Goal: Information Seeking & Learning: Learn about a topic

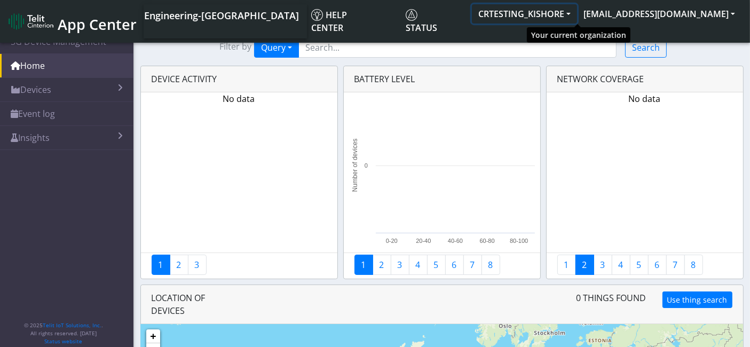
click at [577, 16] on button "CRTESTING_KISHORE" at bounding box center [524, 13] width 105 height 19
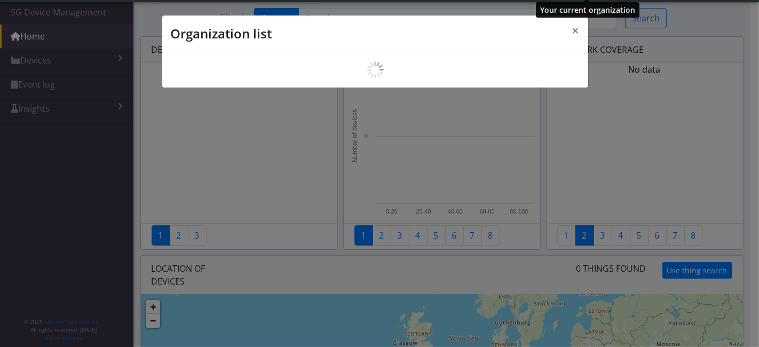
scroll to position [3, 0]
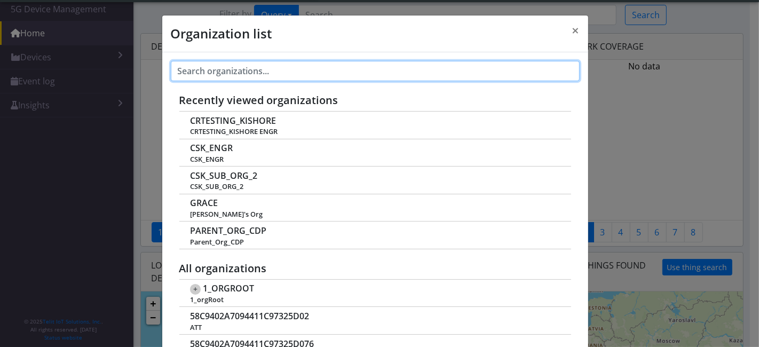
click at [214, 67] on input "text" at bounding box center [375, 71] width 409 height 20
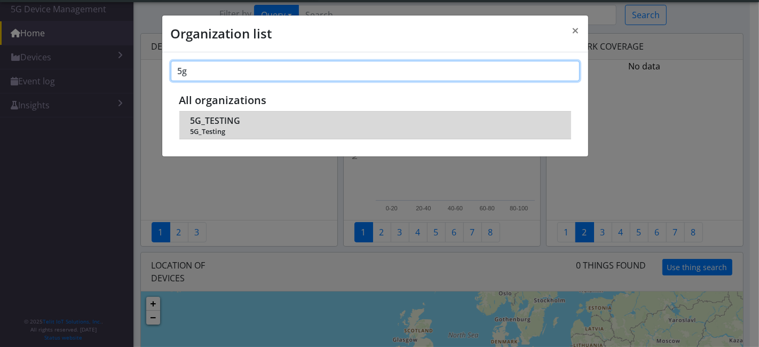
type input "5g"
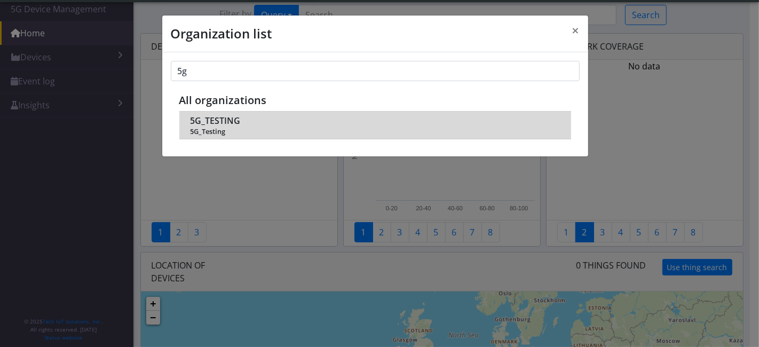
click at [223, 128] on span "5G_Testing" at bounding box center [374, 132] width 369 height 8
click at [219, 119] on span "5G_TESTING" at bounding box center [215, 121] width 50 height 10
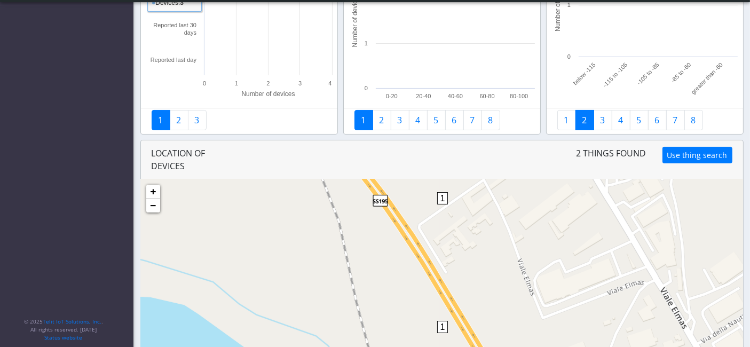
scroll to position [119, 0]
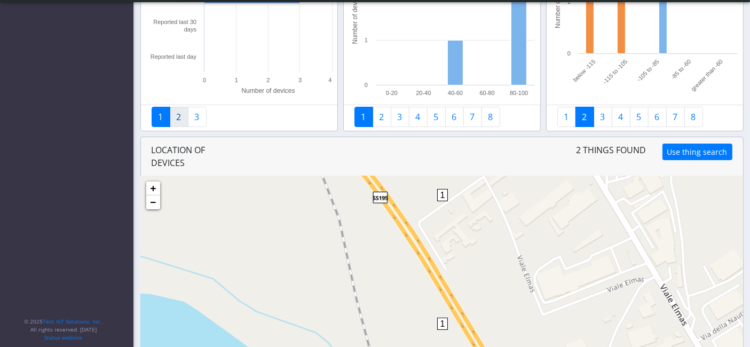
click at [180, 117] on link "2" at bounding box center [179, 117] width 19 height 20
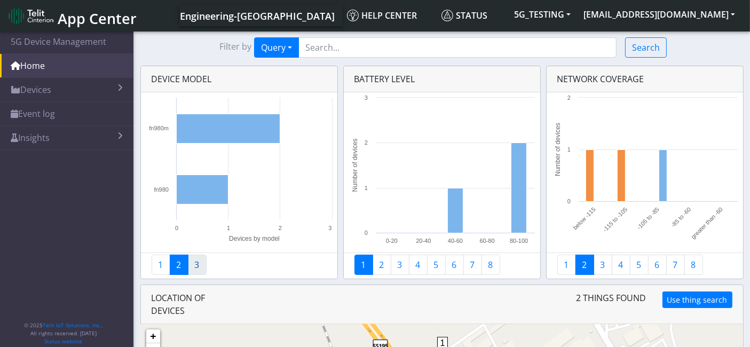
click at [196, 266] on link "3" at bounding box center [197, 265] width 19 height 20
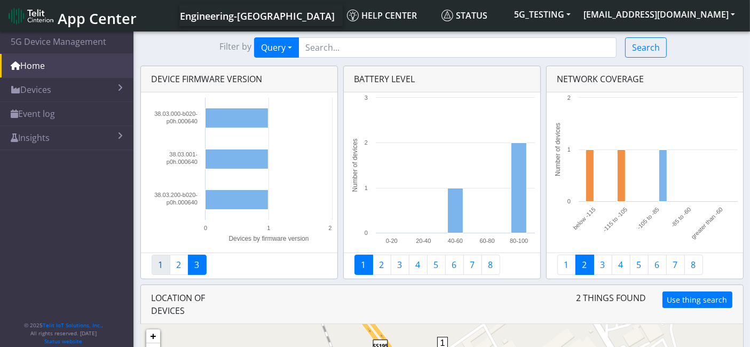
click at [161, 262] on link "1" at bounding box center [161, 265] width 19 height 20
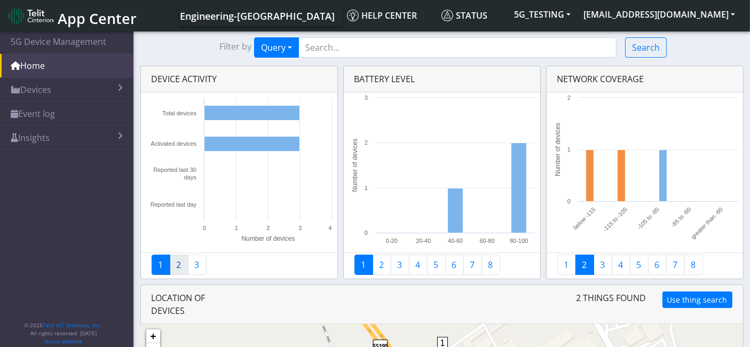
click at [181, 268] on link "2" at bounding box center [179, 265] width 19 height 20
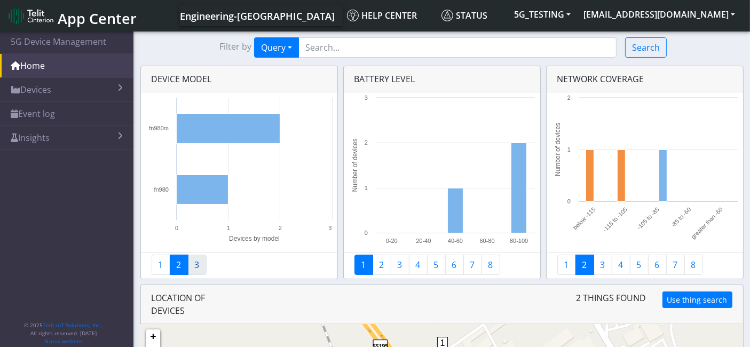
click at [191, 266] on link "3" at bounding box center [197, 265] width 19 height 20
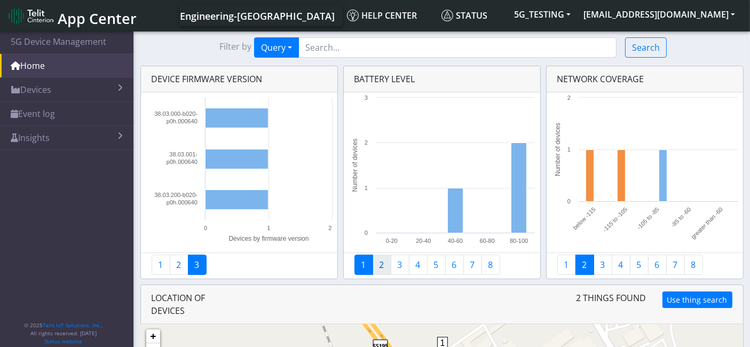
click at [382, 267] on link "2" at bounding box center [382, 265] width 19 height 20
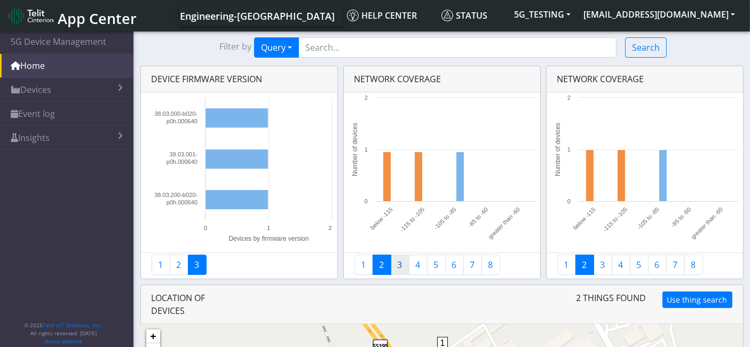
click at [403, 267] on link "3" at bounding box center [400, 265] width 19 height 20
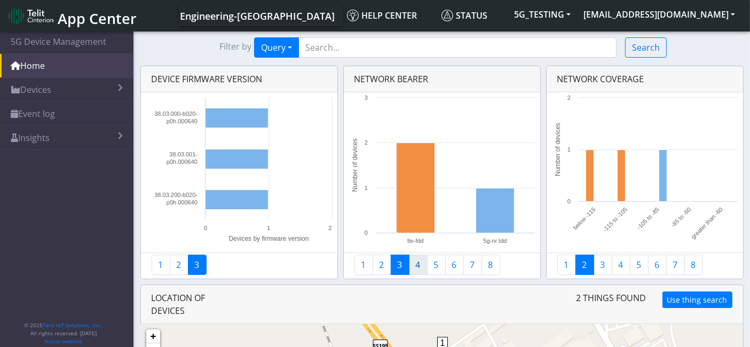
click at [417, 266] on link "4" at bounding box center [418, 265] width 19 height 20
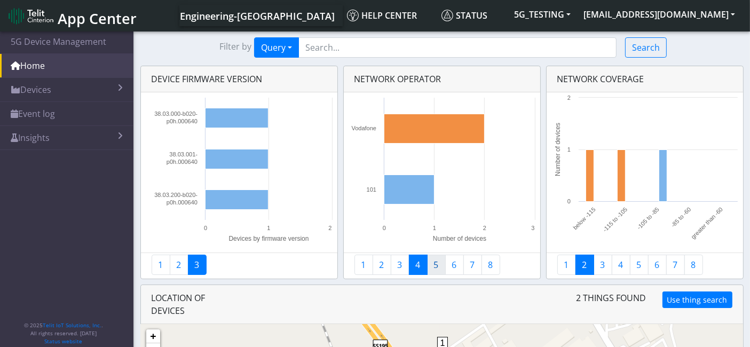
click at [431, 267] on link "5" at bounding box center [436, 265] width 19 height 20
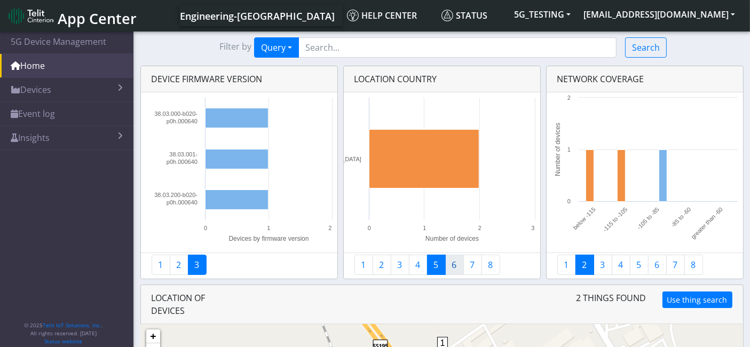
click at [451, 267] on link "6" at bounding box center [454, 265] width 19 height 20
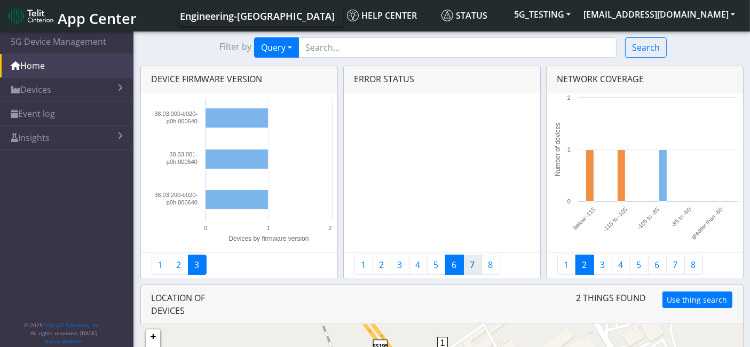
click at [470, 269] on link "7" at bounding box center [472, 265] width 19 height 20
click at [486, 267] on link "8" at bounding box center [491, 265] width 19 height 20
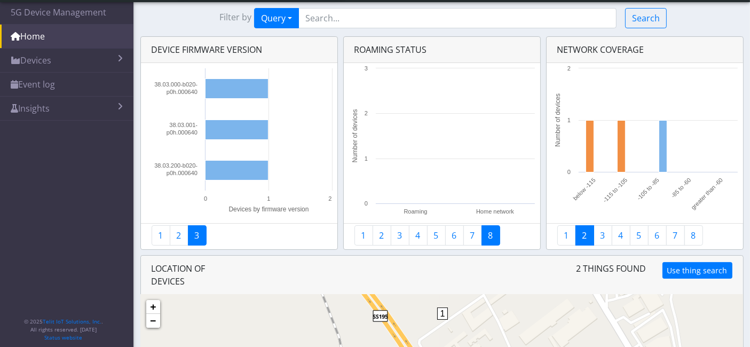
scroll to position [127, 0]
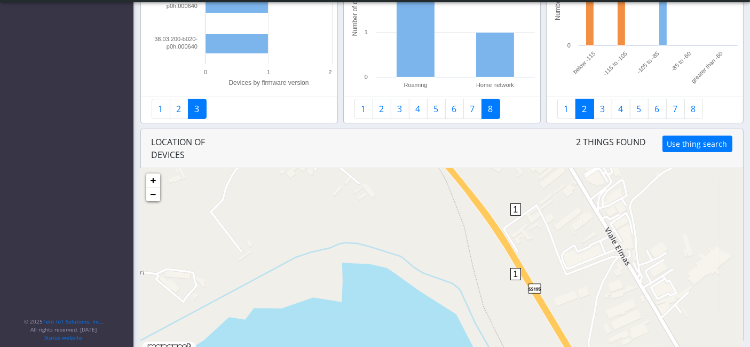
click at [515, 210] on div "1" at bounding box center [515, 219] width 11 height 32
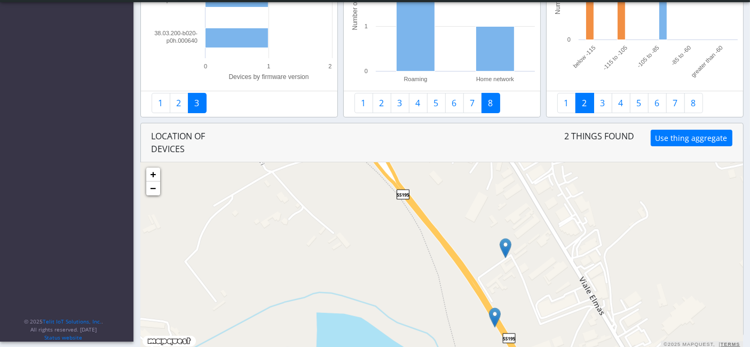
click at [503, 247] on img at bounding box center [506, 248] width 12 height 20
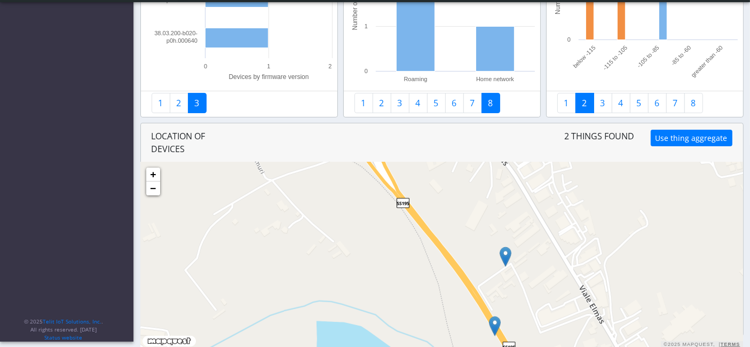
click at [504, 252] on img at bounding box center [506, 257] width 12 height 20
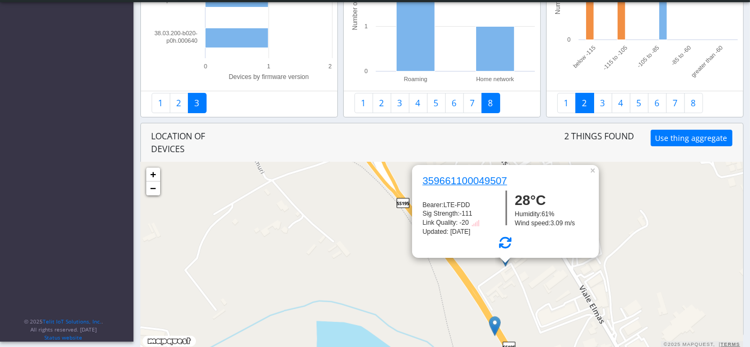
click at [474, 177] on h6 "359661100049507" at bounding box center [461, 181] width 93 height 12
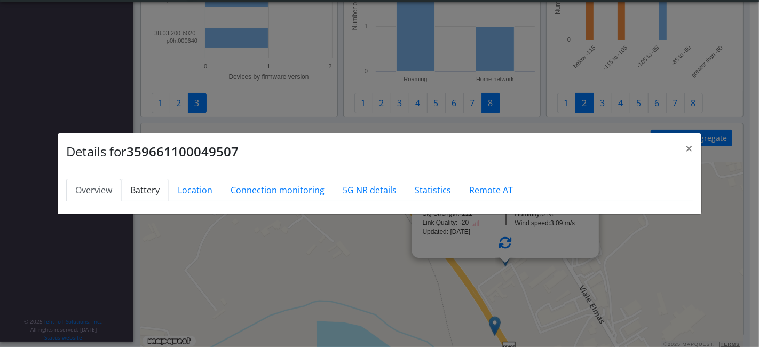
click at [156, 187] on link "Battery" at bounding box center [145, 190] width 48 height 22
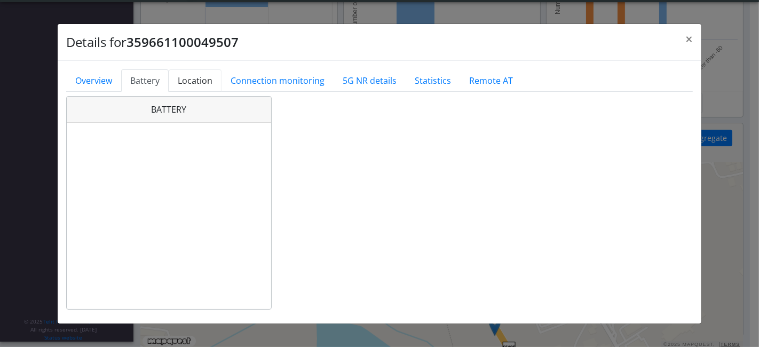
click at [199, 84] on link "Location" at bounding box center [195, 80] width 53 height 22
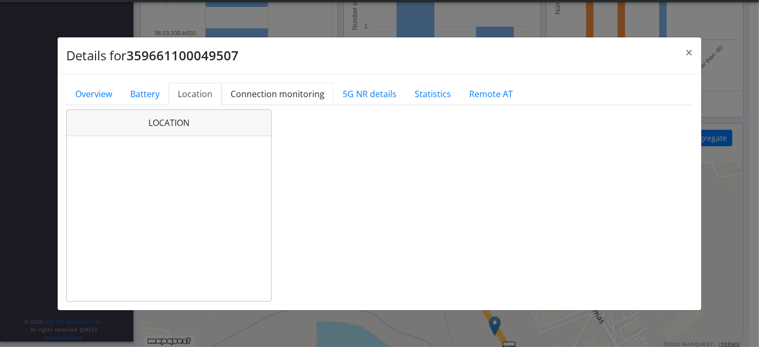
click at [295, 96] on link "Connection monitoring" at bounding box center [278, 94] width 112 height 22
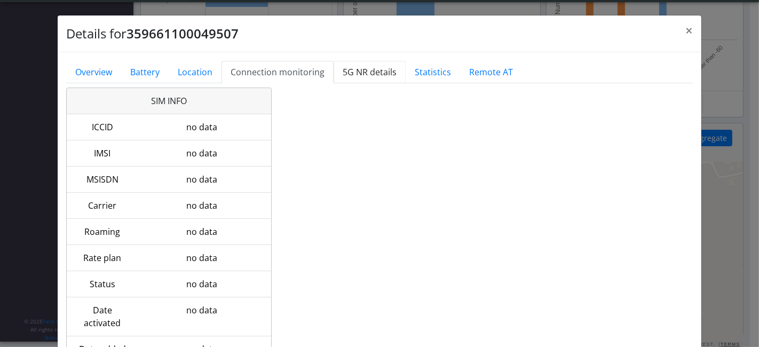
click at [377, 74] on link "5G NR details" at bounding box center [370, 72] width 72 height 22
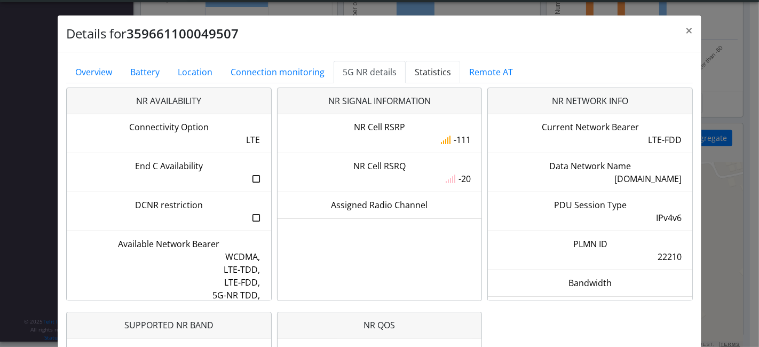
click at [438, 73] on link "Statistics" at bounding box center [433, 72] width 54 height 22
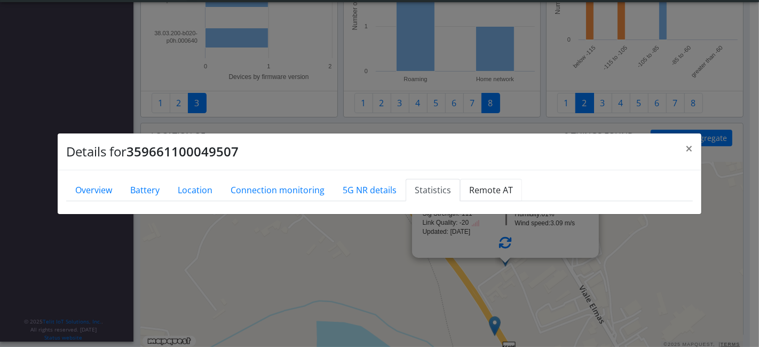
click at [476, 188] on link "Remote AT" at bounding box center [491, 190] width 62 height 22
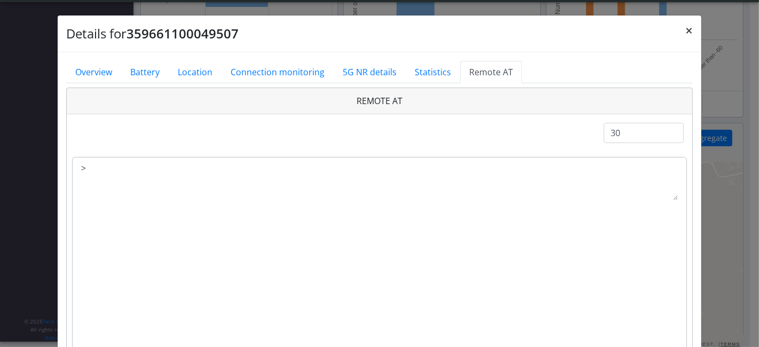
click at [678, 29] on button "×" at bounding box center [689, 30] width 25 height 30
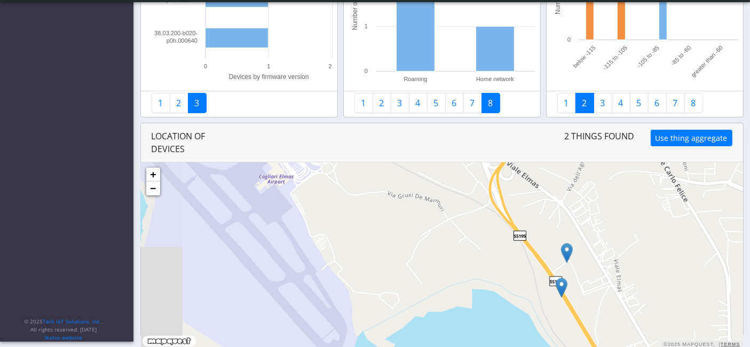
click at [561, 290] on img at bounding box center [562, 288] width 12 height 20
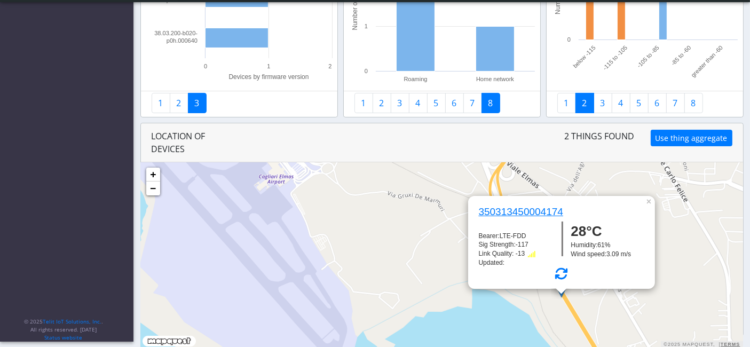
click at [513, 216] on h6 "350313450004174" at bounding box center [517, 212] width 93 height 12
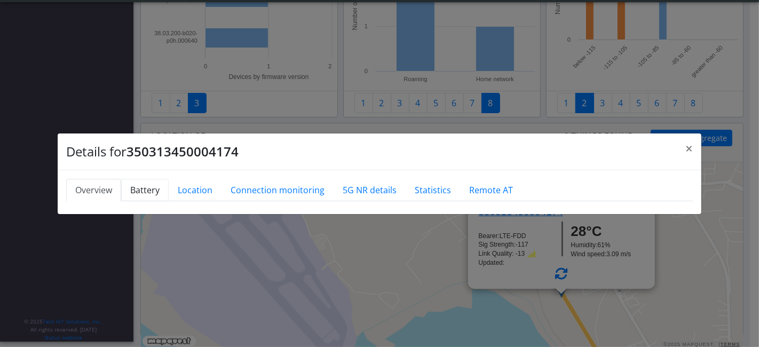
click at [137, 194] on link "Battery" at bounding box center [145, 190] width 48 height 22
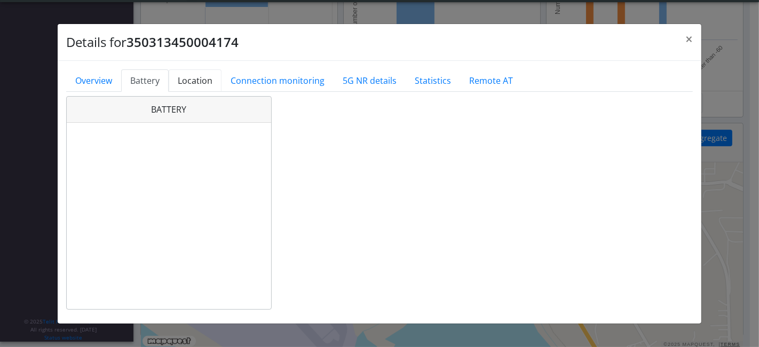
click at [194, 78] on link "Location" at bounding box center [195, 80] width 53 height 22
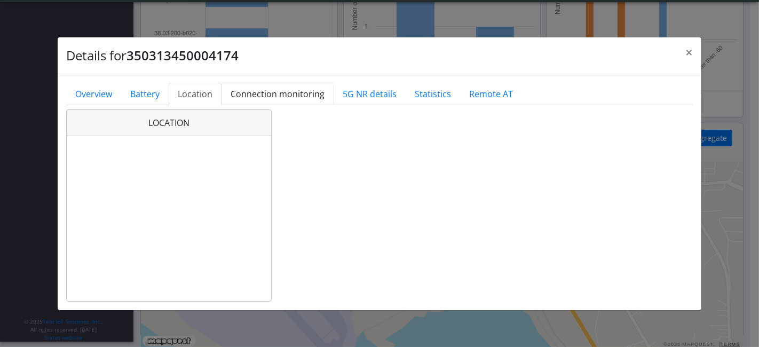
click at [291, 91] on link "Connection monitoring" at bounding box center [278, 94] width 112 height 22
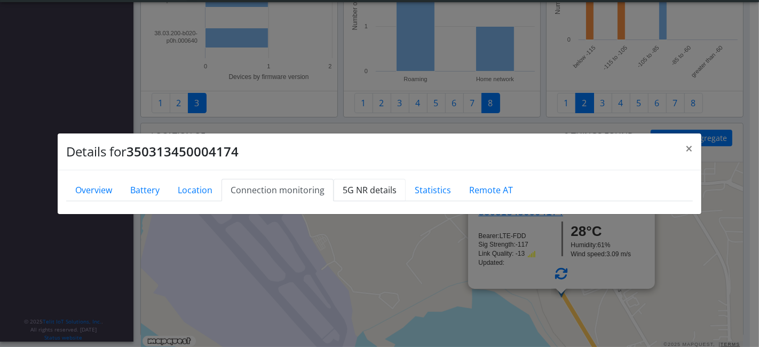
click at [365, 206] on div at bounding box center [379, 206] width 627 height 0
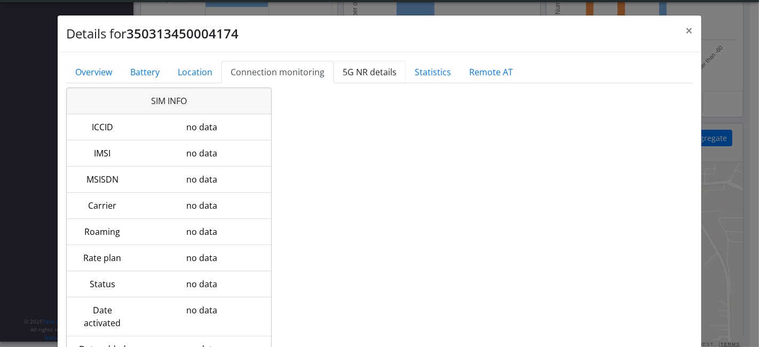
click at [380, 68] on link "5G NR details" at bounding box center [370, 72] width 72 height 22
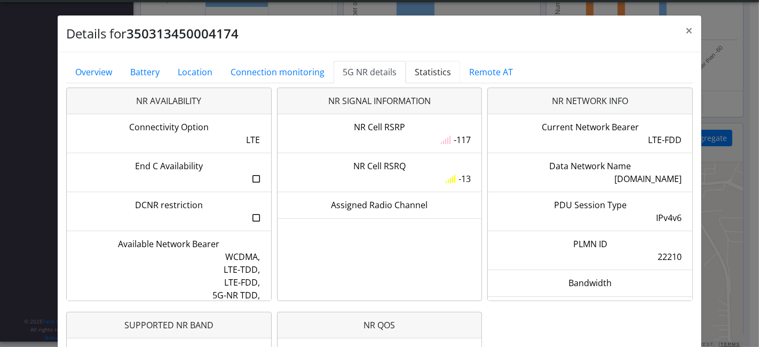
click at [436, 70] on link "Statistics" at bounding box center [433, 72] width 54 height 22
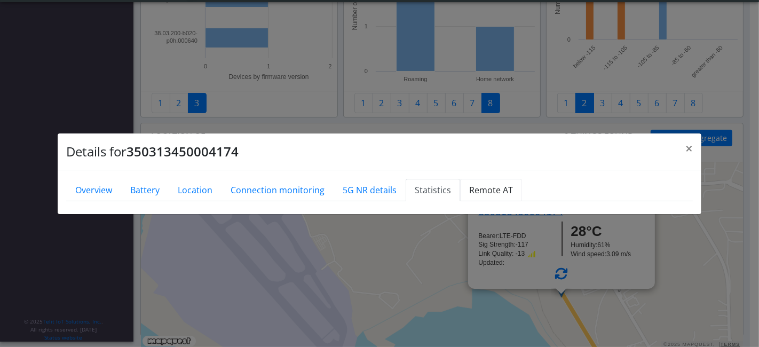
click at [482, 191] on link "Remote AT" at bounding box center [491, 190] width 62 height 22
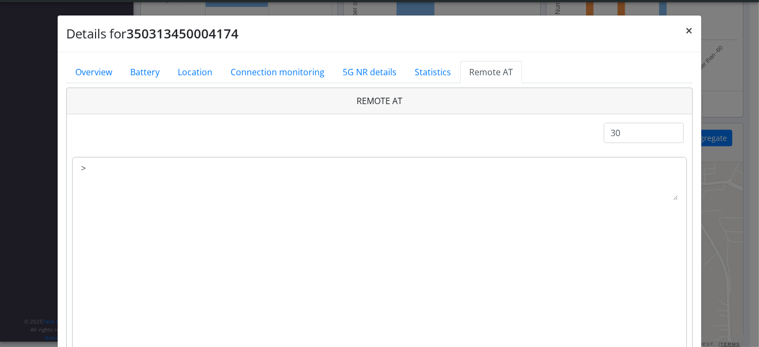
click at [681, 31] on button "×" at bounding box center [689, 30] width 25 height 30
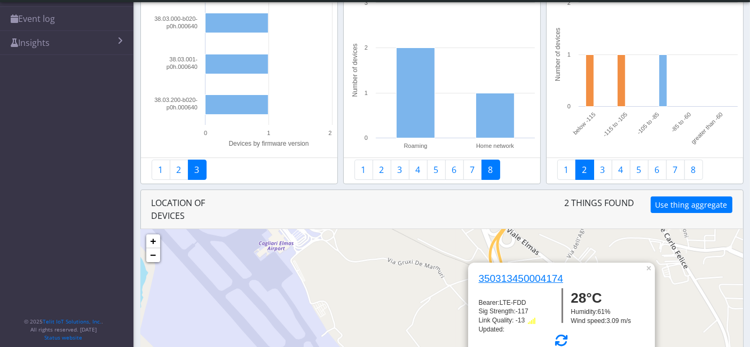
scroll to position [0, 0]
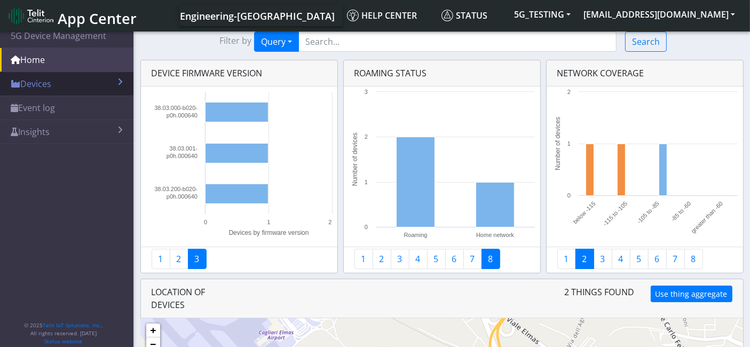
click at [51, 81] on link "Devices" at bounding box center [66, 83] width 133 height 23
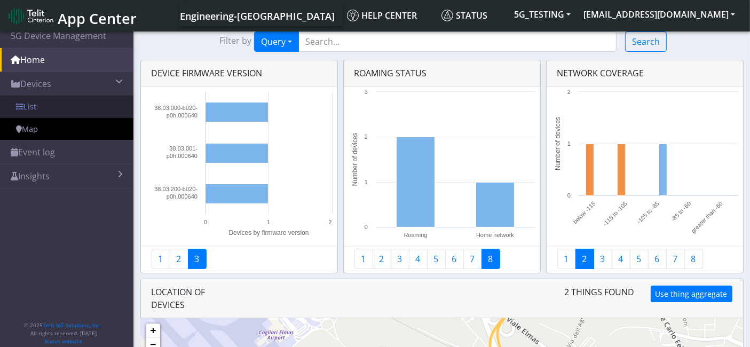
click at [61, 108] on link "List" at bounding box center [66, 107] width 133 height 22
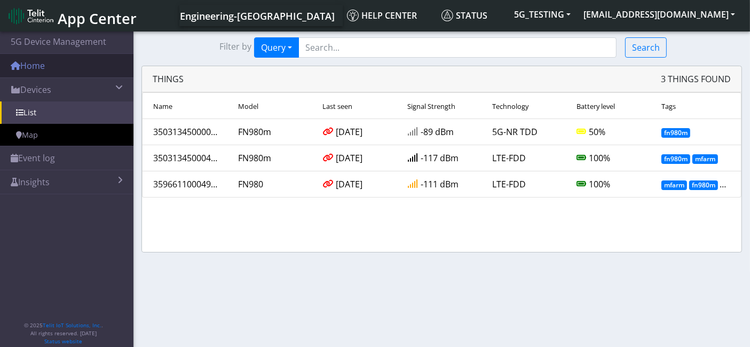
click at [71, 64] on link "Home" at bounding box center [66, 65] width 133 height 23
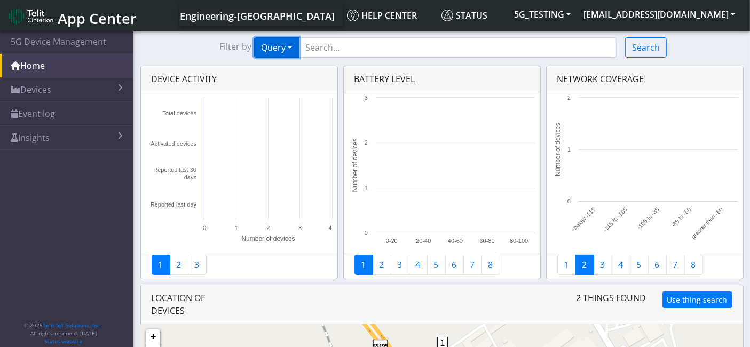
click at [294, 52] on button "Query" at bounding box center [276, 47] width 45 height 20
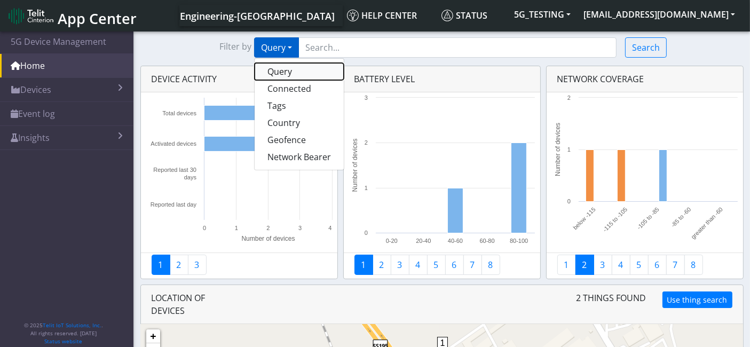
click at [294, 75] on button "Query" at bounding box center [299, 71] width 89 height 17
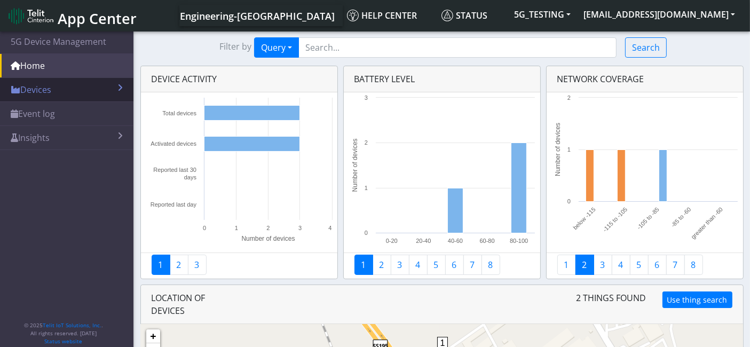
click at [92, 91] on link "Devices" at bounding box center [66, 89] width 133 height 23
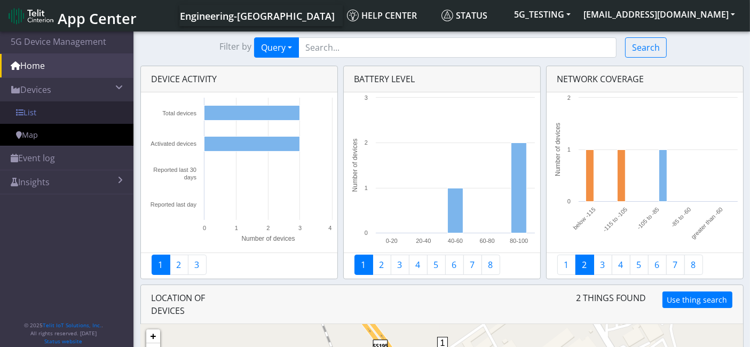
click at [44, 107] on link "List" at bounding box center [66, 112] width 133 height 22
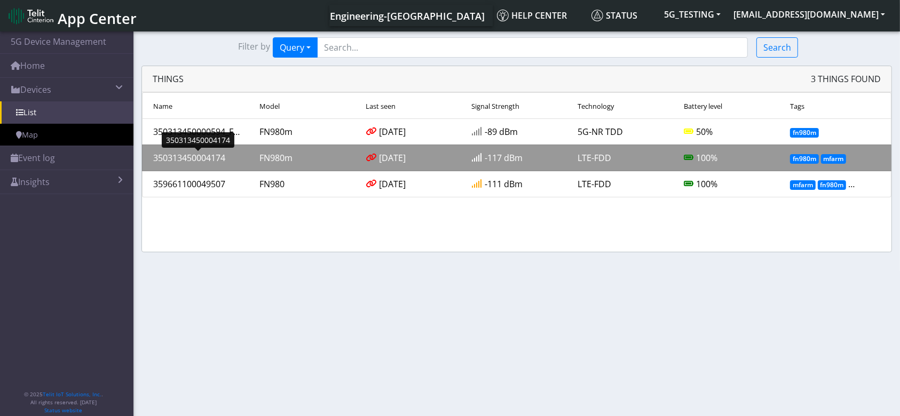
click at [208, 161] on div "350313450004174" at bounding box center [198, 158] width 106 height 13
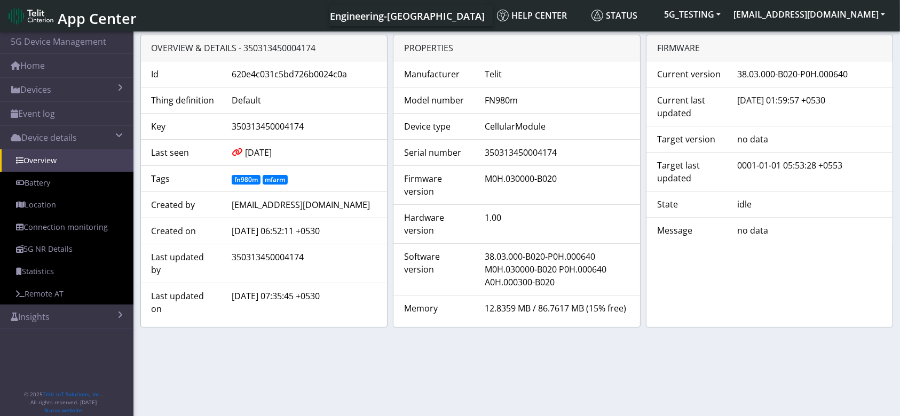
click at [288, 122] on div "350313450004174" at bounding box center [304, 126] width 161 height 13
copy div "350313450004174"
click at [45, 66] on link "Home" at bounding box center [66, 65] width 133 height 23
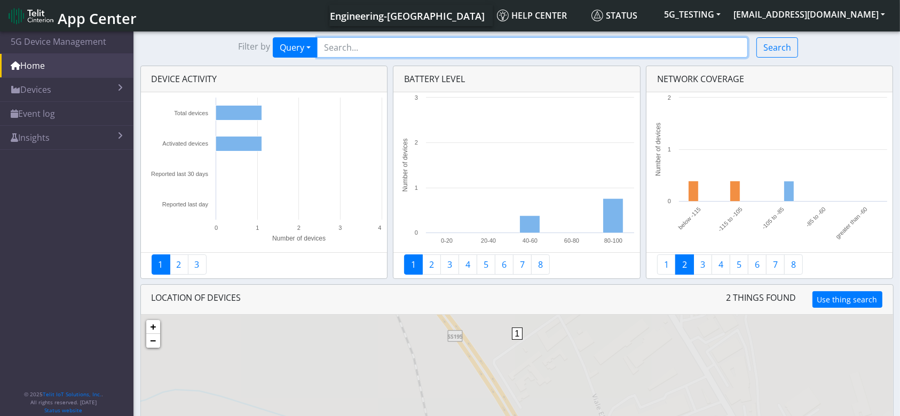
click at [398, 40] on input "Search..." at bounding box center [532, 47] width 431 height 20
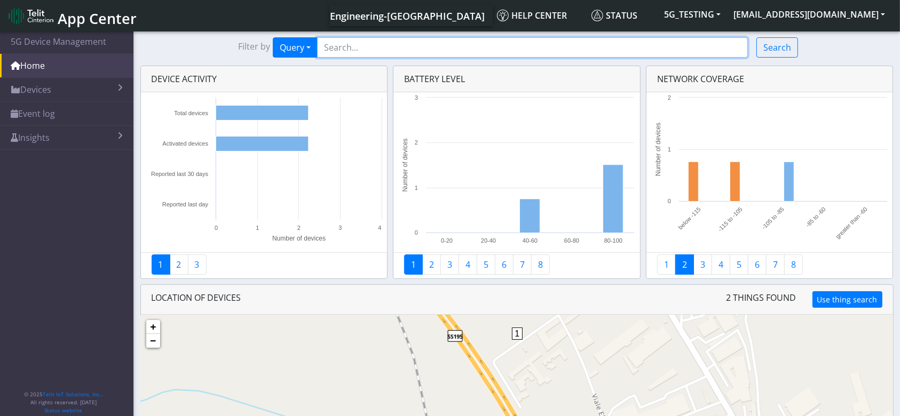
paste input "350313450004174"
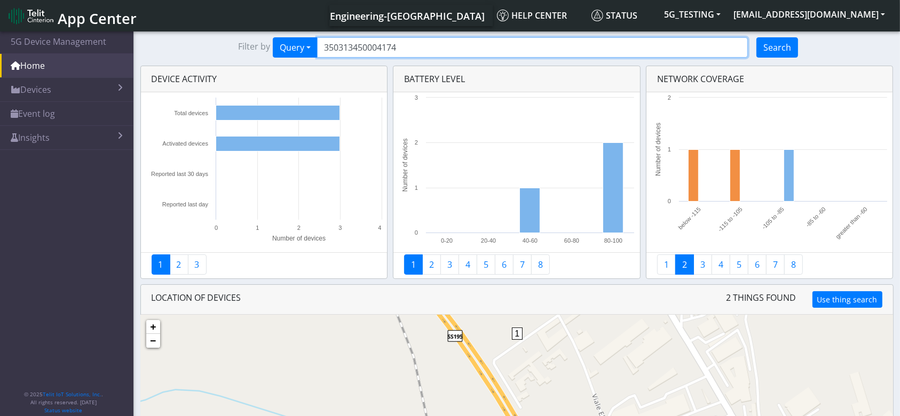
type input "350313450004174"
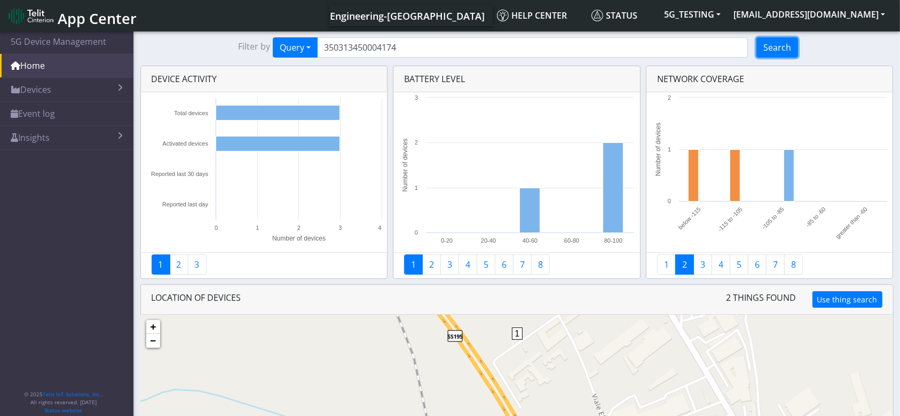
click at [759, 49] on button "Search" at bounding box center [777, 47] width 42 height 20
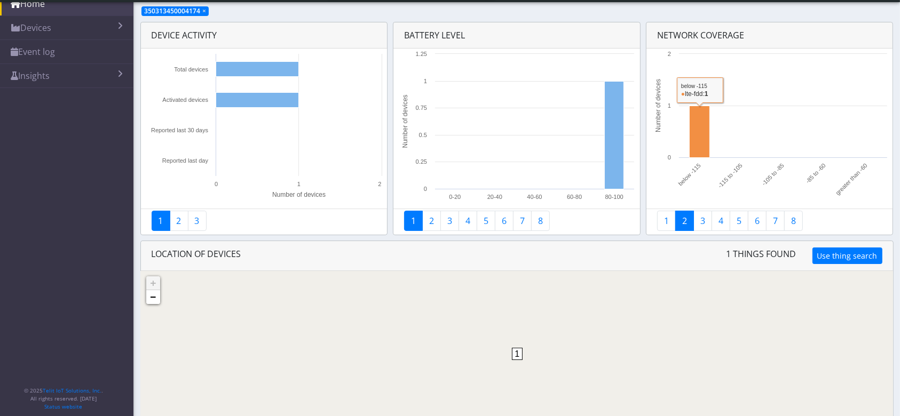
scroll to position [75, 0]
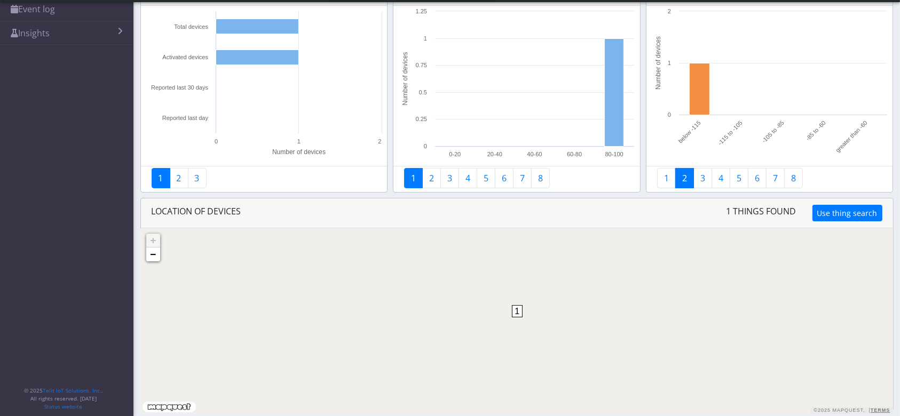
click at [518, 318] on span "1" at bounding box center [517, 311] width 11 height 12
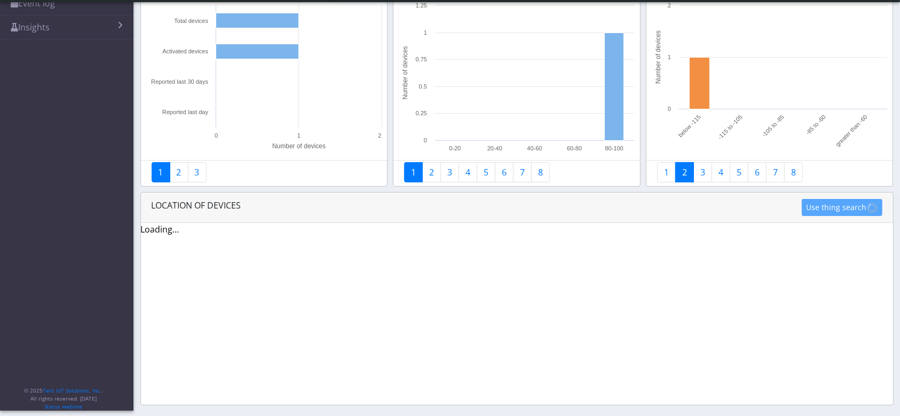
scroll to position [0, 0]
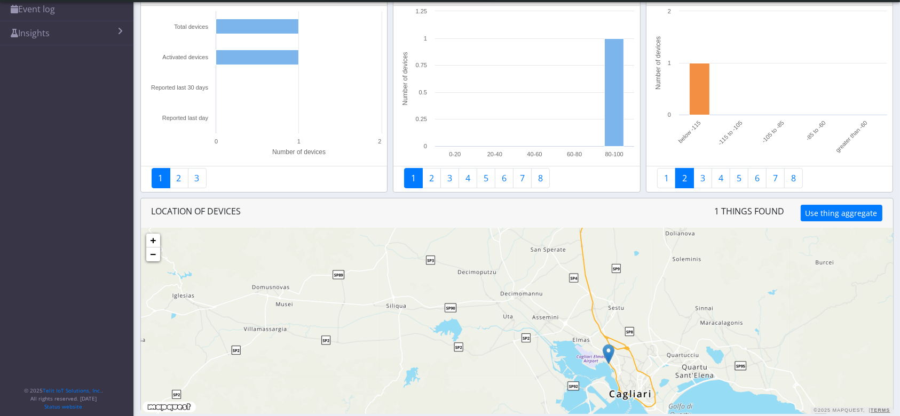
click at [608, 346] on img at bounding box center [609, 354] width 12 height 20
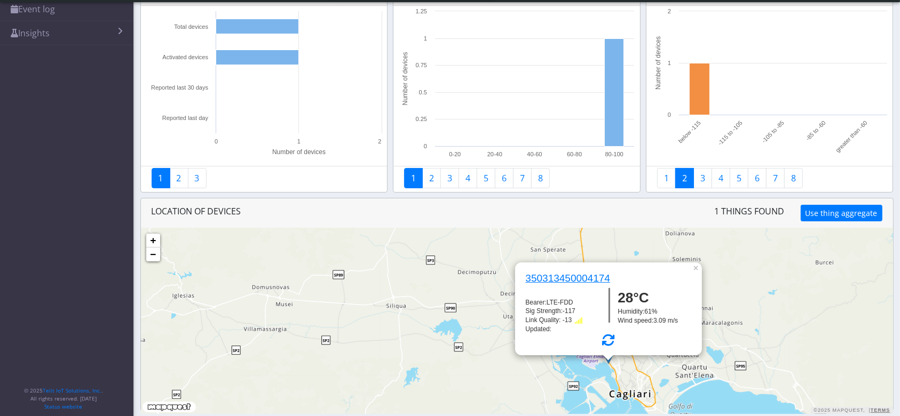
click at [581, 281] on h6 "350313450004174" at bounding box center [564, 279] width 93 height 12
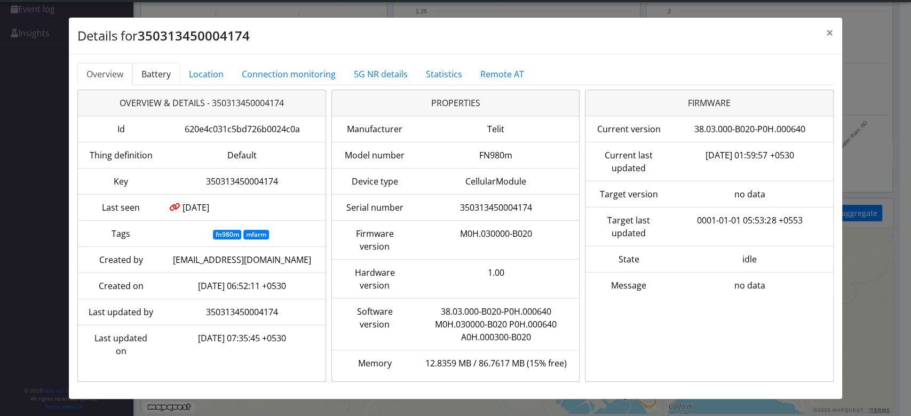
click at [148, 70] on link "Battery" at bounding box center [156, 74] width 48 height 22
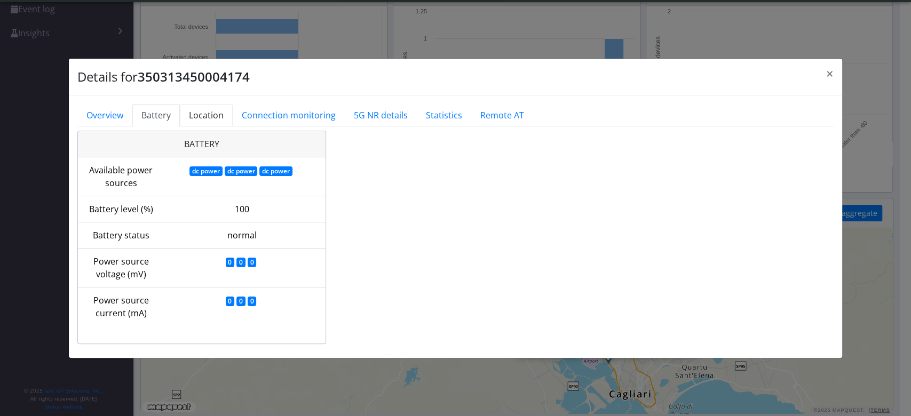
click at [202, 113] on link "Location" at bounding box center [206, 115] width 53 height 22
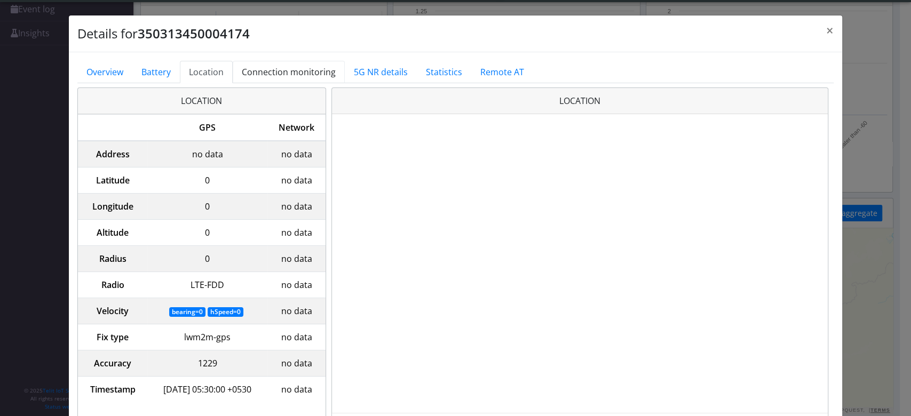
click at [270, 67] on link "Connection monitoring" at bounding box center [289, 72] width 112 height 22
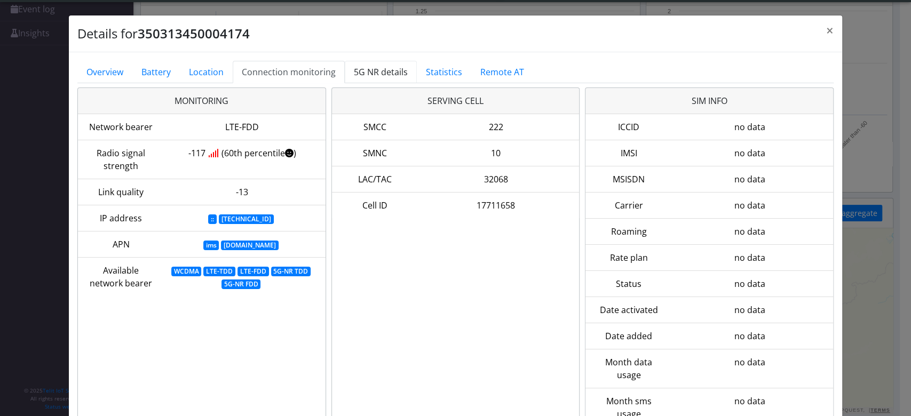
click at [384, 70] on link "5G NR details" at bounding box center [381, 72] width 72 height 22
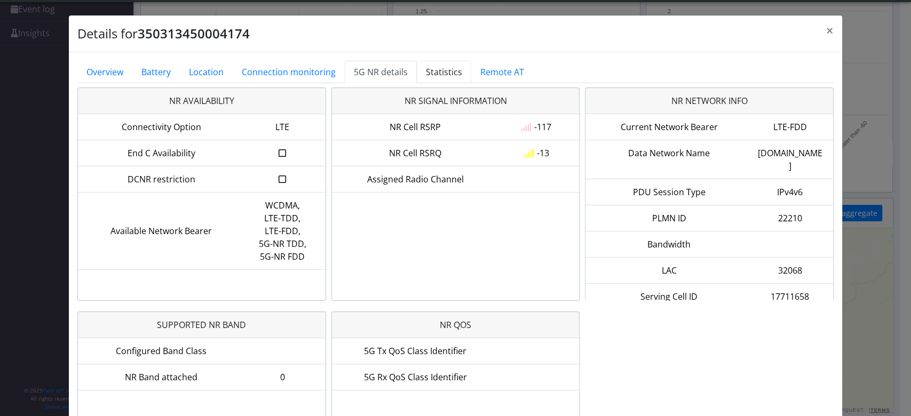
click at [454, 77] on link "Statistics" at bounding box center [444, 72] width 54 height 22
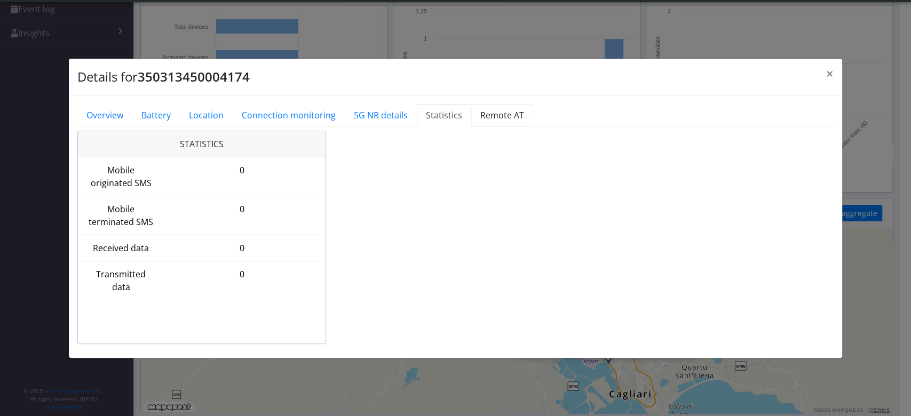
click at [498, 113] on link "Remote AT" at bounding box center [502, 115] width 62 height 22
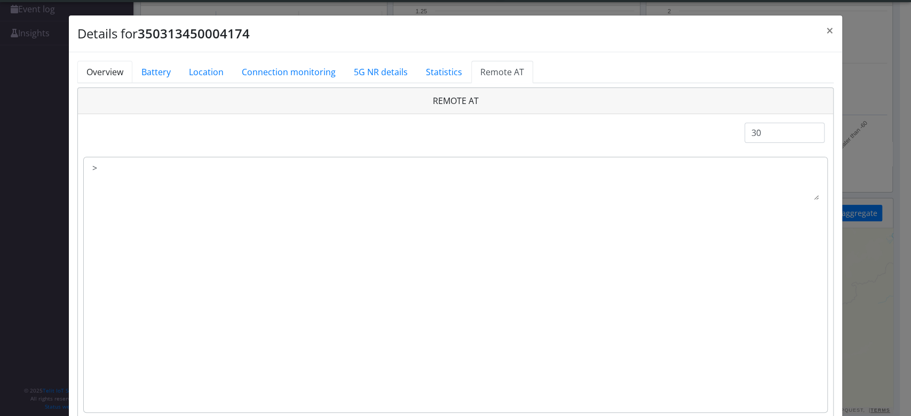
click at [96, 79] on link "Overview" at bounding box center [104, 72] width 55 height 22
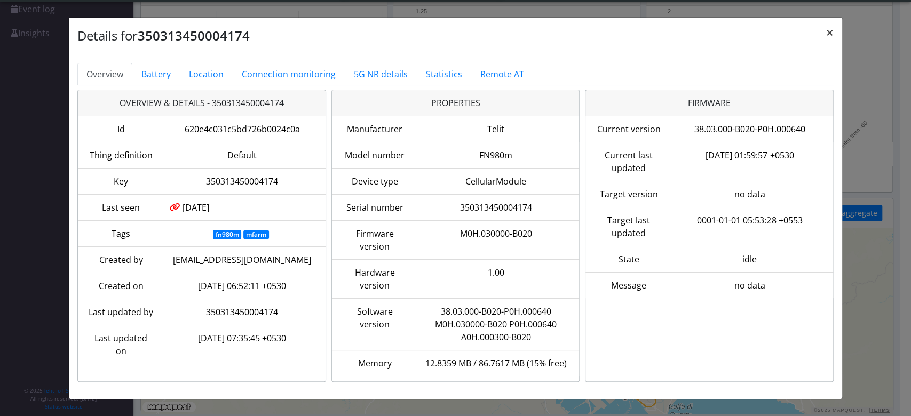
click at [759, 30] on button "×" at bounding box center [830, 33] width 25 height 30
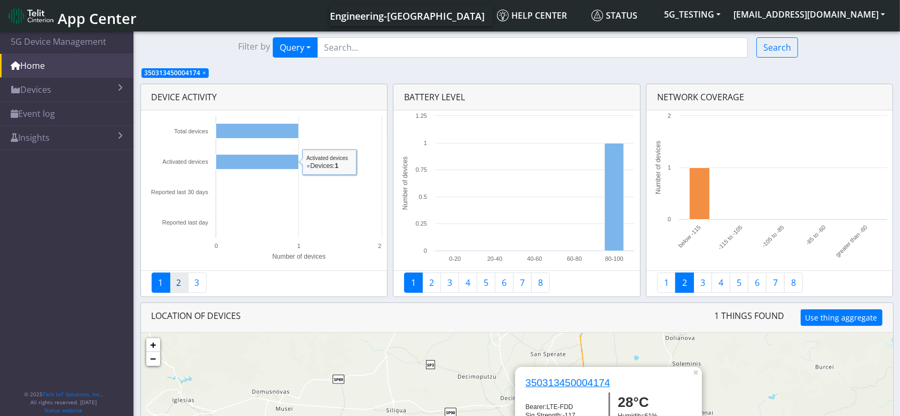
click at [178, 280] on link "2" at bounding box center [179, 283] width 19 height 20
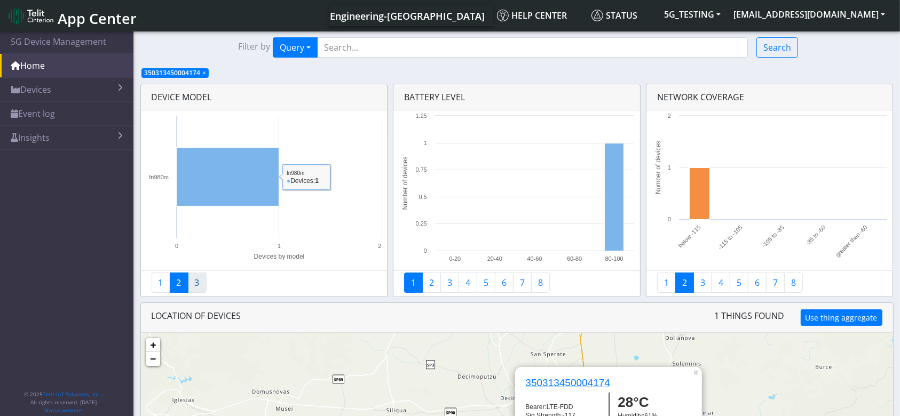
click at [198, 278] on link "3" at bounding box center [197, 283] width 19 height 20
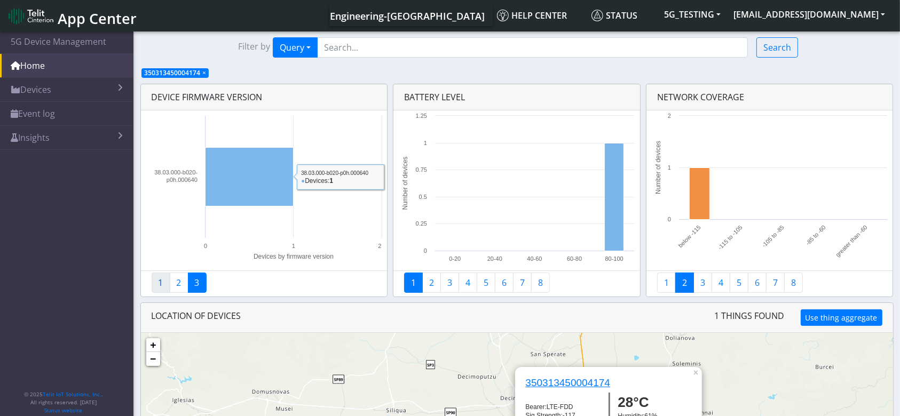
click at [163, 282] on link "1" at bounding box center [161, 283] width 19 height 20
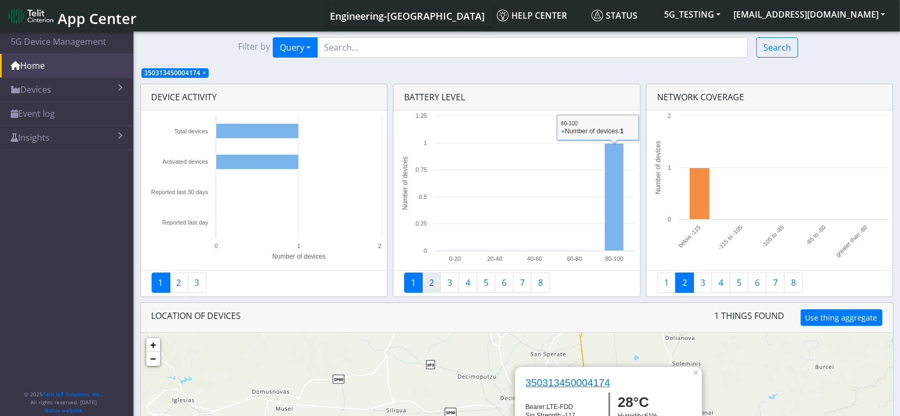
click at [430, 277] on link "2" at bounding box center [431, 283] width 19 height 20
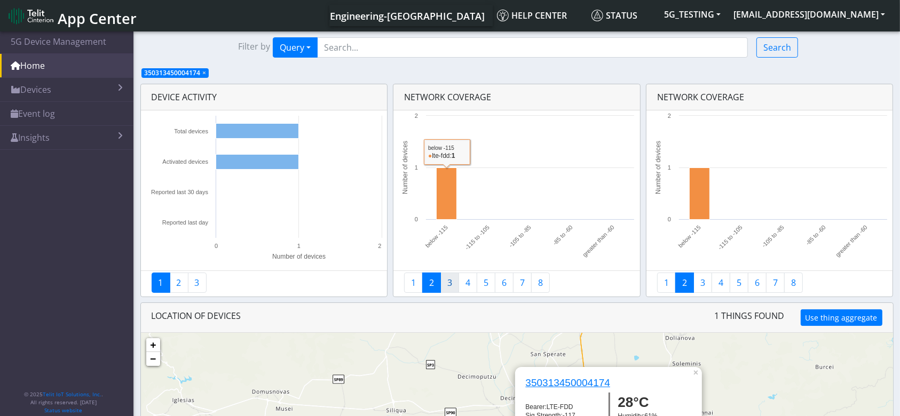
click at [448, 284] on link "3" at bounding box center [449, 283] width 19 height 20
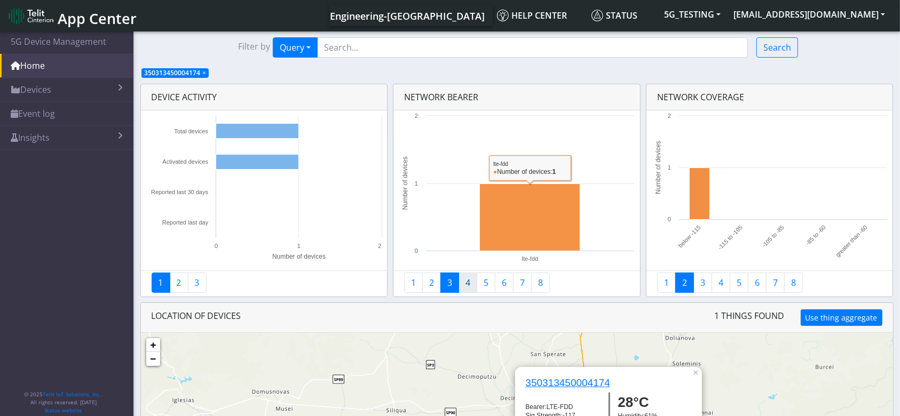
click at [470, 285] on link "4" at bounding box center [468, 283] width 19 height 20
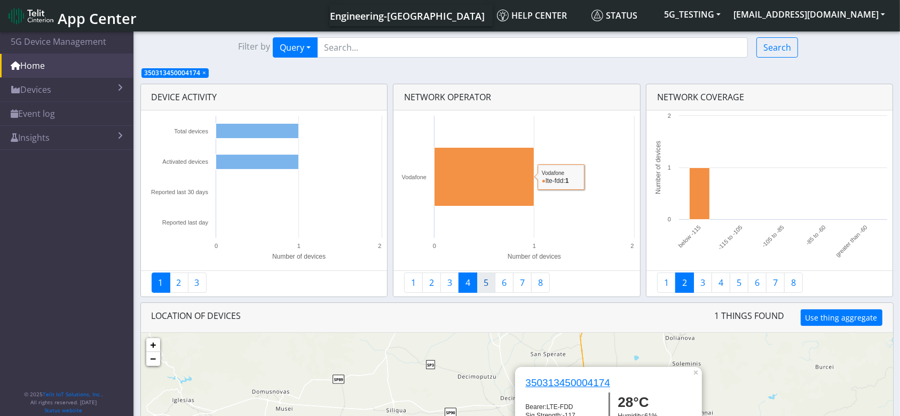
click at [485, 281] on link "5" at bounding box center [486, 283] width 19 height 20
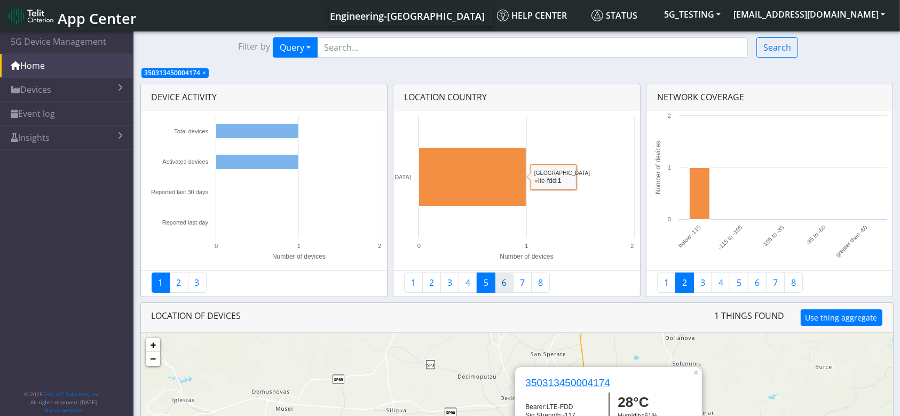
click at [504, 288] on link "6" at bounding box center [504, 283] width 19 height 20
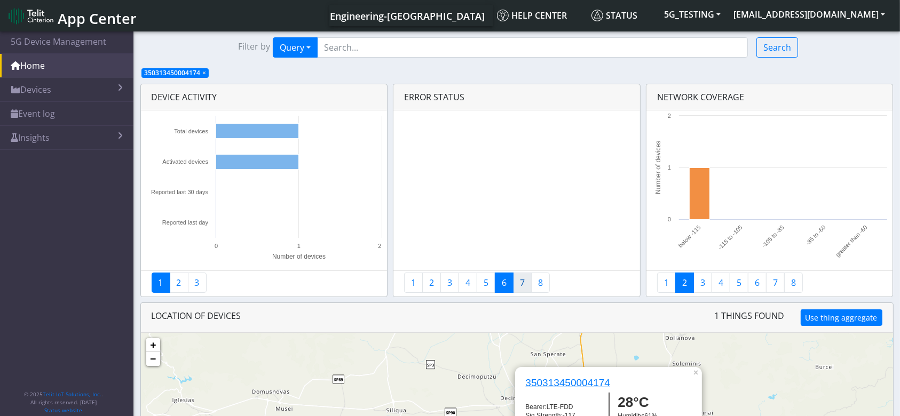
click at [523, 284] on link "7" at bounding box center [522, 283] width 19 height 20
click at [541, 280] on link "8" at bounding box center [540, 283] width 19 height 20
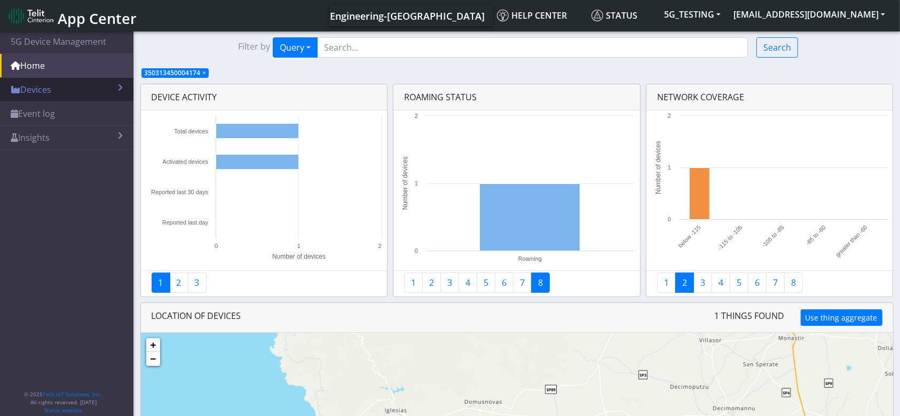
click at [98, 97] on link "Devices" at bounding box center [66, 89] width 133 height 23
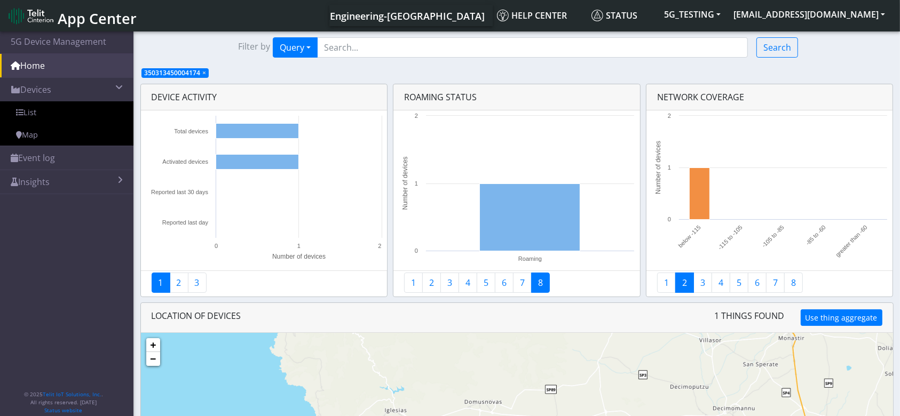
click at [209, 76] on app-filters "350313450004174 ×" at bounding box center [179, 72] width 76 height 12
click at [207, 70] on app-filters "350313450004174 ×" at bounding box center [179, 72] width 76 height 12
click at [202, 73] on span "×" at bounding box center [204, 72] width 4 height 9
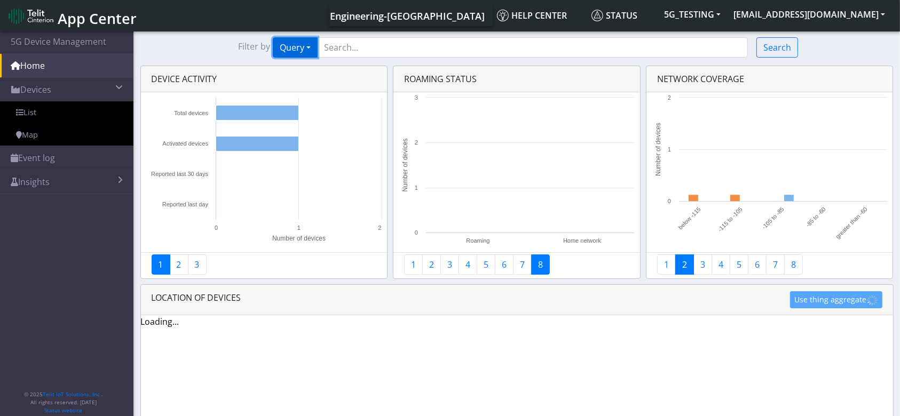
click at [307, 52] on button "Query" at bounding box center [295, 47] width 45 height 20
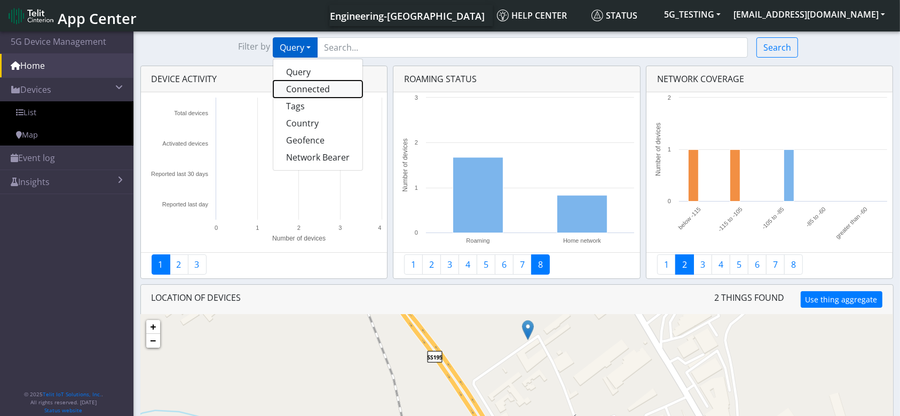
click at [313, 83] on button "Connected" at bounding box center [317, 89] width 89 height 17
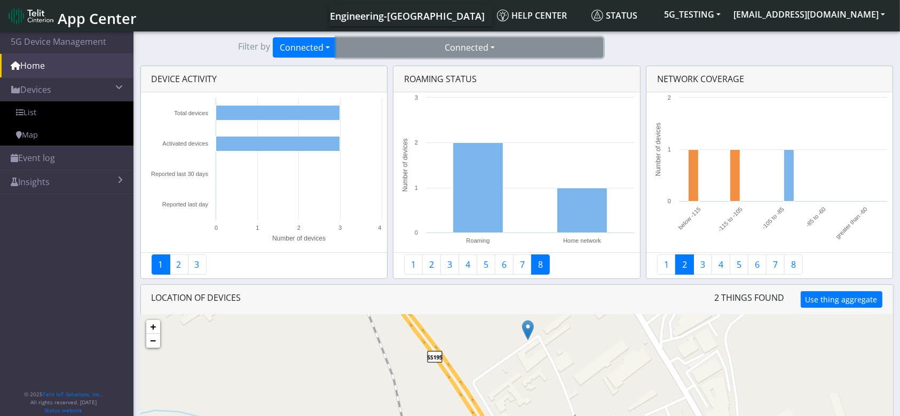
click at [476, 46] on button "Connected" at bounding box center [469, 47] width 267 height 20
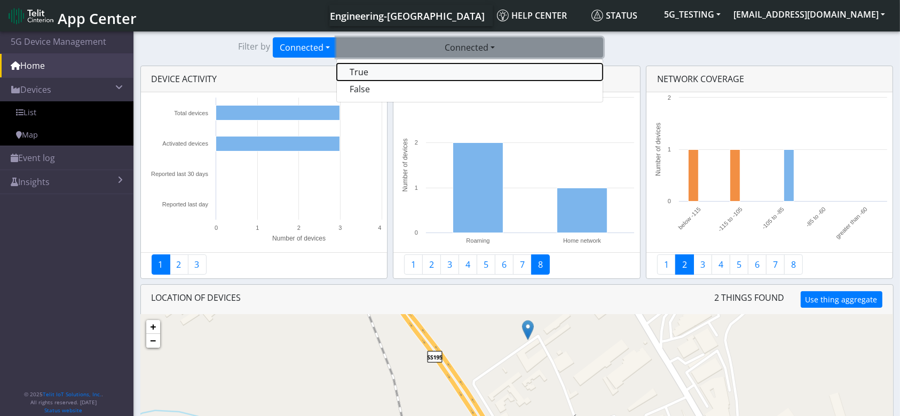
click at [384, 67] on button "True" at bounding box center [470, 72] width 266 height 17
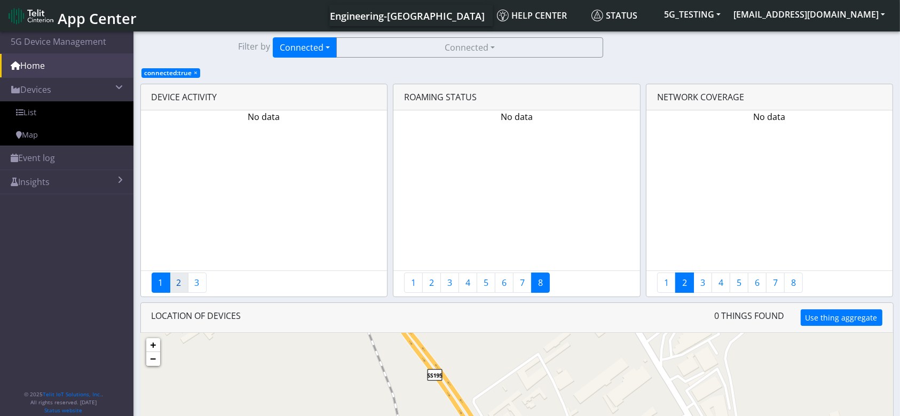
click at [180, 280] on link "2" at bounding box center [179, 283] width 19 height 20
click at [195, 282] on link "3" at bounding box center [197, 283] width 19 height 20
click at [413, 281] on link "1" at bounding box center [413, 283] width 19 height 20
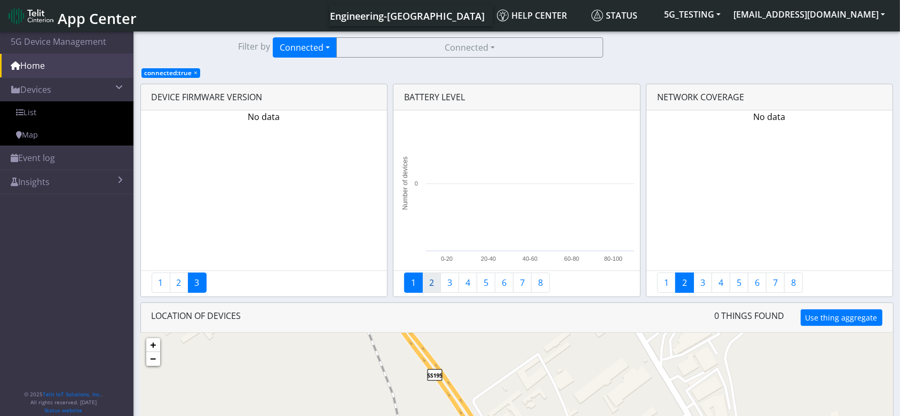
click at [436, 283] on link "2" at bounding box center [431, 283] width 19 height 20
click at [447, 280] on link "3" at bounding box center [449, 283] width 19 height 20
click at [470, 285] on link "4" at bounding box center [468, 283] width 19 height 20
click at [483, 285] on link "5" at bounding box center [486, 283] width 19 height 20
click at [498, 285] on link "6" at bounding box center [504, 283] width 19 height 20
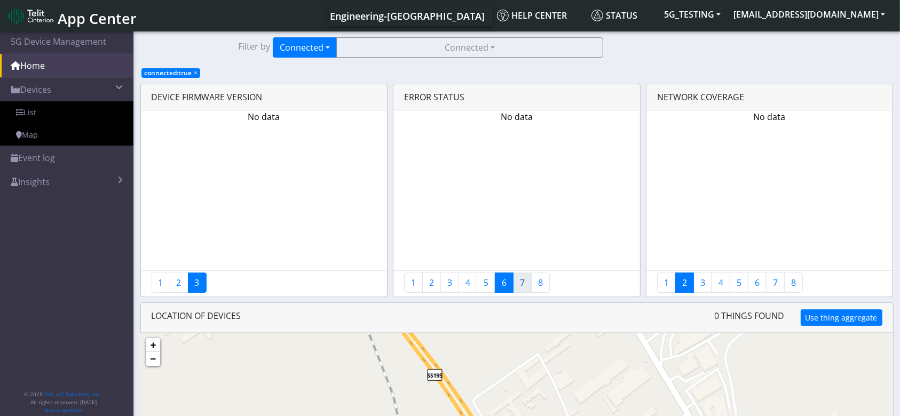
click at [518, 285] on link "7" at bounding box center [522, 283] width 19 height 20
click at [542, 283] on link "8" at bounding box center [540, 283] width 19 height 20
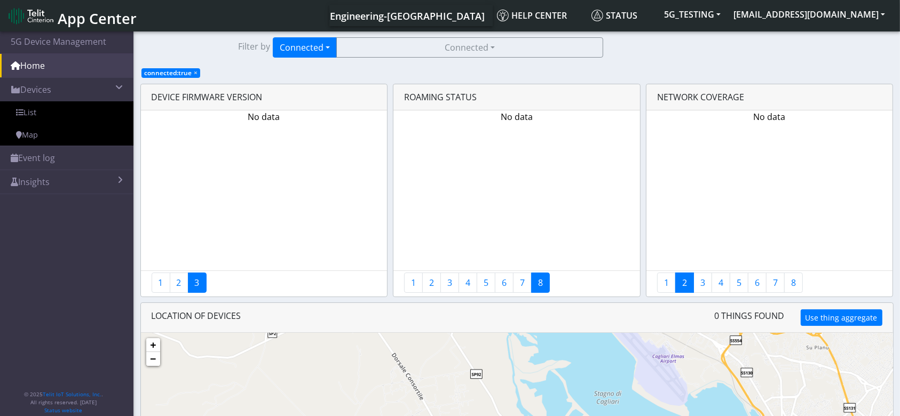
click at [192, 68] on span "connected:true ×" at bounding box center [170, 73] width 59 height 10
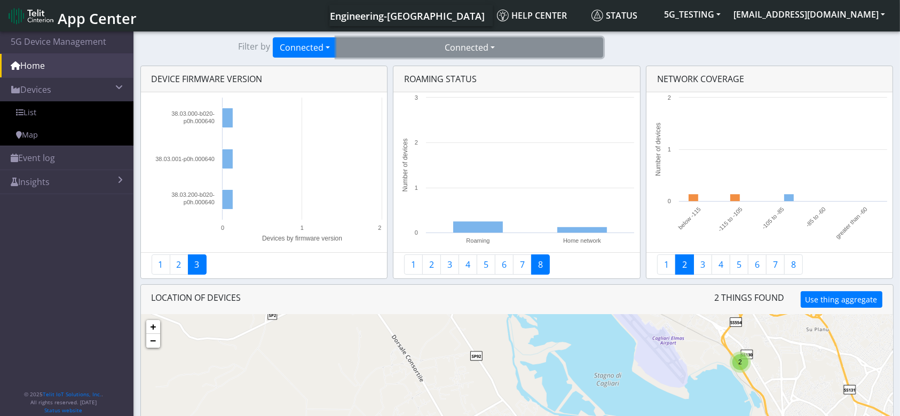
click at [389, 50] on button "Connected" at bounding box center [469, 47] width 267 height 20
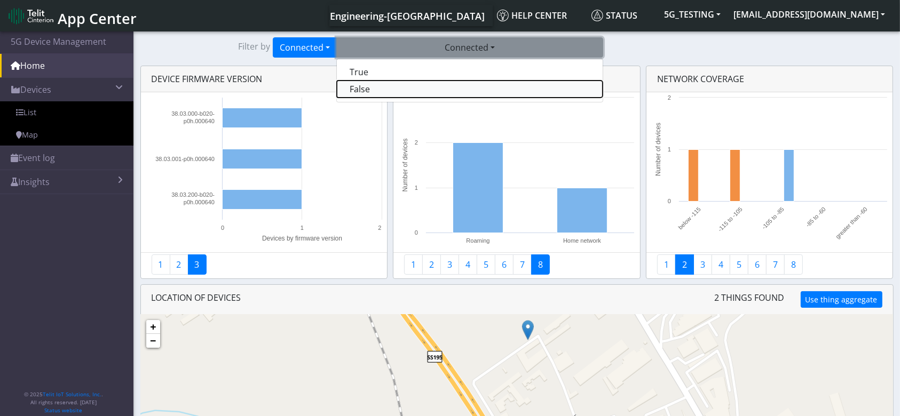
click at [383, 84] on button "False" at bounding box center [470, 89] width 266 height 17
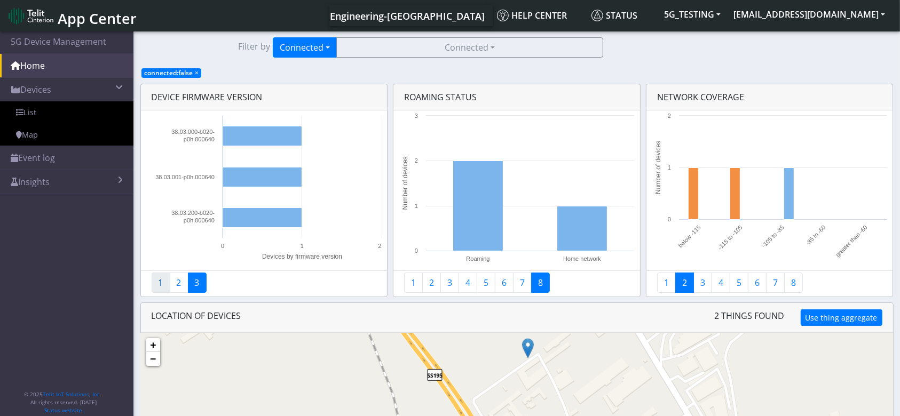
click at [154, 282] on link "1" at bounding box center [161, 283] width 19 height 20
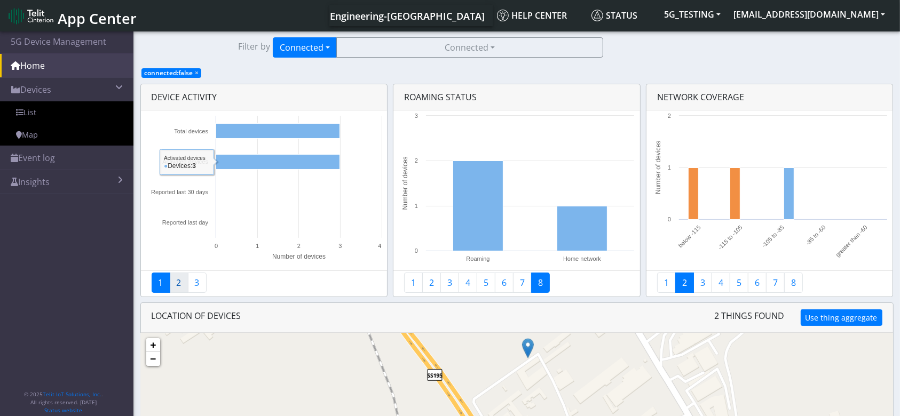
click at [179, 281] on link "2" at bounding box center [179, 283] width 19 height 20
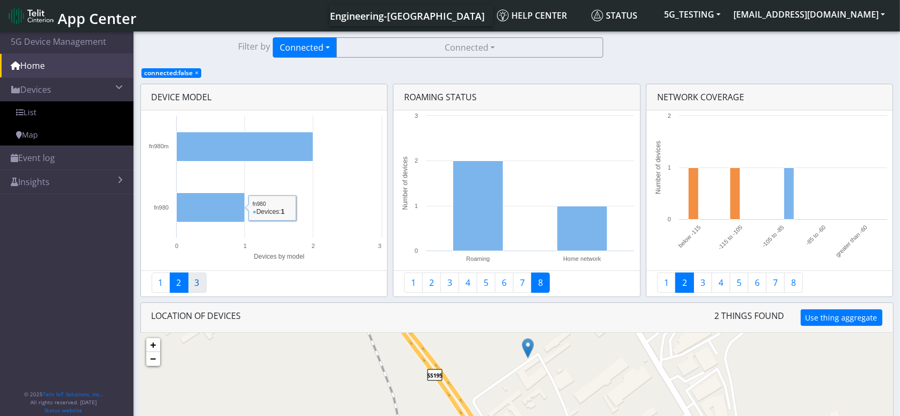
click at [199, 288] on link "3" at bounding box center [197, 283] width 19 height 20
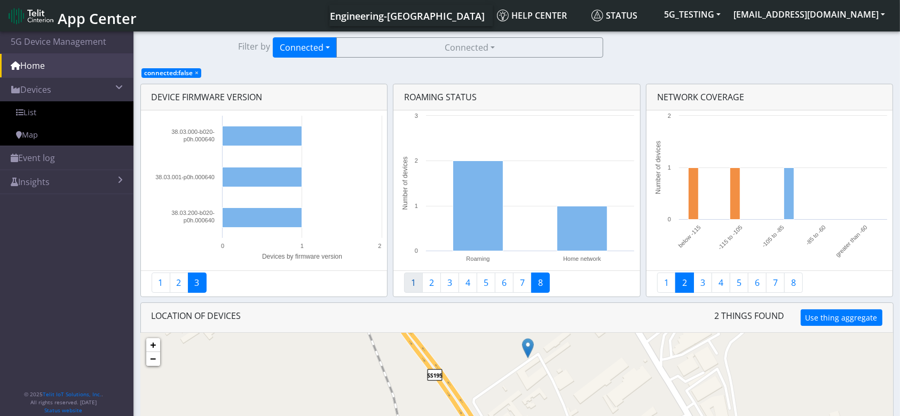
click at [410, 285] on link "1" at bounding box center [413, 283] width 19 height 20
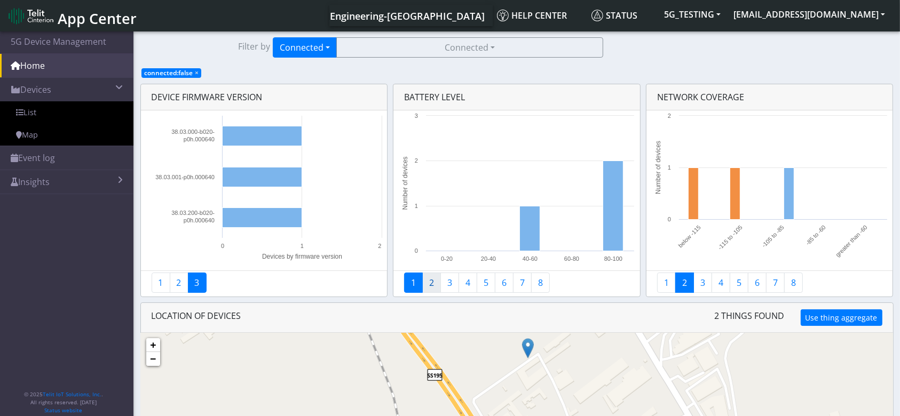
click at [429, 283] on link "2" at bounding box center [431, 283] width 19 height 20
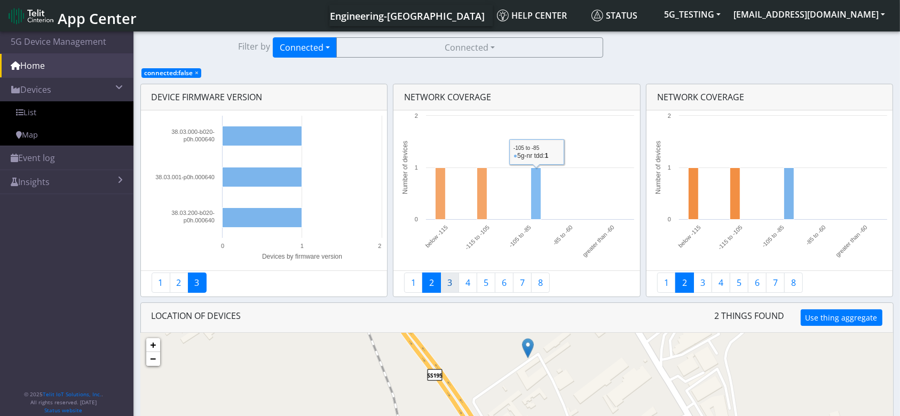
click at [448, 280] on link "3" at bounding box center [449, 283] width 19 height 20
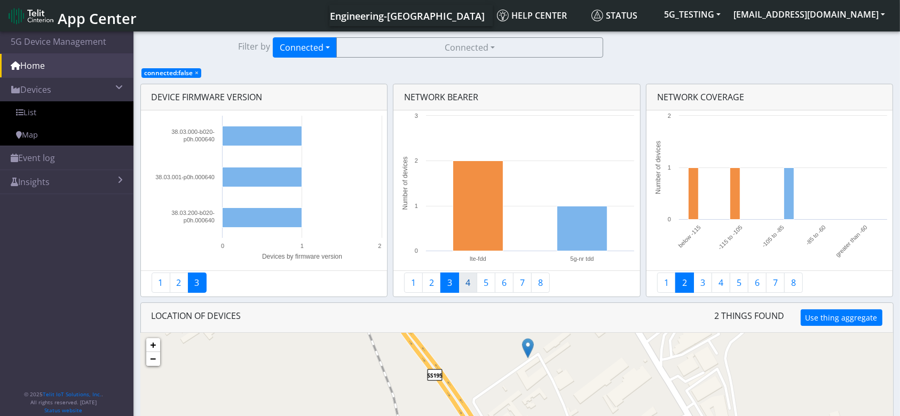
click at [469, 282] on link "4" at bounding box center [468, 283] width 19 height 20
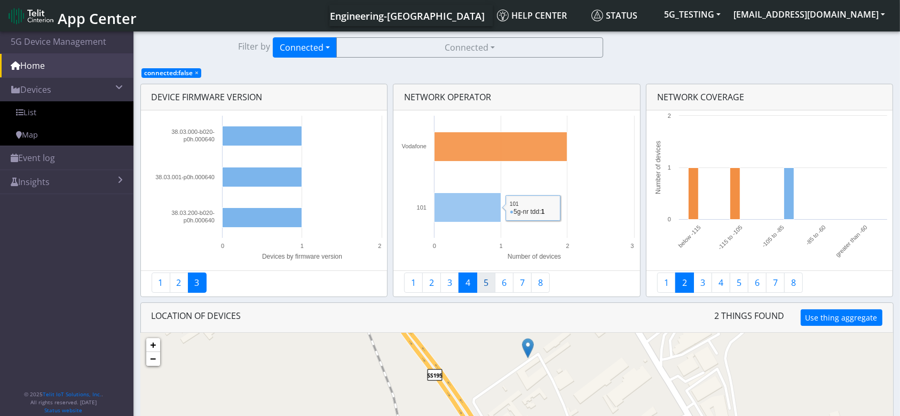
click at [487, 287] on link "5" at bounding box center [486, 283] width 19 height 20
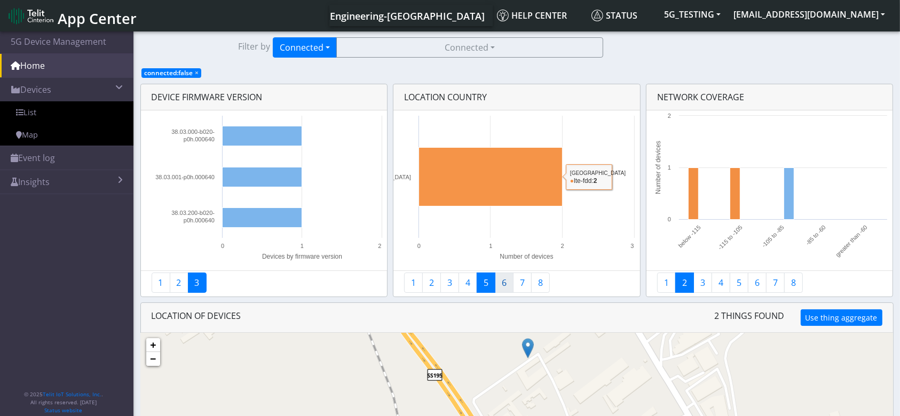
click at [506, 287] on link "6" at bounding box center [504, 283] width 19 height 20
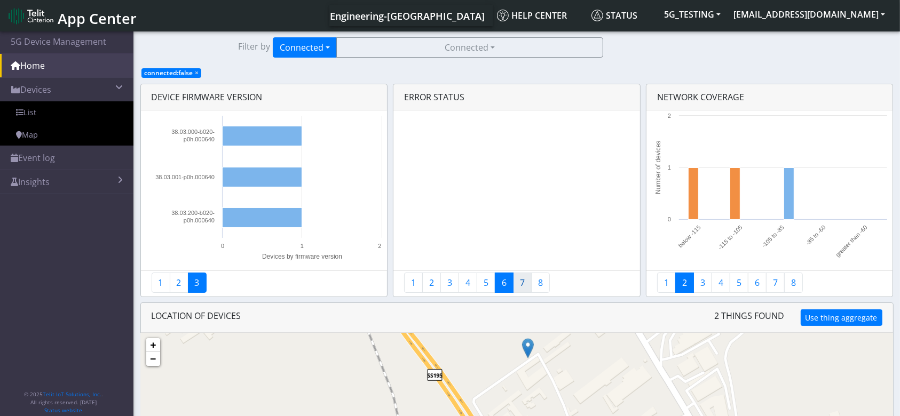
click at [516, 283] on link "7" at bounding box center [522, 283] width 19 height 20
click at [542, 287] on link "8" at bounding box center [540, 283] width 19 height 20
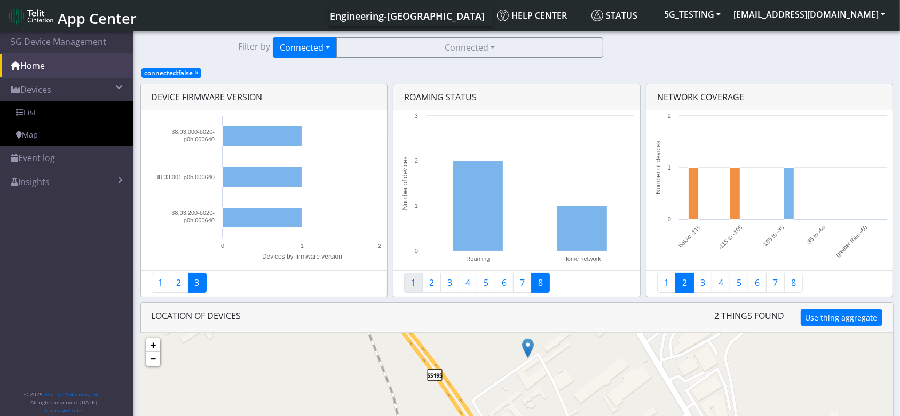
click at [415, 287] on link "1" at bounding box center [413, 283] width 19 height 20
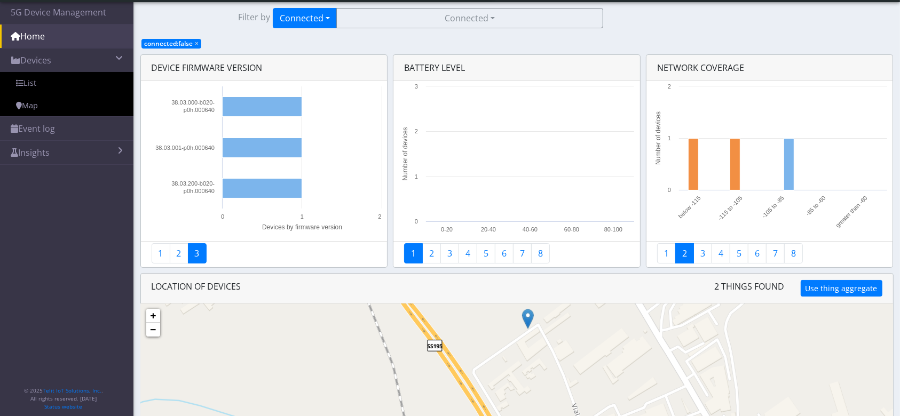
scroll to position [75, 0]
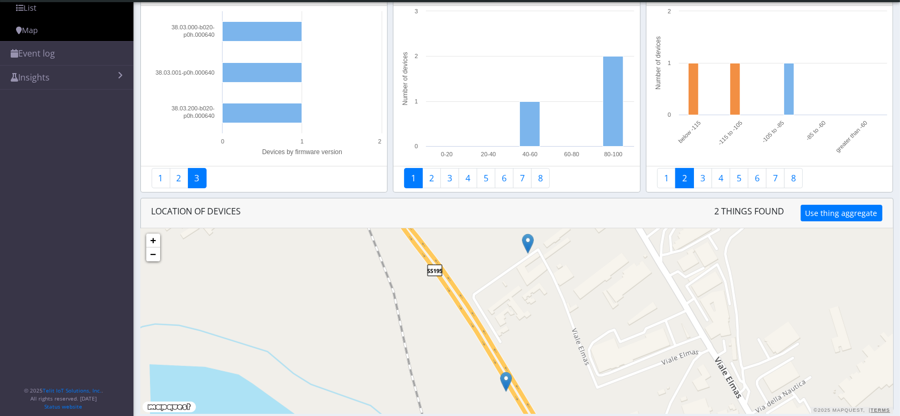
click at [531, 242] on img at bounding box center [528, 244] width 12 height 20
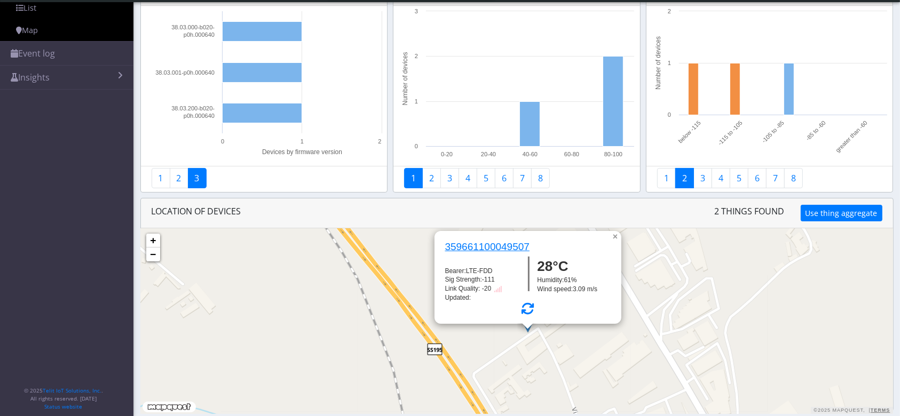
click at [615, 236] on link "×" at bounding box center [617, 234] width 10 height 7
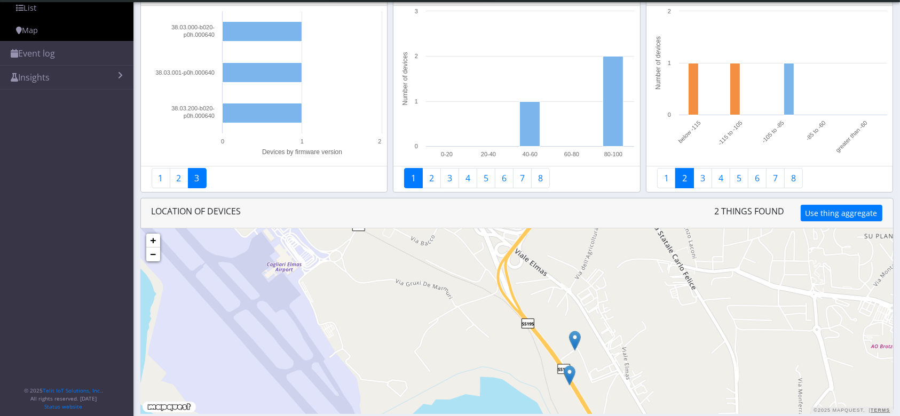
click at [572, 346] on img at bounding box center [570, 376] width 12 height 20
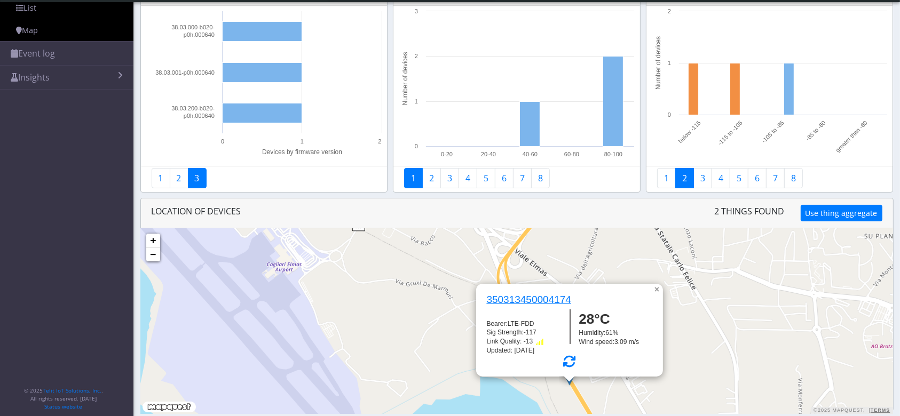
click at [658, 291] on link "×" at bounding box center [658, 287] width 10 height 7
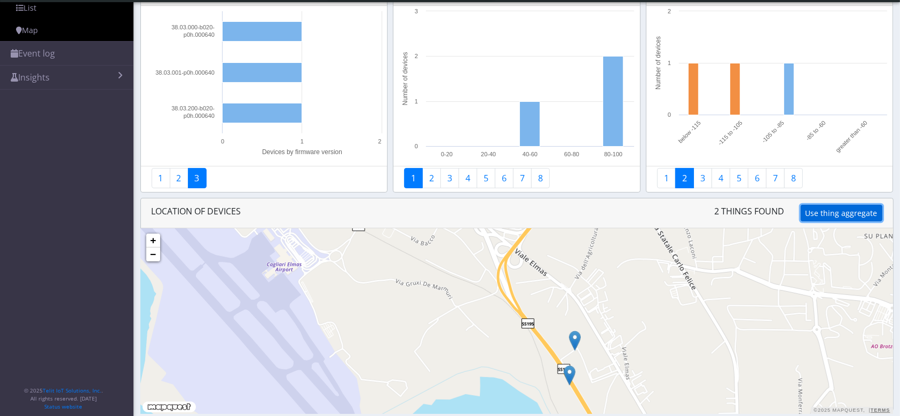
click at [759, 214] on button "Use thing aggregate" at bounding box center [842, 213] width 82 height 17
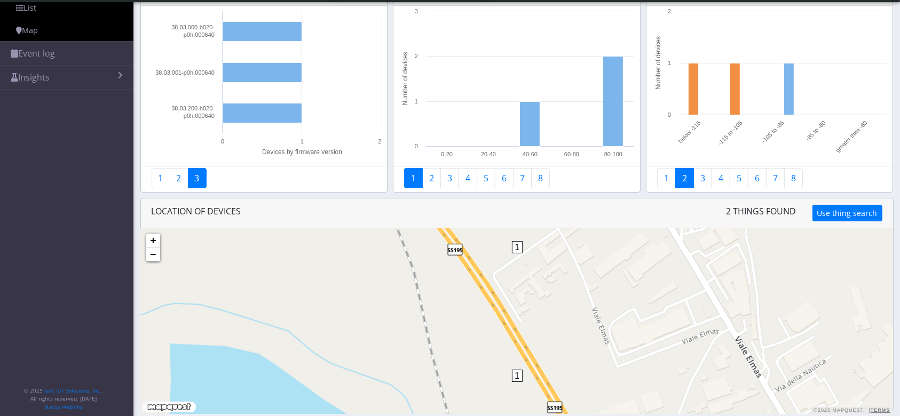
click at [519, 258] on div "1" at bounding box center [517, 257] width 11 height 32
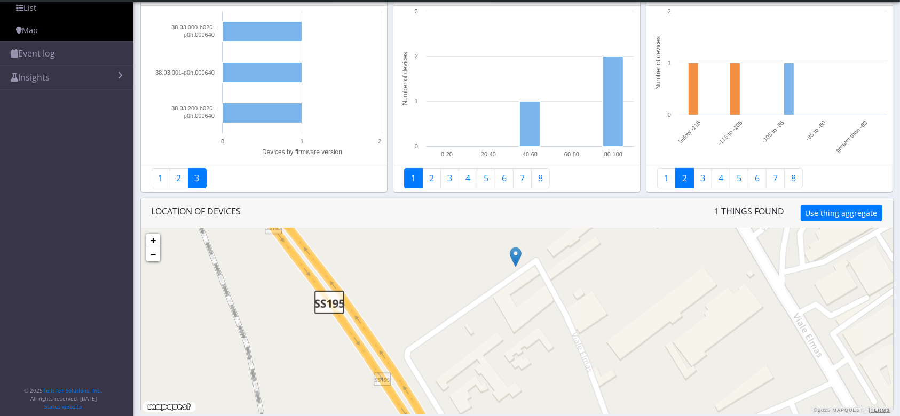
scroll to position [0, 0]
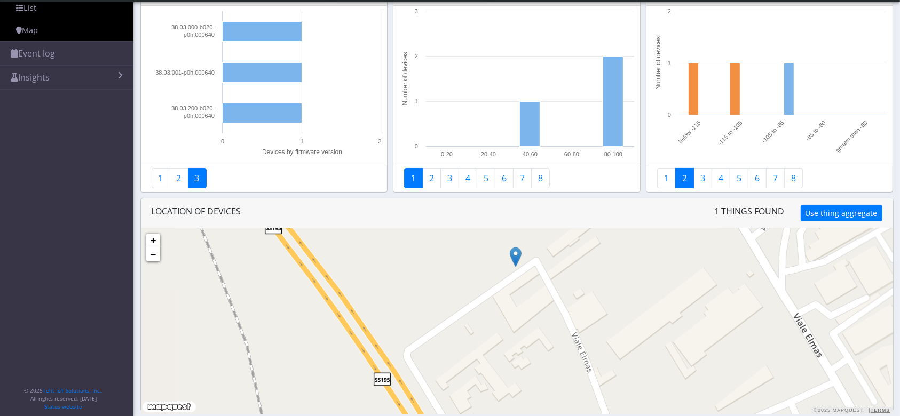
click at [516, 254] on img at bounding box center [516, 257] width 12 height 20
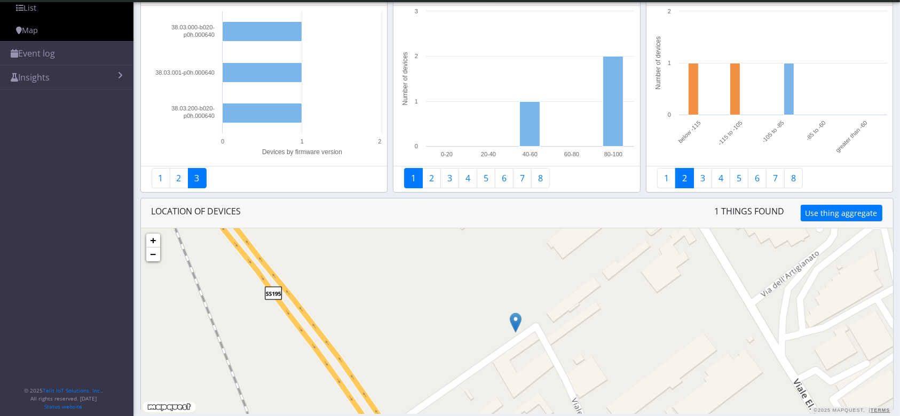
click at [517, 319] on img at bounding box center [516, 323] width 12 height 20
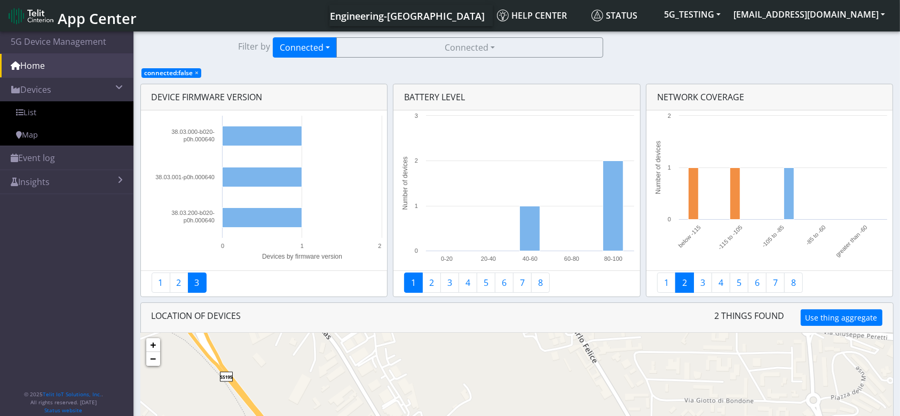
click at [196, 70] on span "×" at bounding box center [197, 72] width 4 height 9
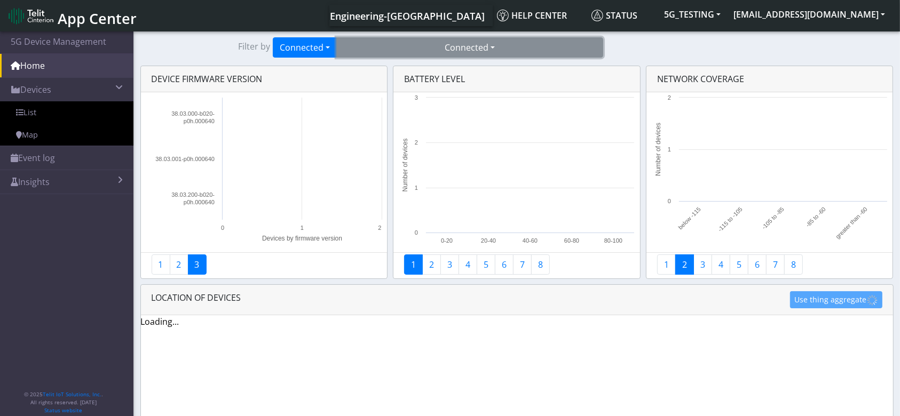
click at [500, 49] on button "Connected" at bounding box center [469, 47] width 267 height 20
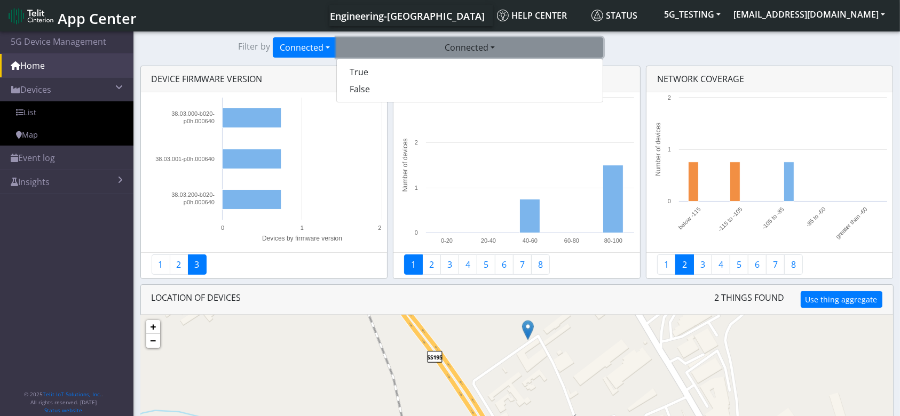
click at [500, 49] on button "Connected" at bounding box center [469, 47] width 267 height 20
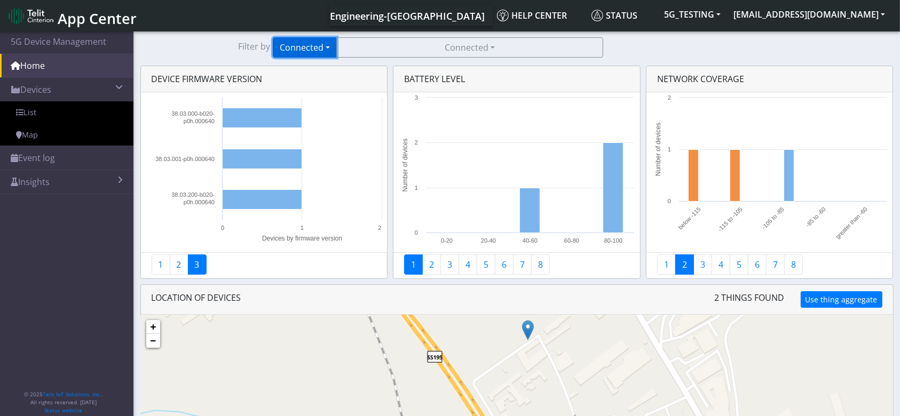
click at [307, 51] on button "Connected" at bounding box center [305, 47] width 64 height 20
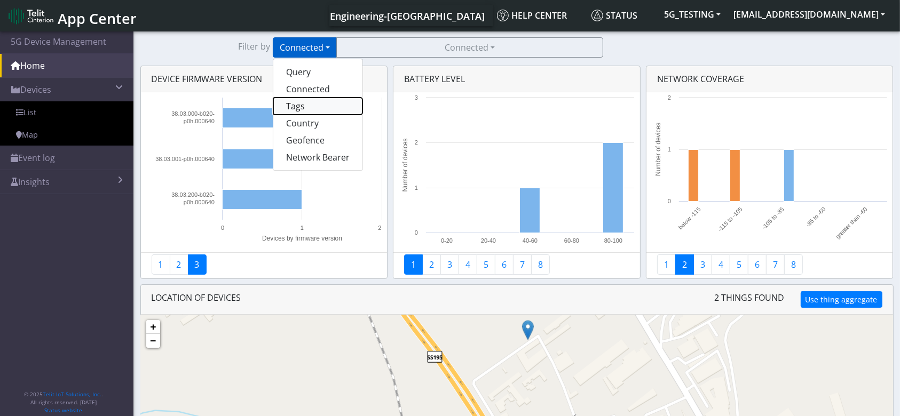
click at [303, 109] on button "Tags" at bounding box center [317, 106] width 89 height 17
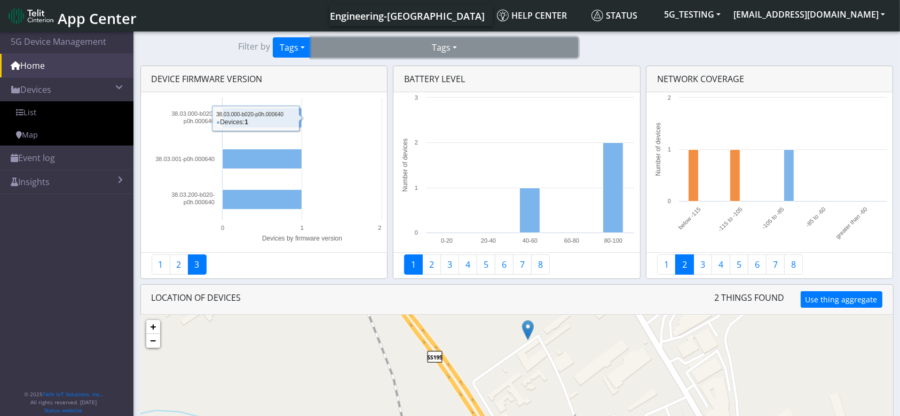
click at [461, 45] on button "Tags" at bounding box center [444, 47] width 267 height 20
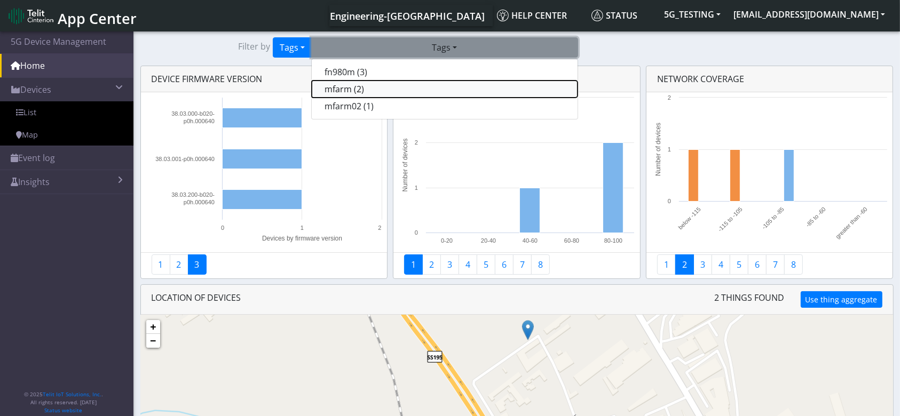
click at [386, 92] on button "mfarm (2)" at bounding box center [445, 89] width 266 height 17
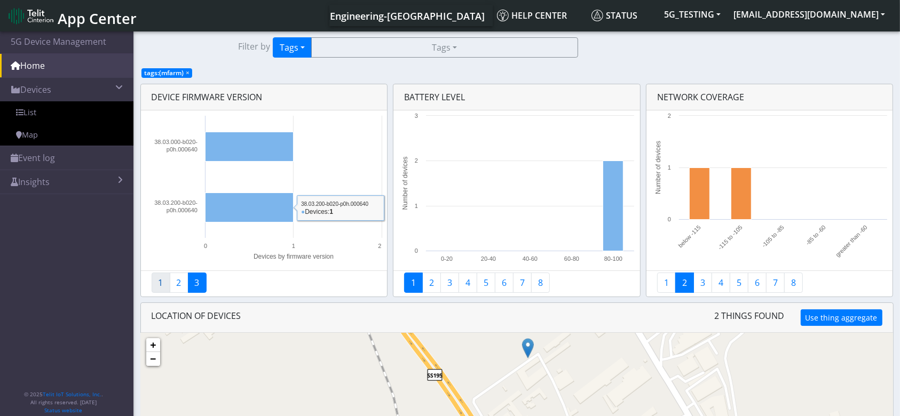
click at [157, 280] on link "1" at bounding box center [161, 283] width 19 height 20
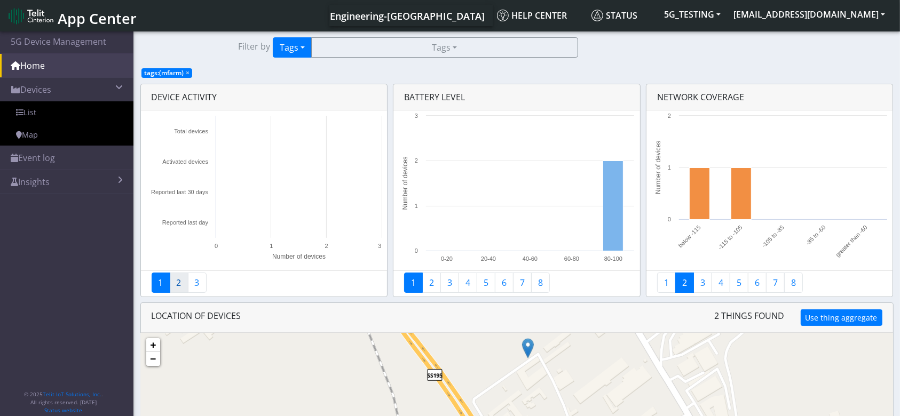
click at [184, 285] on link "2" at bounding box center [179, 283] width 19 height 20
click at [198, 280] on link "3" at bounding box center [197, 283] width 19 height 20
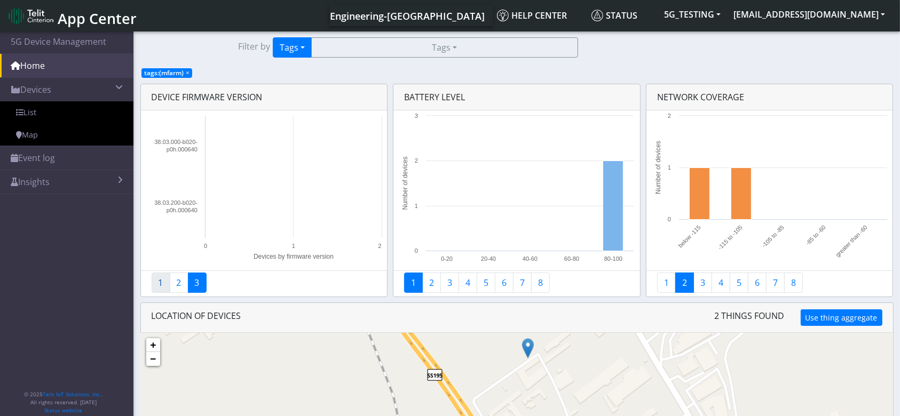
click at [154, 286] on link "1" at bounding box center [161, 283] width 19 height 20
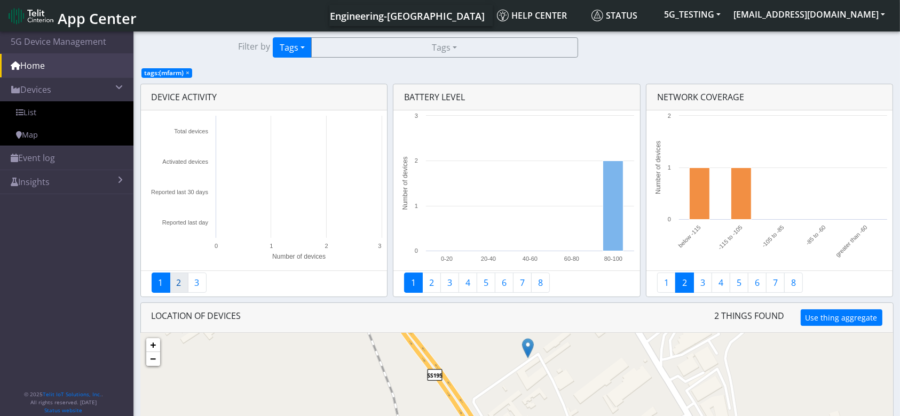
click at [174, 284] on link "2" at bounding box center [179, 283] width 19 height 20
click at [197, 281] on link "3" at bounding box center [197, 283] width 19 height 20
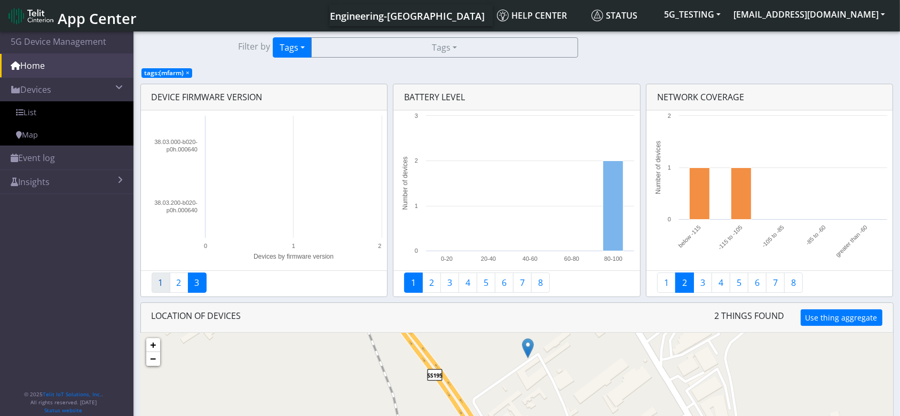
click at [164, 281] on link "1" at bounding box center [161, 283] width 19 height 20
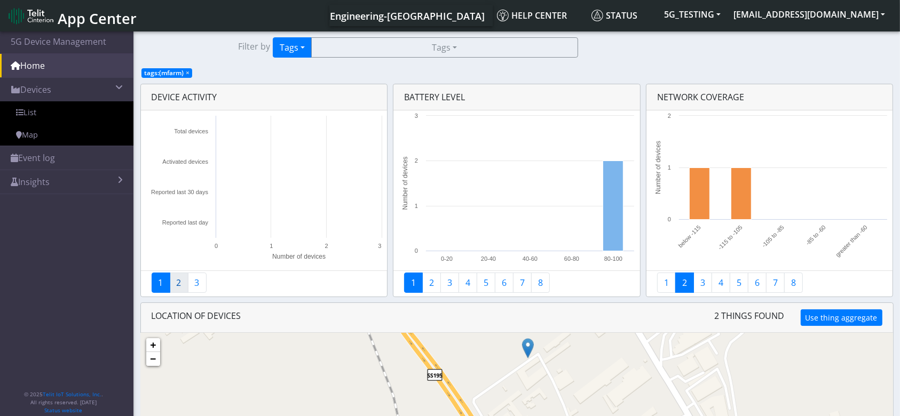
click at [171, 286] on link "2" at bounding box center [179, 283] width 19 height 20
click at [194, 285] on link "3" at bounding box center [197, 283] width 19 height 20
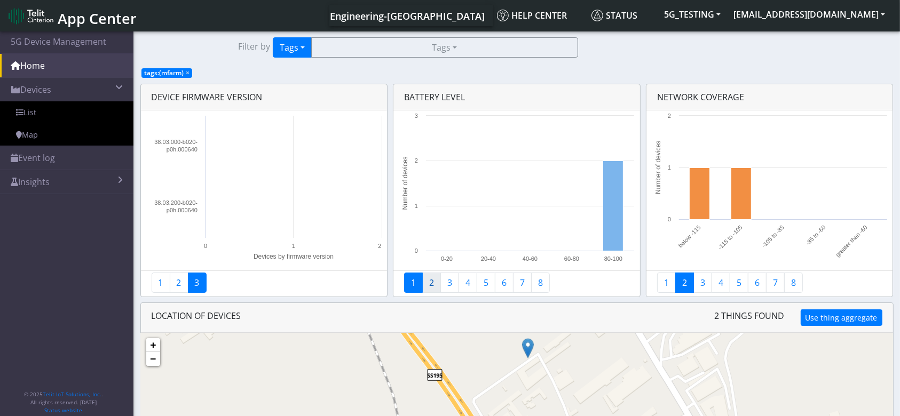
click at [428, 282] on link "2" at bounding box center [431, 283] width 19 height 20
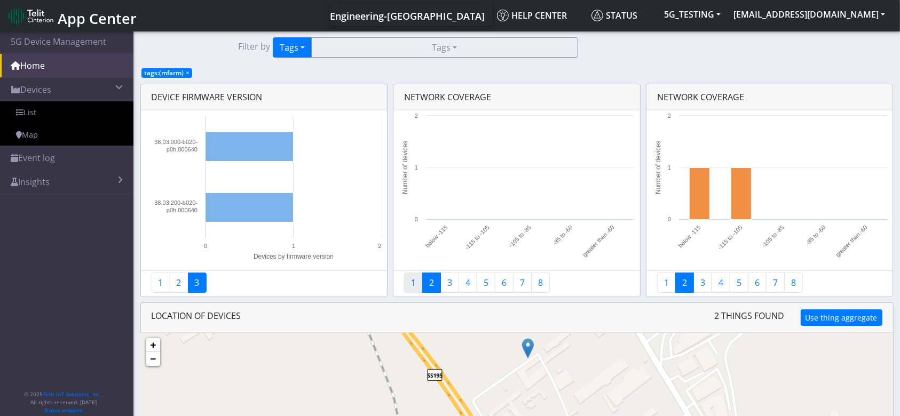
click at [409, 288] on link "1" at bounding box center [413, 283] width 19 height 20
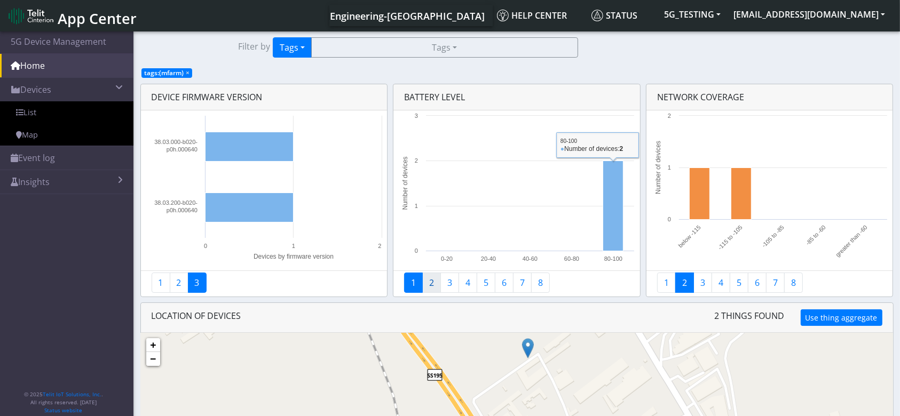
click at [428, 288] on link "2" at bounding box center [431, 283] width 19 height 20
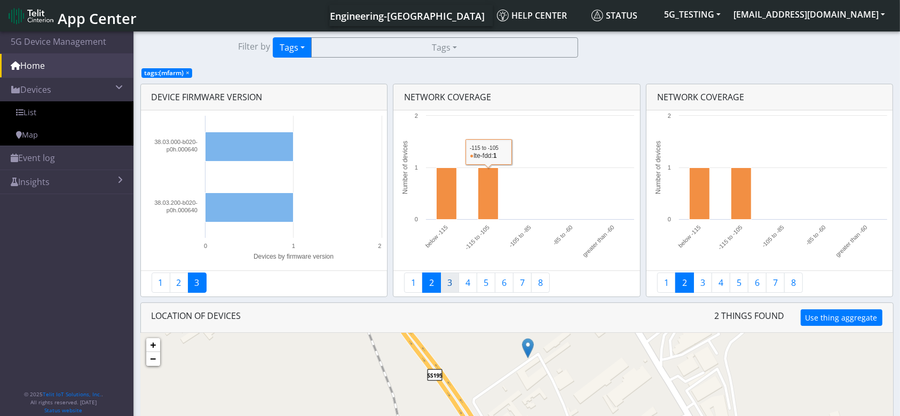
click at [444, 285] on link "3" at bounding box center [449, 283] width 19 height 20
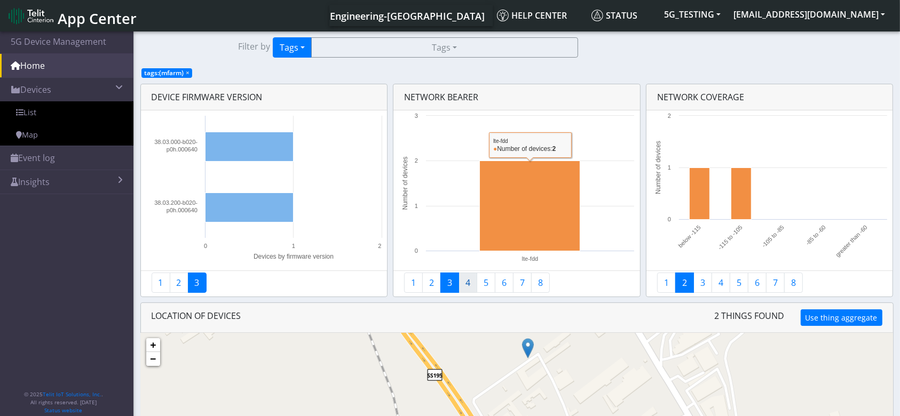
click at [469, 280] on link "4" at bounding box center [468, 283] width 19 height 20
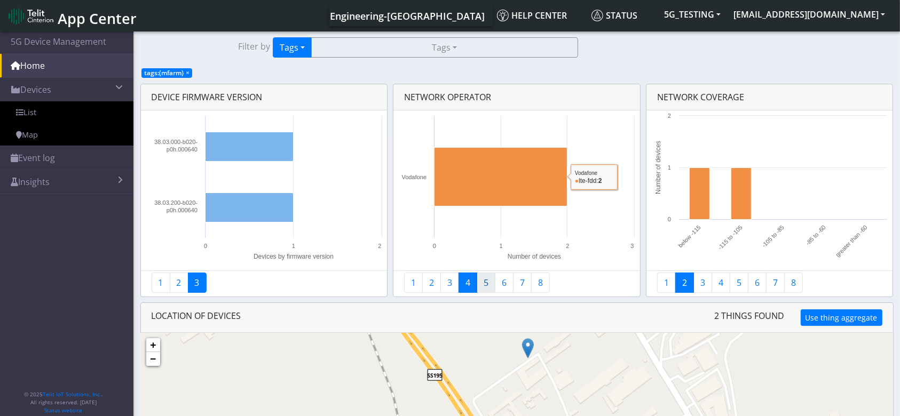
click at [483, 281] on link "5" at bounding box center [486, 283] width 19 height 20
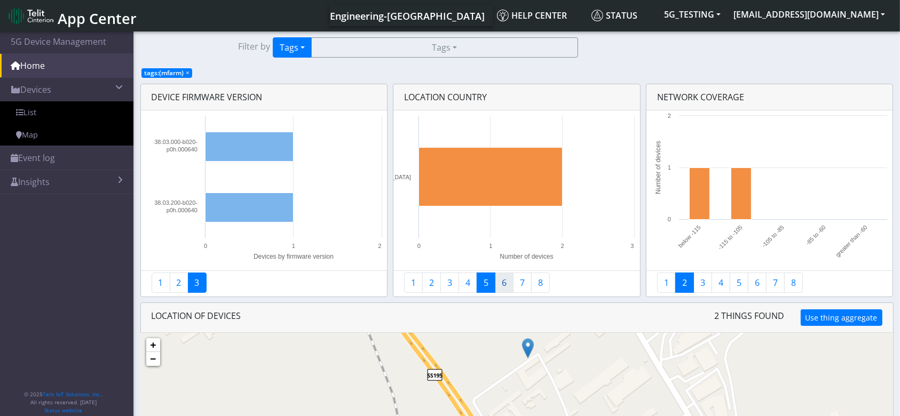
click at [500, 284] on link "6" at bounding box center [504, 283] width 19 height 20
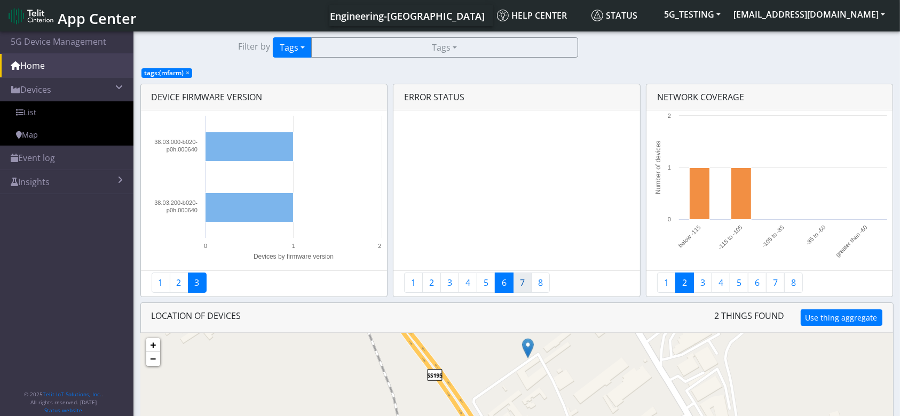
click at [516, 280] on link "7" at bounding box center [522, 283] width 19 height 20
click at [538, 284] on link "8" at bounding box center [540, 283] width 19 height 20
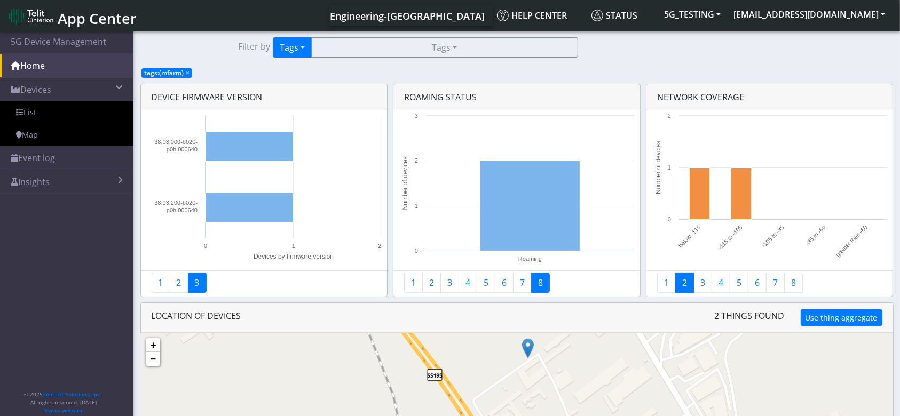
click at [187, 76] on span "×" at bounding box center [188, 72] width 4 height 9
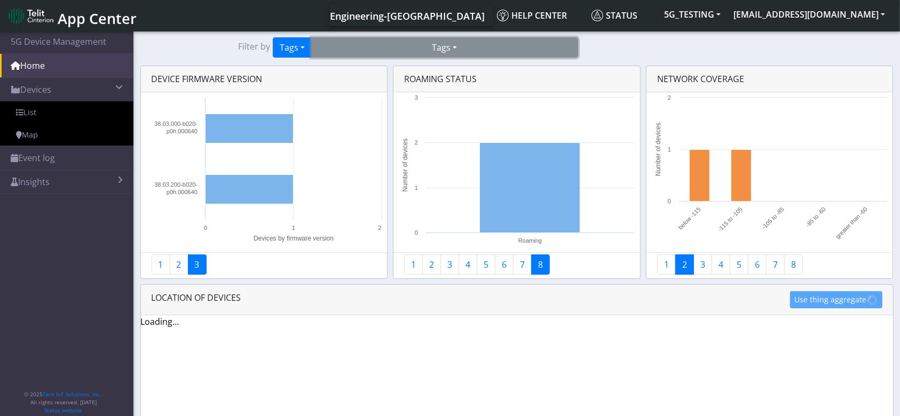
click at [423, 51] on button "Tags" at bounding box center [444, 47] width 267 height 20
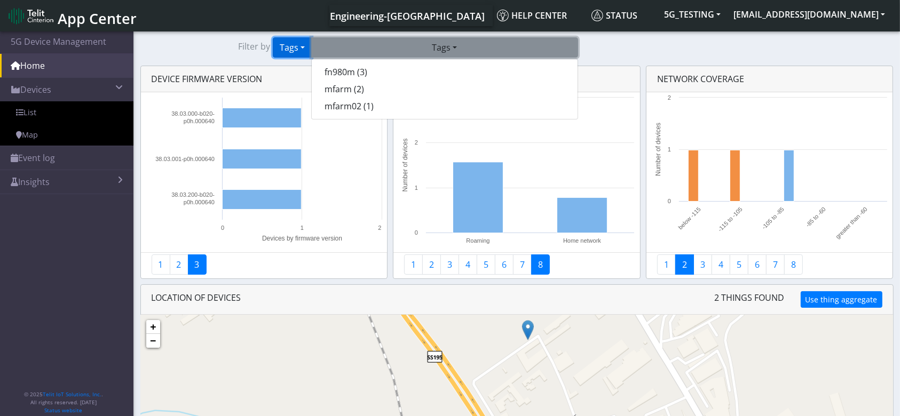
click at [299, 50] on button "Tags" at bounding box center [292, 47] width 39 height 20
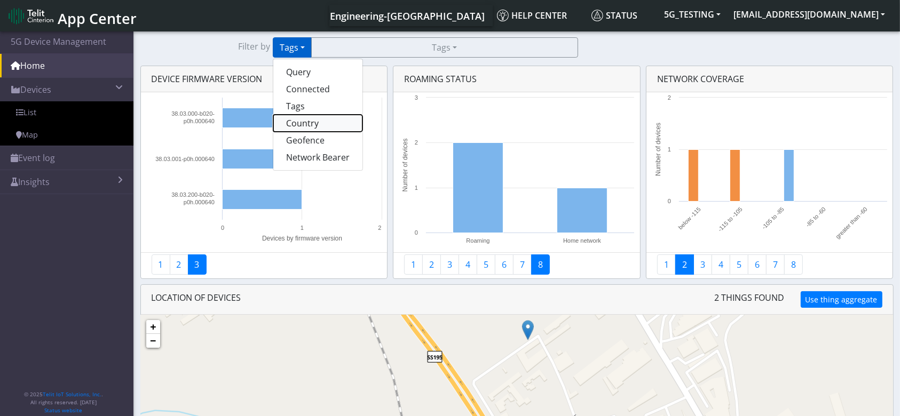
click at [319, 127] on button "Country" at bounding box center [317, 123] width 89 height 17
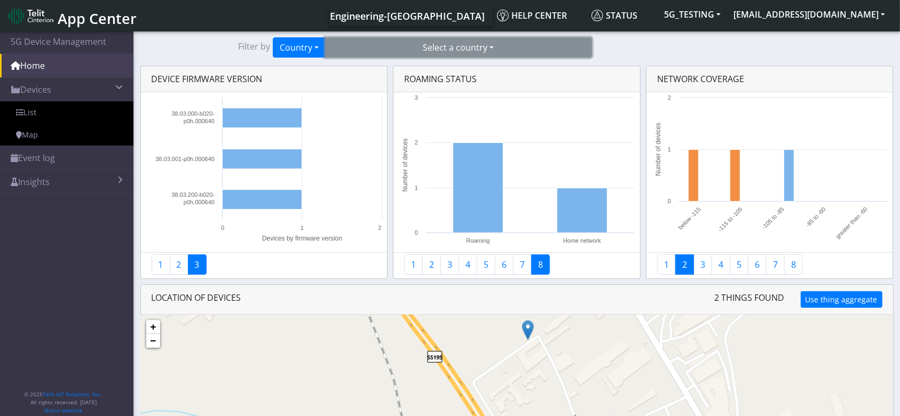
click at [464, 54] on button "Select a country" at bounding box center [458, 47] width 267 height 20
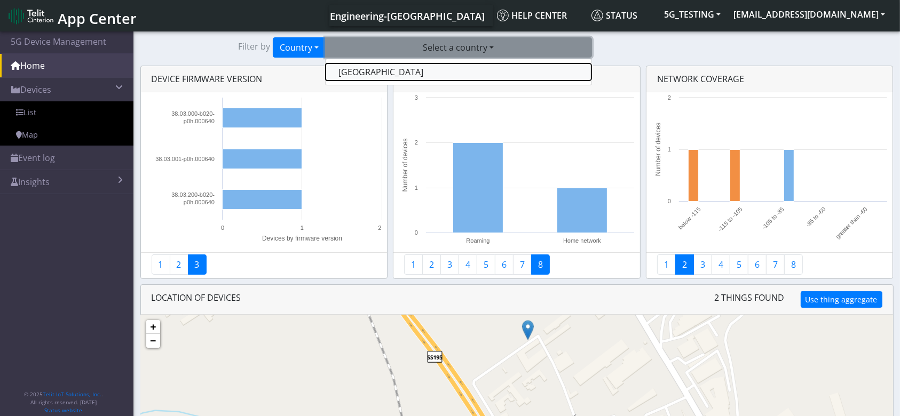
click at [416, 69] on button "Italy" at bounding box center [459, 72] width 266 height 17
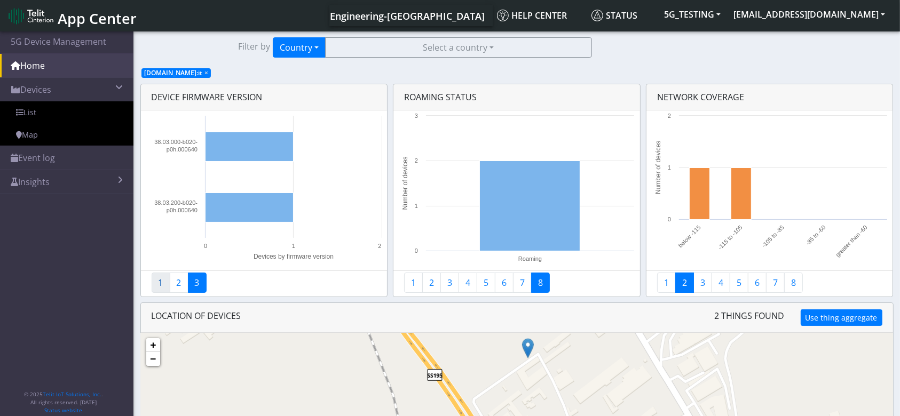
click at [164, 285] on link "1" at bounding box center [161, 283] width 19 height 20
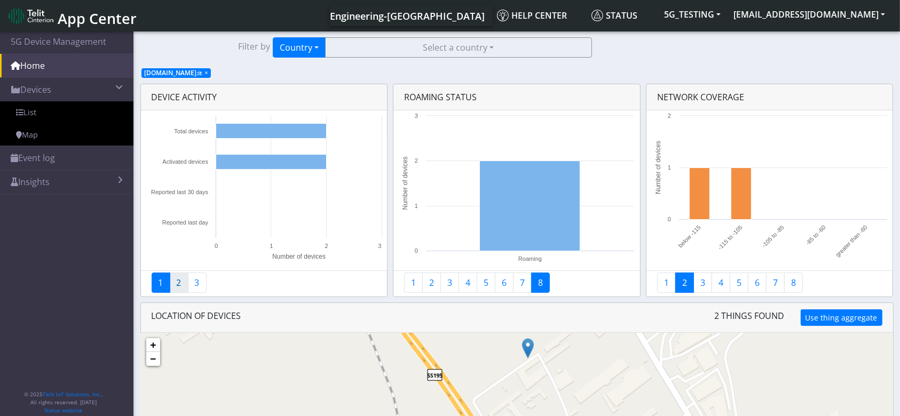
click at [171, 282] on link "2" at bounding box center [179, 283] width 19 height 20
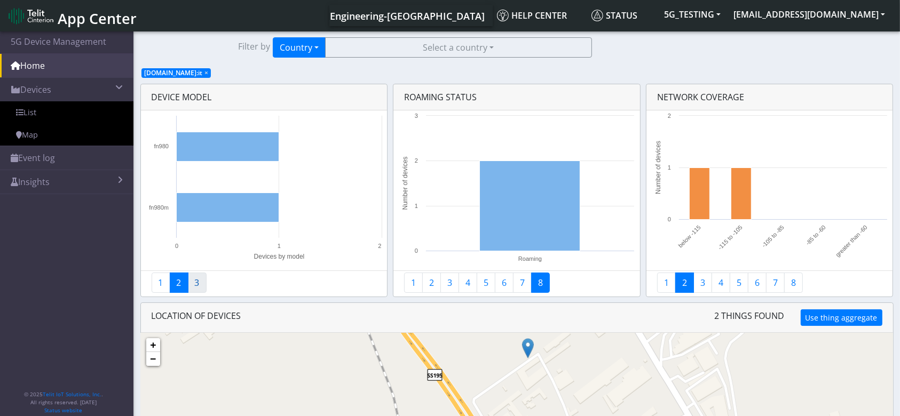
click at [192, 277] on link "3" at bounding box center [197, 283] width 19 height 20
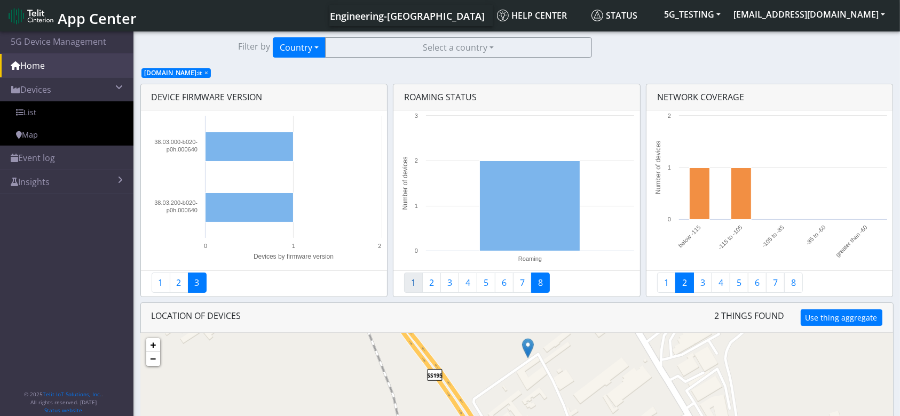
click at [410, 284] on link "1" at bounding box center [413, 283] width 19 height 20
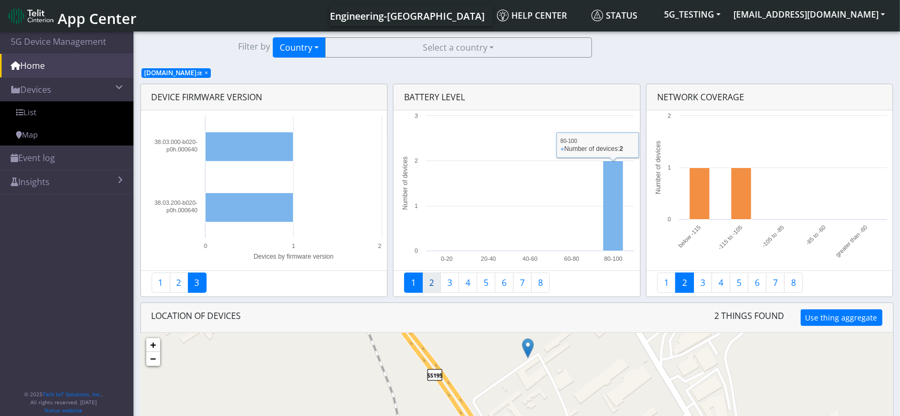
click at [434, 285] on link "2" at bounding box center [431, 283] width 19 height 20
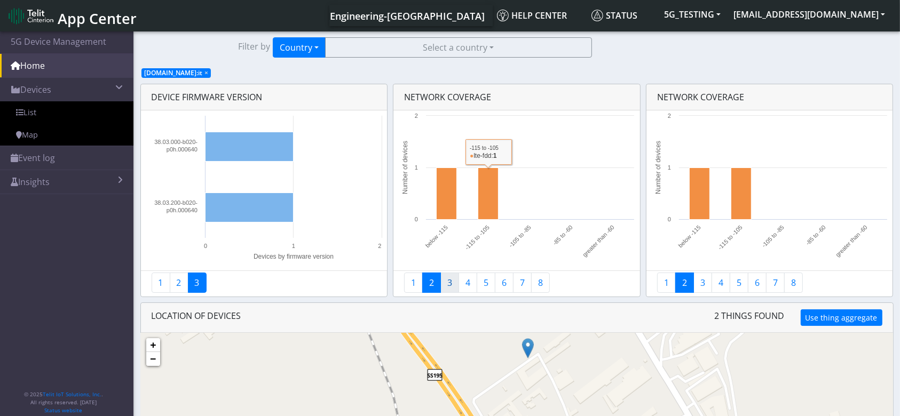
click at [453, 282] on link "3" at bounding box center [449, 283] width 19 height 20
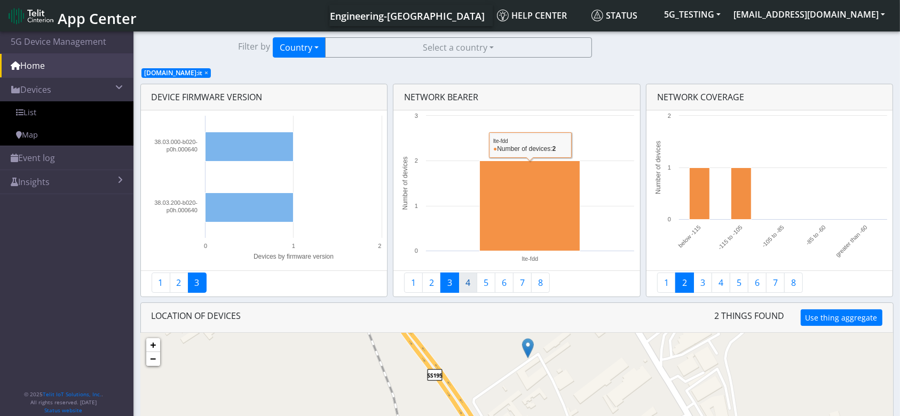
click at [469, 287] on link "4" at bounding box center [468, 283] width 19 height 20
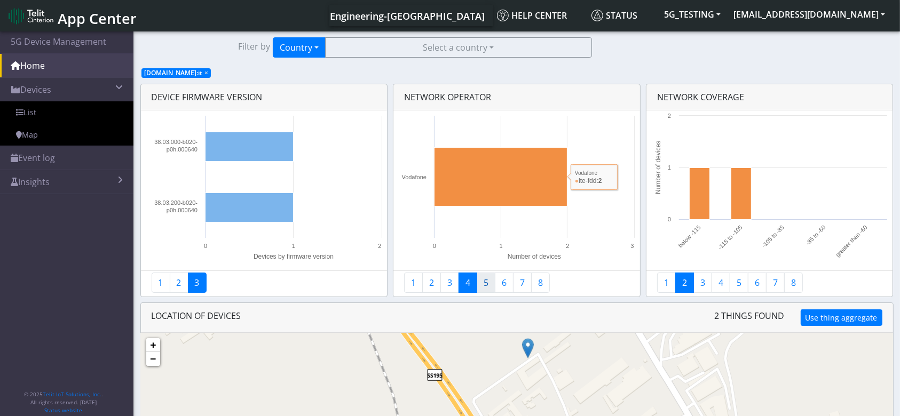
click at [489, 283] on link "5" at bounding box center [486, 283] width 19 height 20
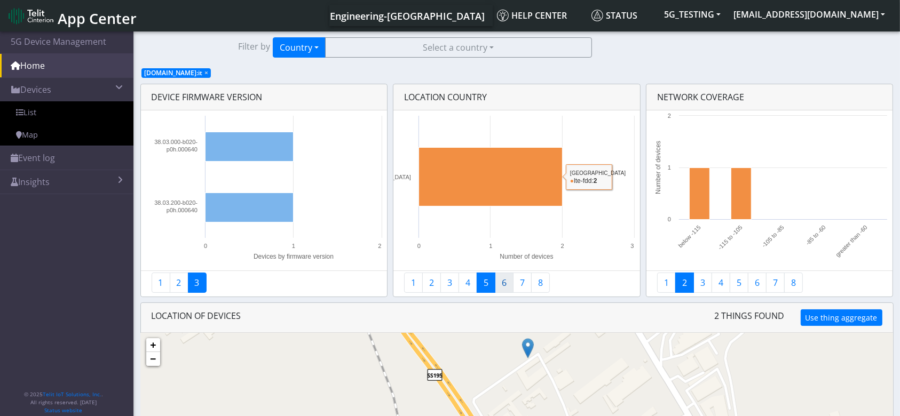
click at [503, 285] on link "6" at bounding box center [504, 283] width 19 height 20
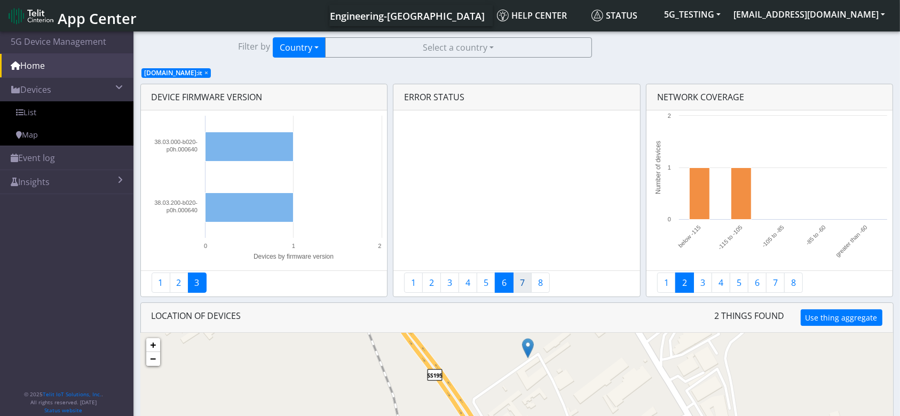
click at [521, 285] on link "7" at bounding box center [522, 283] width 19 height 20
click at [541, 286] on link "8" at bounding box center [540, 283] width 19 height 20
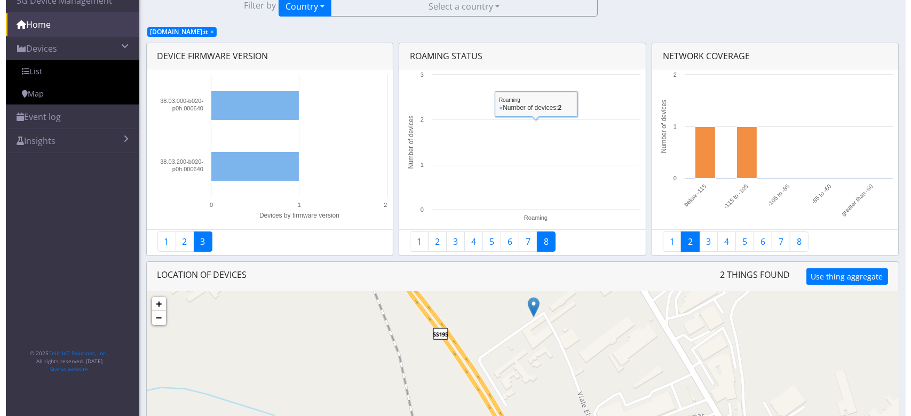
scroll to position [75, 0]
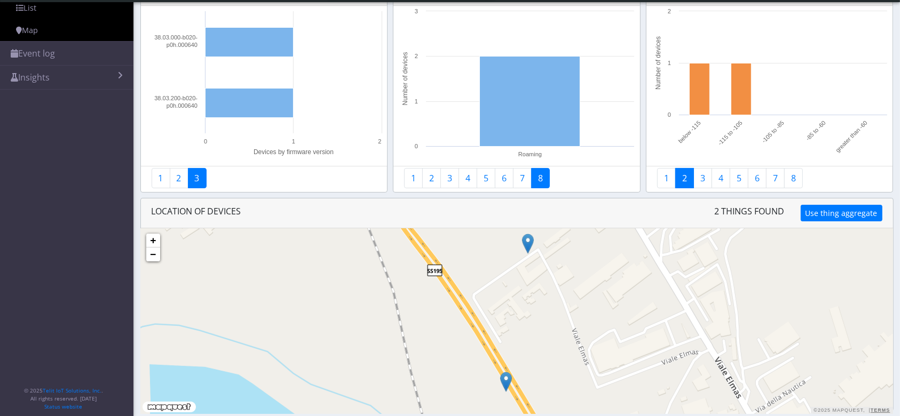
click at [527, 243] on img at bounding box center [528, 244] width 12 height 20
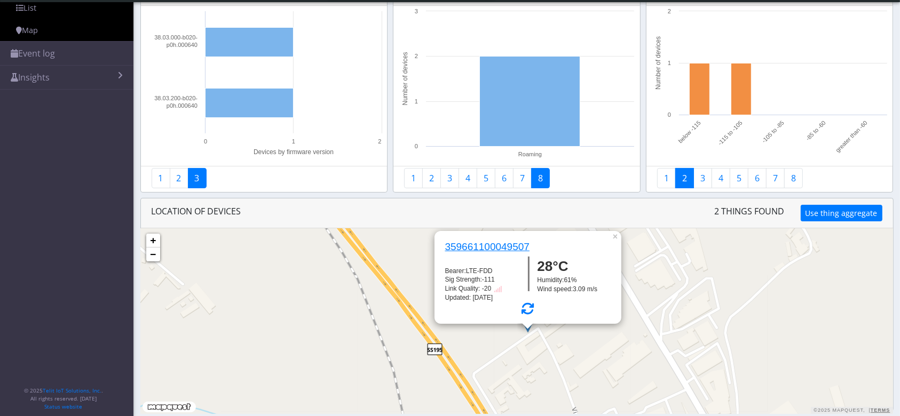
click at [482, 246] on h6 "359661100049507" at bounding box center [483, 247] width 93 height 12
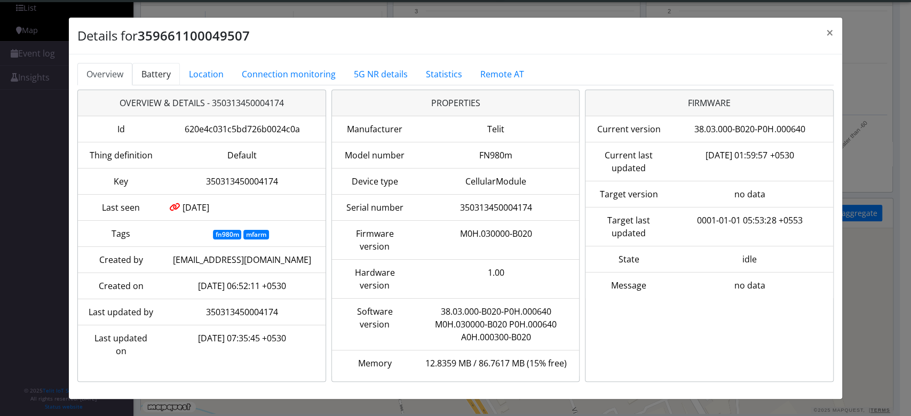
click at [149, 82] on link "Battery" at bounding box center [156, 74] width 48 height 22
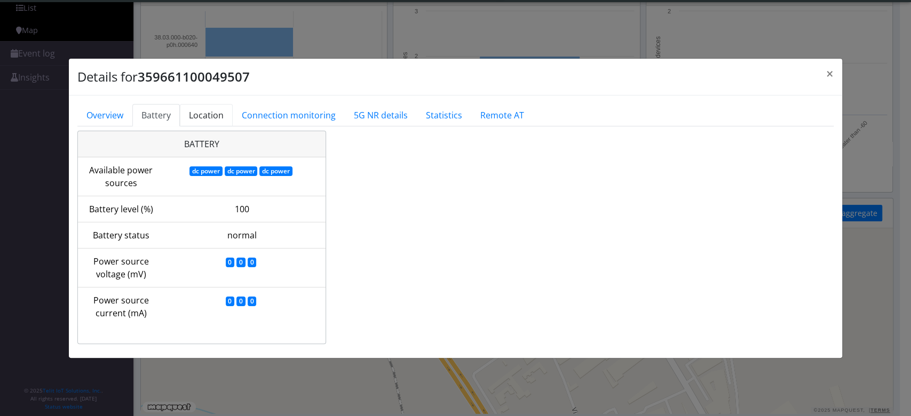
click at [210, 117] on link "Location" at bounding box center [206, 115] width 53 height 22
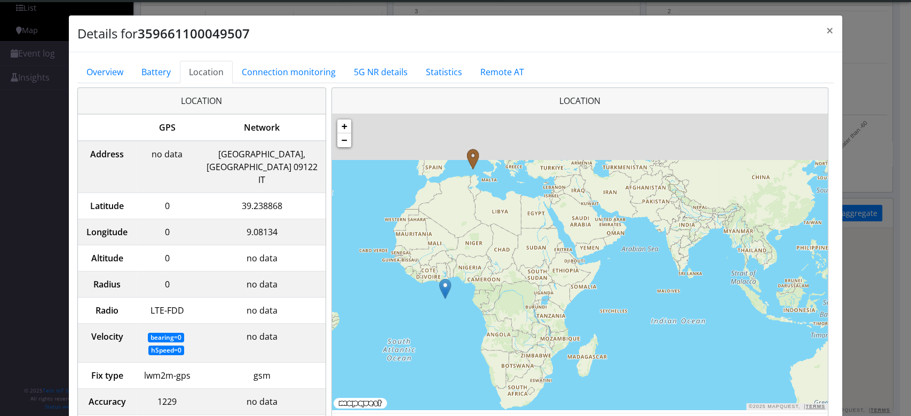
drag, startPoint x: 452, startPoint y: 271, endPoint x: 459, endPoint y: 414, distance: 143.2
click at [459, 346] on div "Location + − ©2025 MapQuest, | Terms GPS Network" at bounding box center [580, 259] width 497 height 343
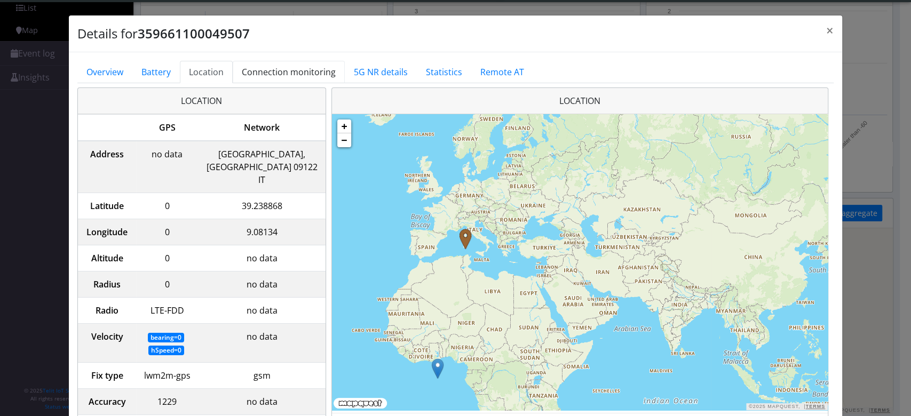
click at [298, 73] on link "Connection monitoring" at bounding box center [289, 72] width 112 height 22
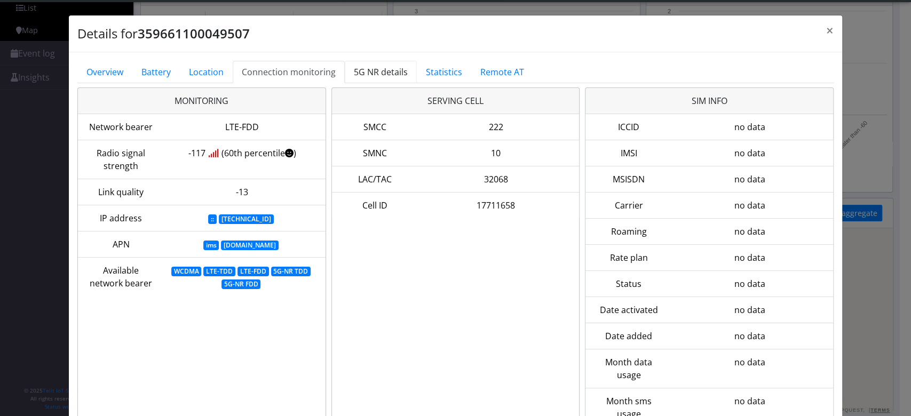
click at [370, 70] on link "5G NR details" at bounding box center [381, 72] width 72 height 22
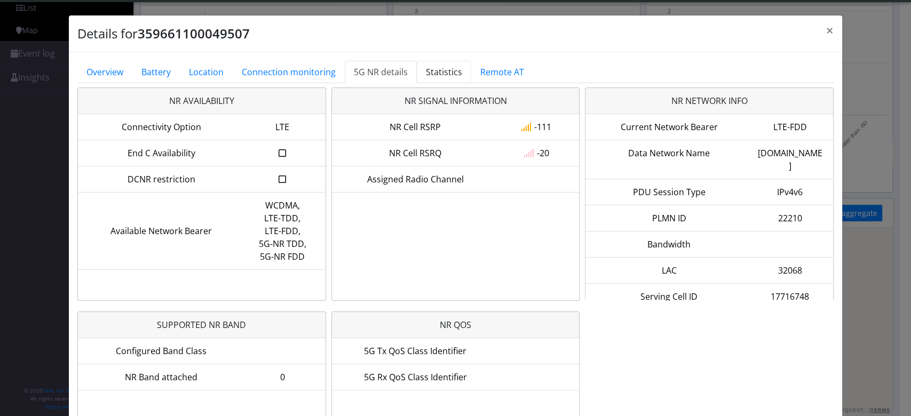
click at [448, 74] on link "Statistics" at bounding box center [444, 72] width 54 height 22
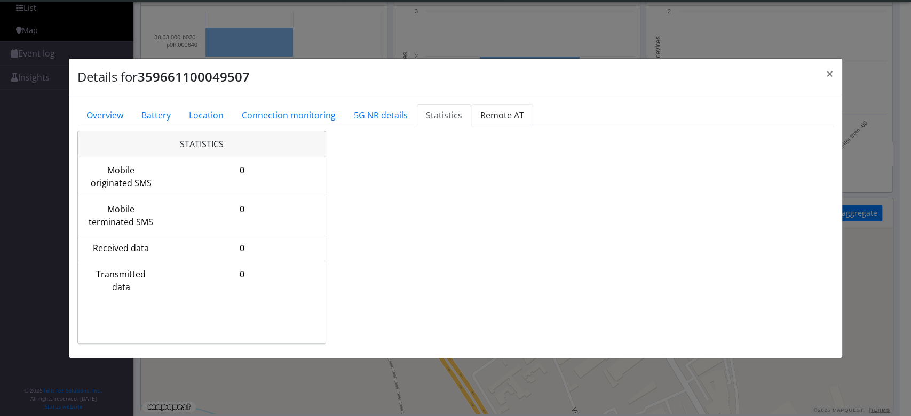
click at [487, 109] on link "Remote AT" at bounding box center [502, 115] width 62 height 22
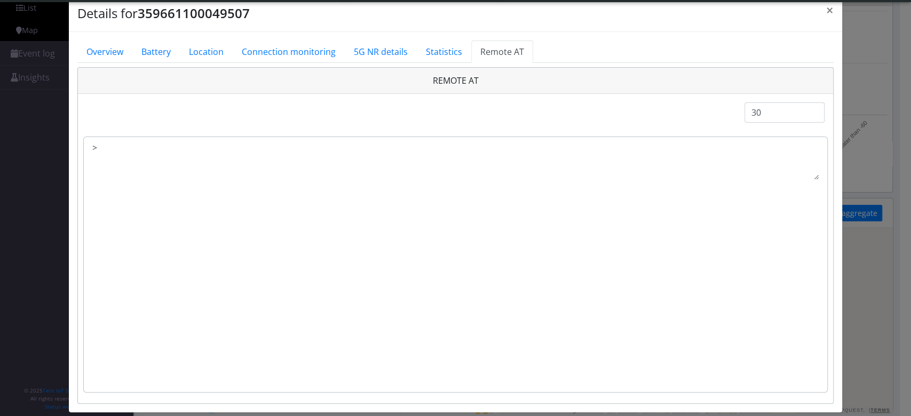
scroll to position [31, 0]
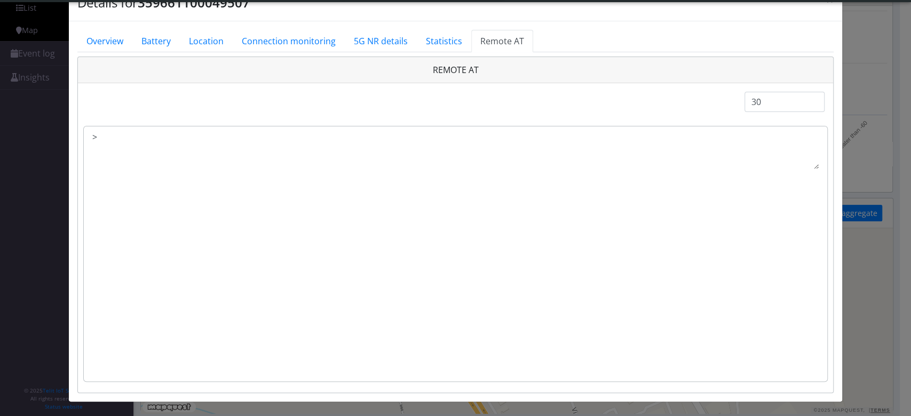
click at [128, 135] on textarea ">" at bounding box center [455, 150] width 727 height 38
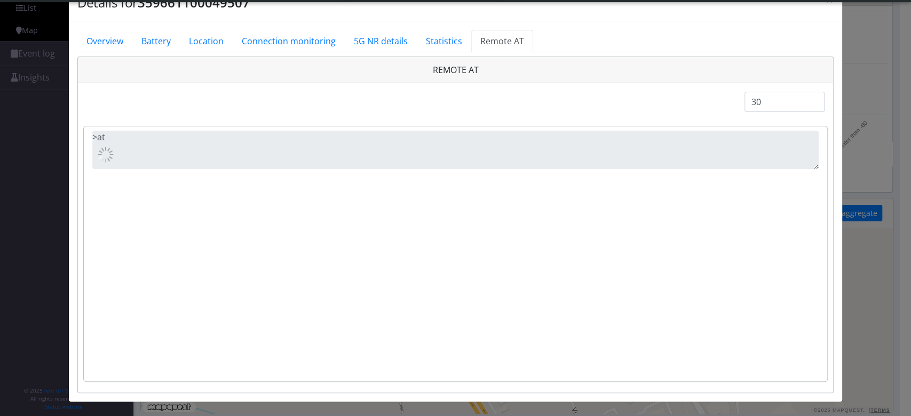
type textarea ">"
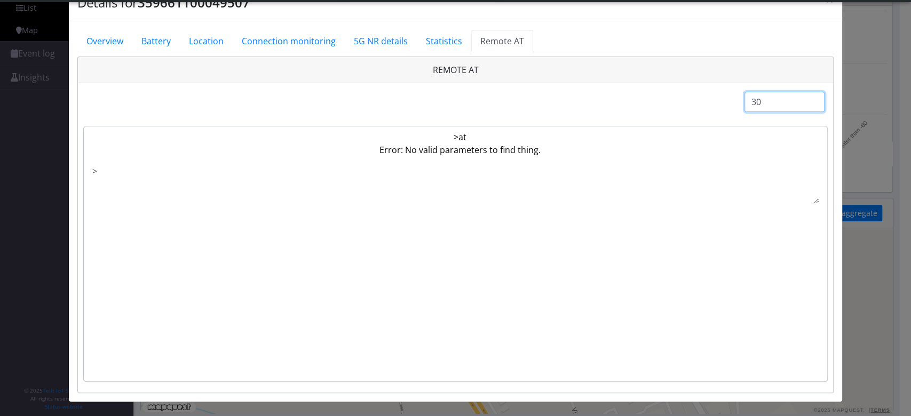
click at [759, 105] on input "30" at bounding box center [785, 102] width 80 height 20
type input "3"
type input "5"
type input "60"
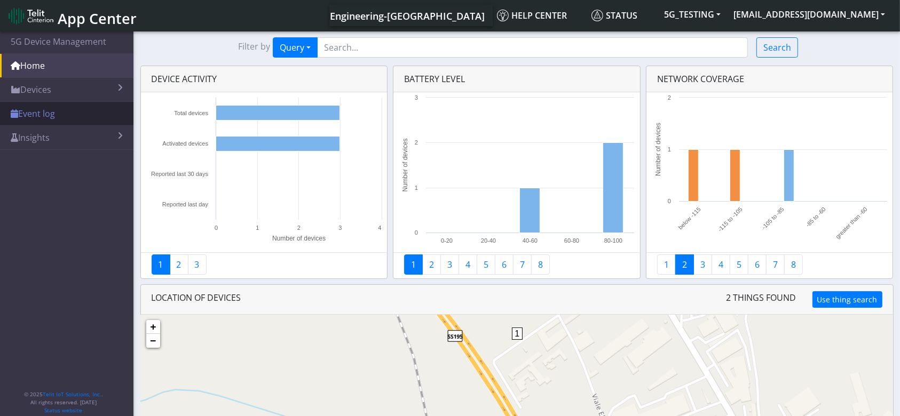
click at [69, 109] on link "Event log" at bounding box center [66, 113] width 133 height 23
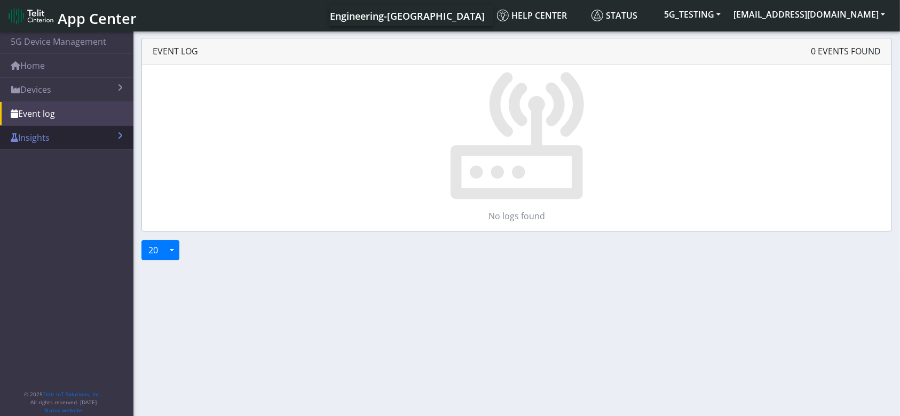
click at [32, 133] on link "Insights" at bounding box center [66, 137] width 133 height 23
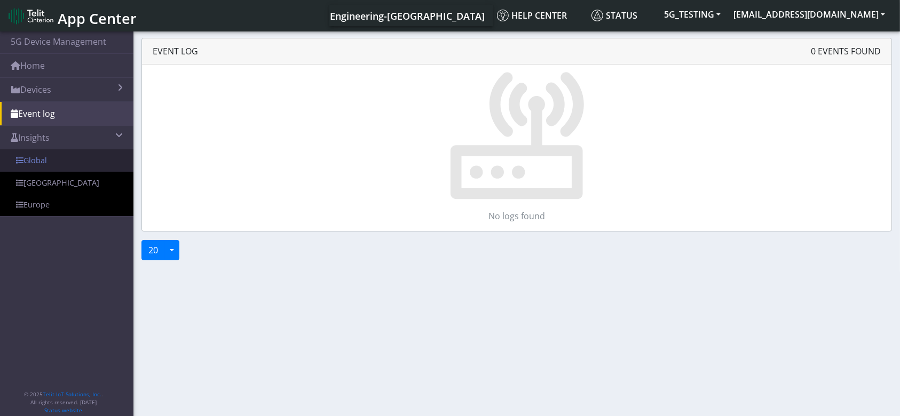
click at [38, 164] on link "Global" at bounding box center [66, 160] width 133 height 22
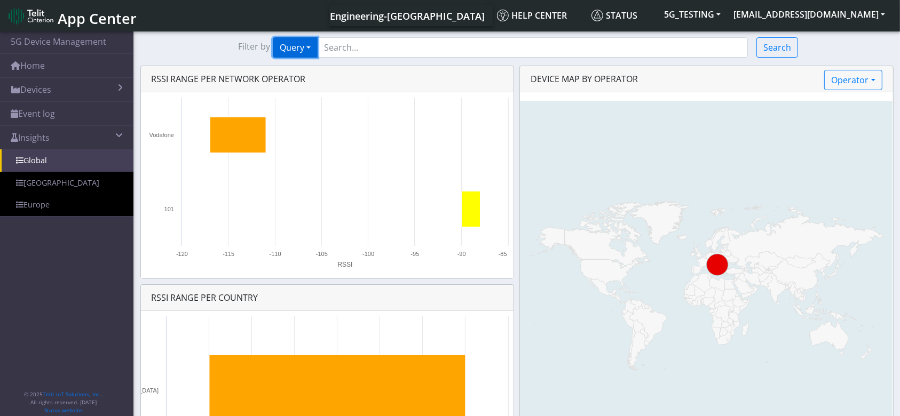
click at [315, 50] on button "Query" at bounding box center [295, 47] width 45 height 20
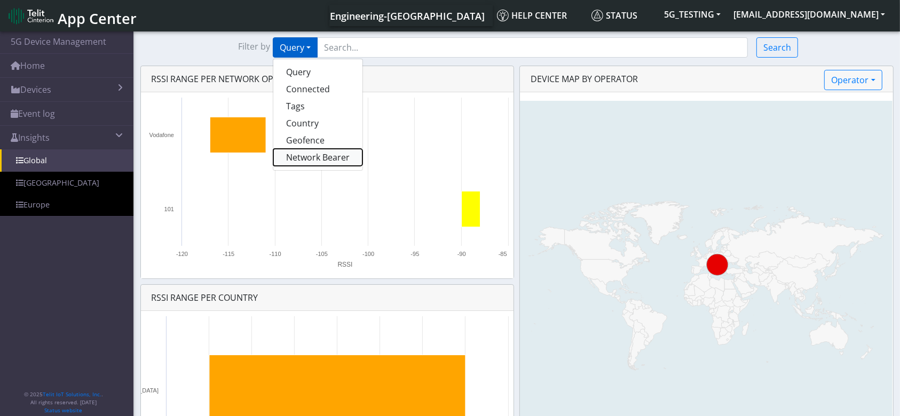
click at [322, 156] on button "Network Bearer" at bounding box center [317, 157] width 89 height 17
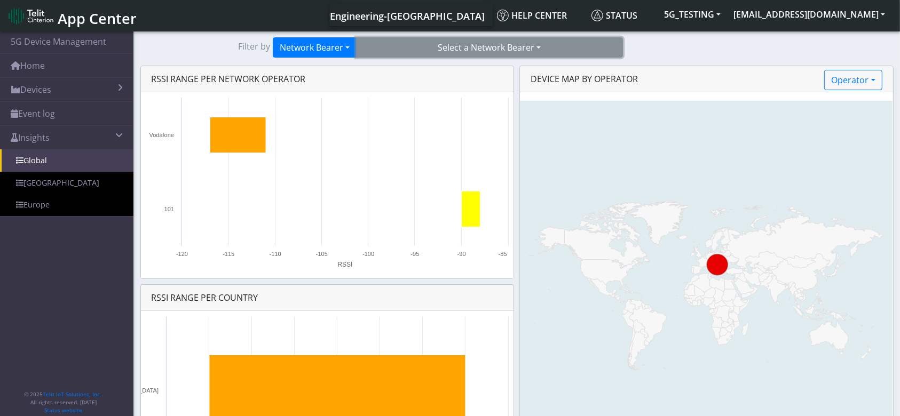
click at [510, 44] on button "Select a Network Bearer" at bounding box center [489, 47] width 267 height 20
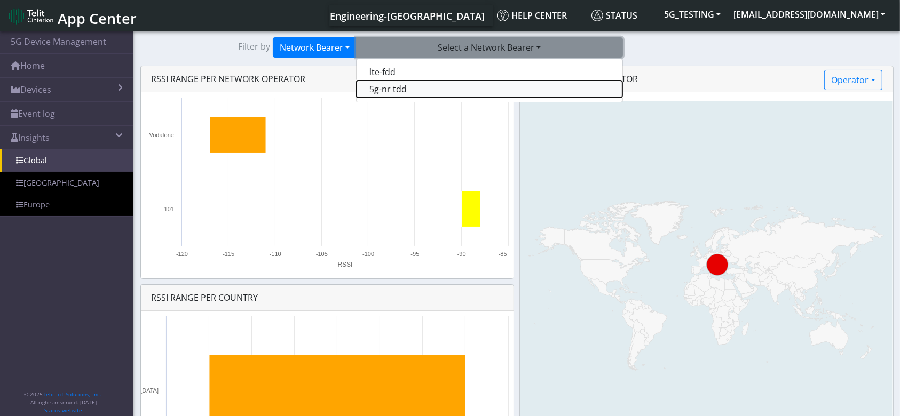
click at [412, 88] on button "5g-nr tdd" at bounding box center [490, 89] width 266 height 17
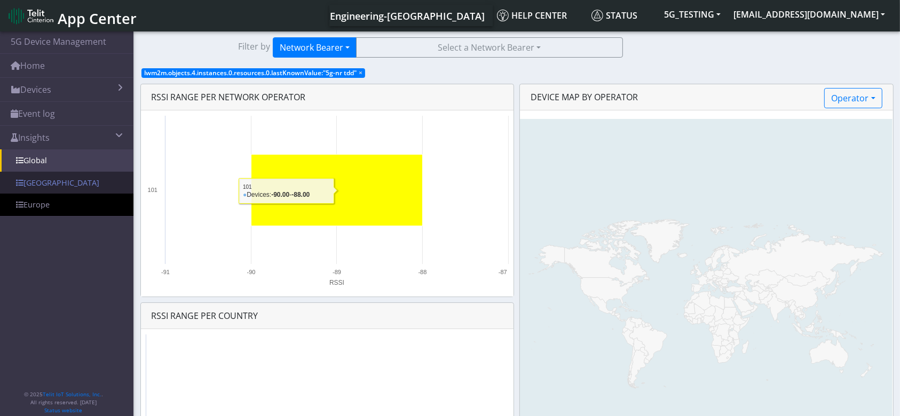
click at [18, 185] on span at bounding box center [19, 182] width 7 height 7
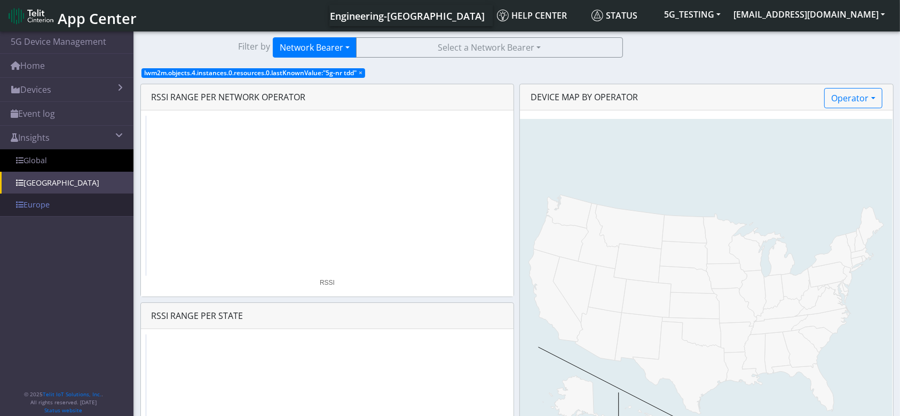
click at [30, 202] on link "Europe" at bounding box center [66, 205] width 133 height 22
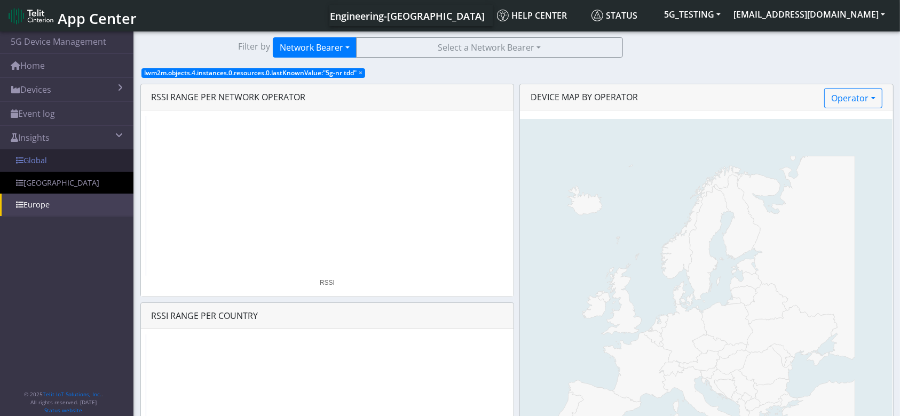
click at [64, 160] on link "Global" at bounding box center [66, 160] width 133 height 22
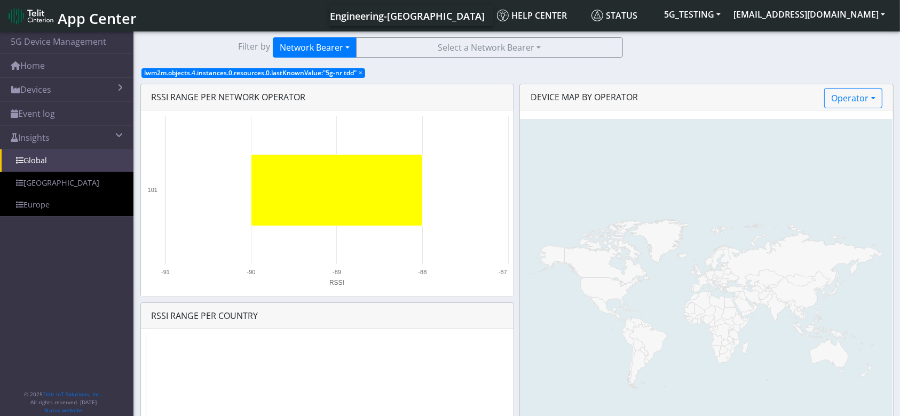
click at [362, 74] on span "×" at bounding box center [361, 72] width 4 height 9
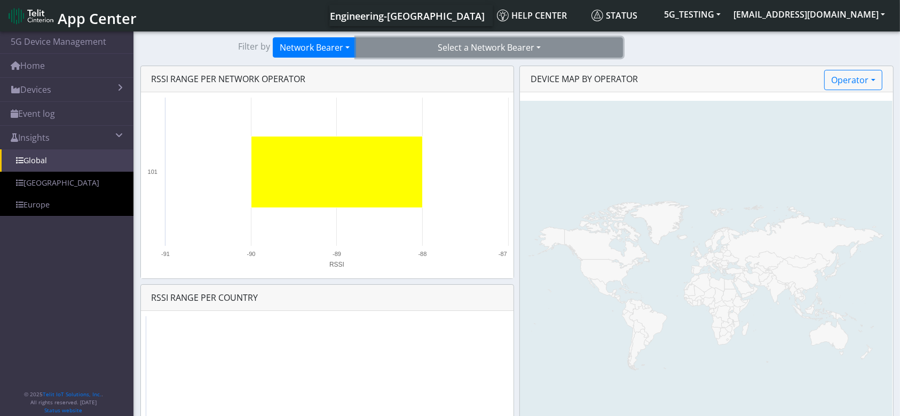
click at [438, 53] on button "Select a Network Bearer" at bounding box center [489, 47] width 267 height 20
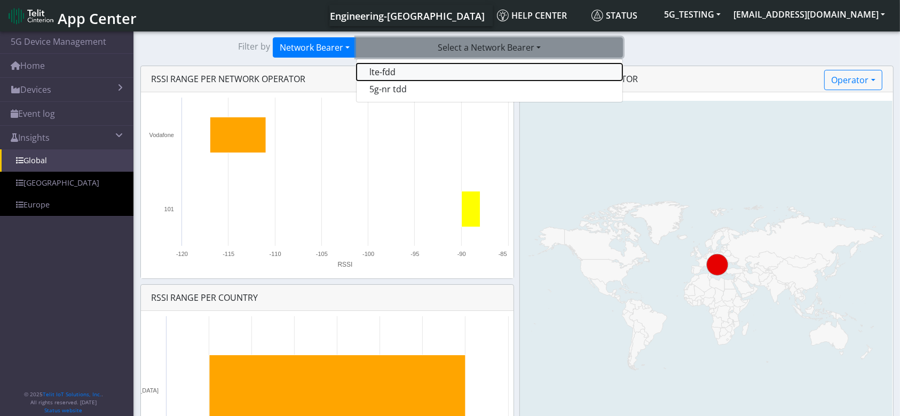
click at [400, 75] on button "lte-fdd" at bounding box center [490, 72] width 266 height 17
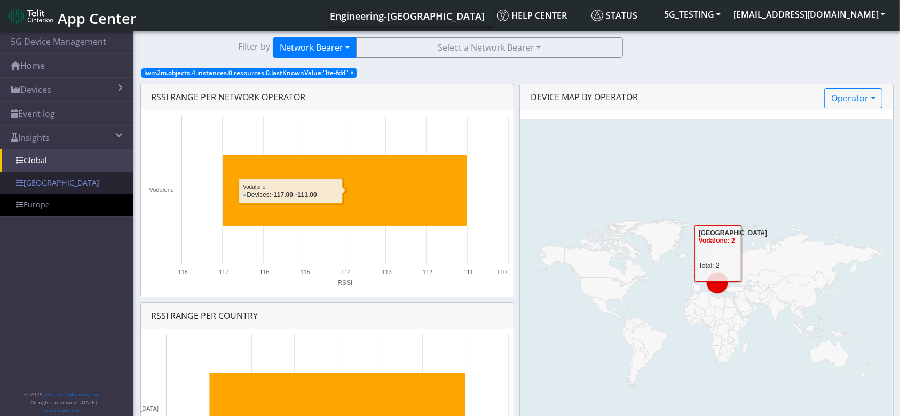
click at [59, 180] on link "USA" at bounding box center [66, 183] width 133 height 22
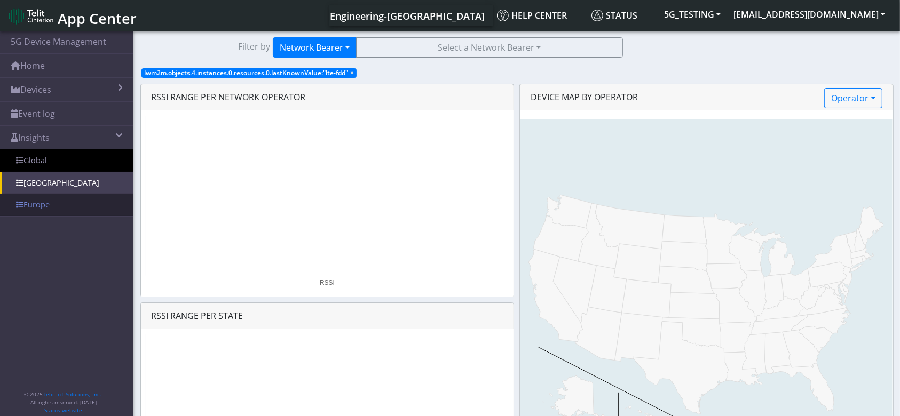
click at [48, 203] on link "Europe" at bounding box center [66, 205] width 133 height 22
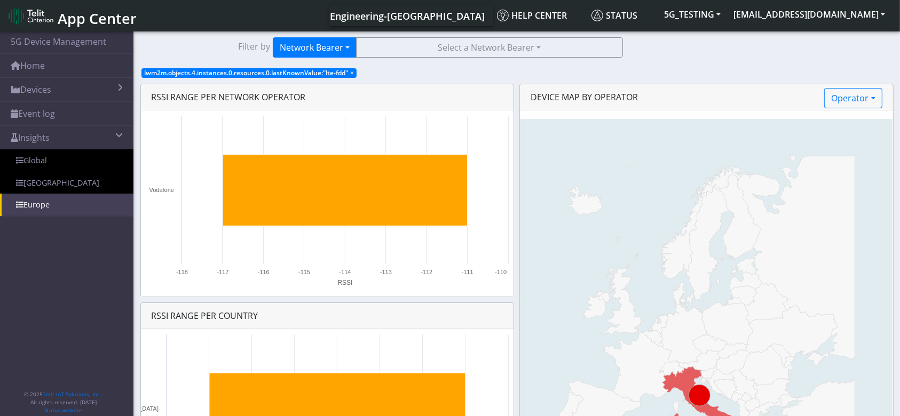
click at [354, 74] on span "×" at bounding box center [352, 72] width 4 height 9
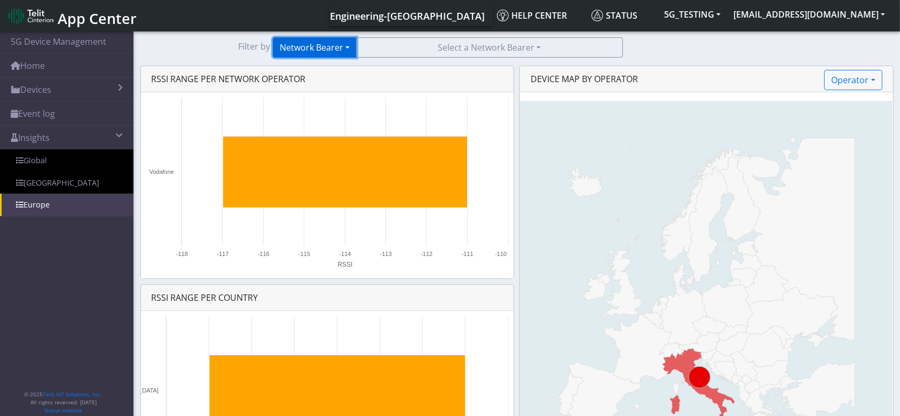
click at [351, 49] on button "Network Bearer" at bounding box center [315, 47] width 84 height 20
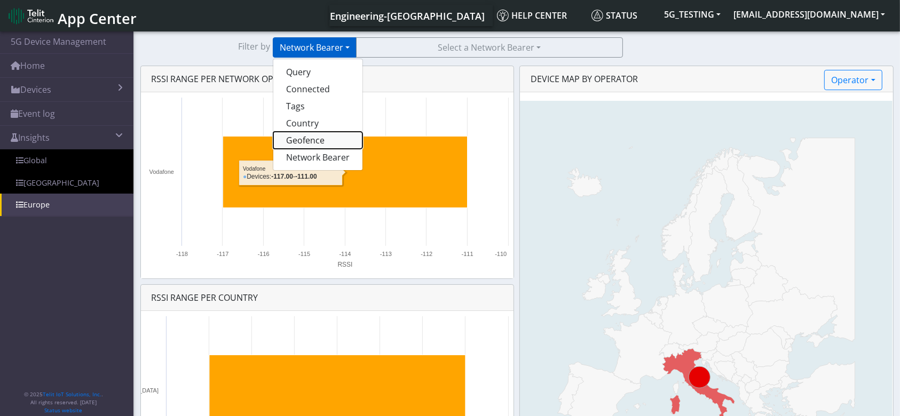
click at [329, 139] on button "Geofence" at bounding box center [317, 140] width 89 height 17
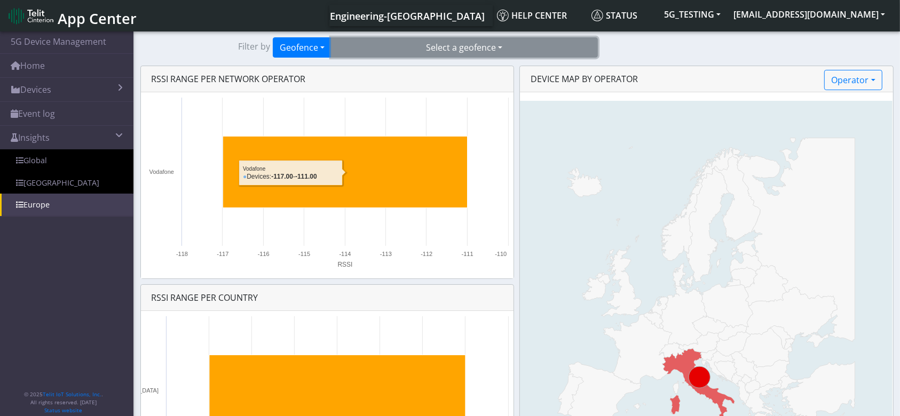
click at [443, 45] on button "Select a geofence" at bounding box center [464, 47] width 267 height 20
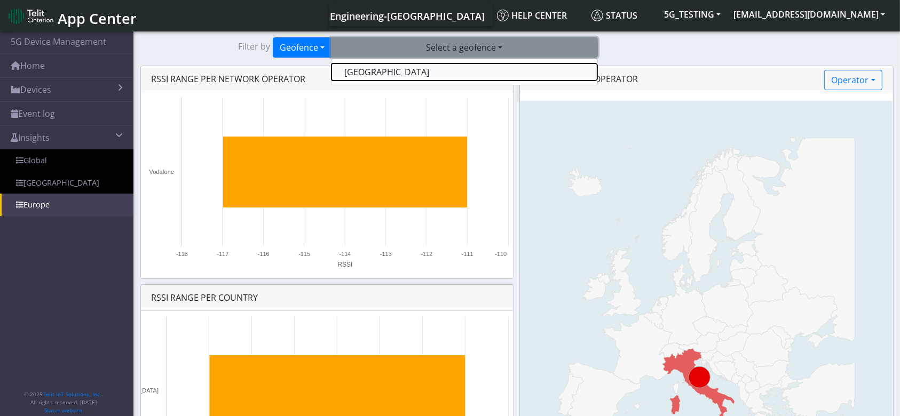
click at [430, 69] on button "cagliari" at bounding box center [465, 72] width 266 height 17
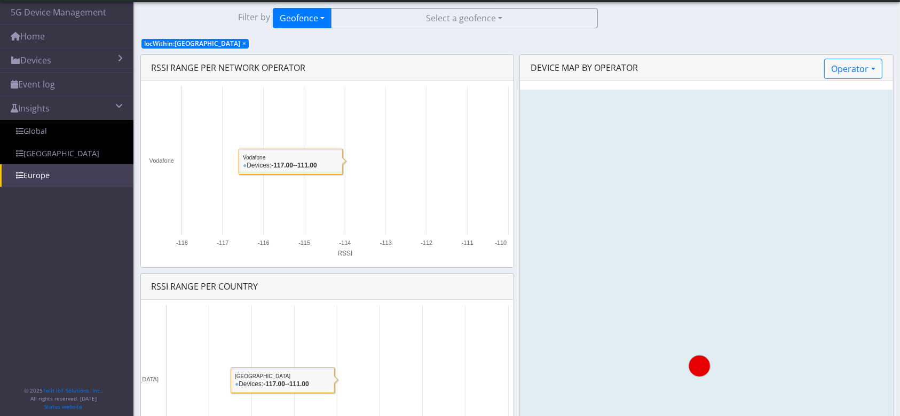
scroll to position [75, 0]
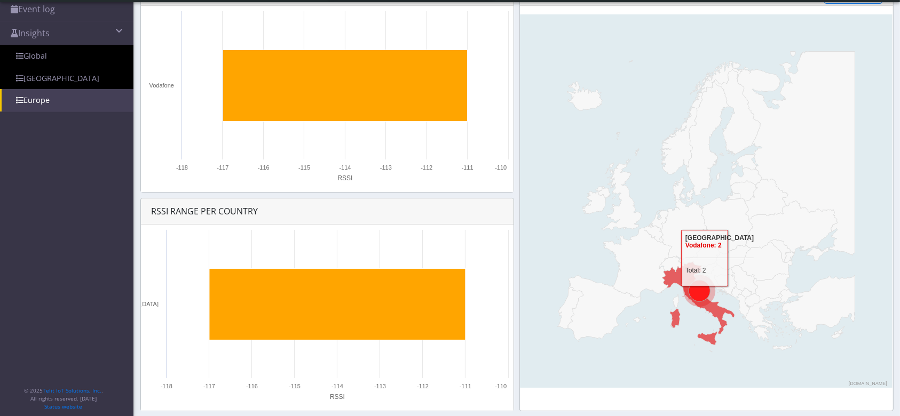
click at [703, 295] on icon at bounding box center [699, 290] width 21 height 21
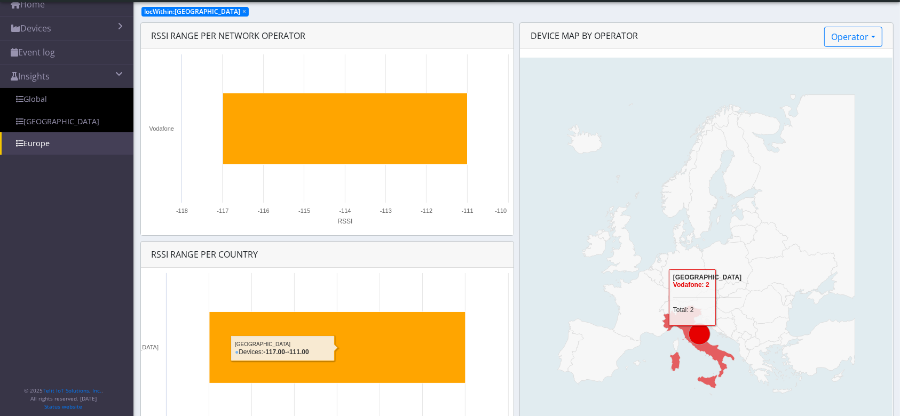
scroll to position [0, 0]
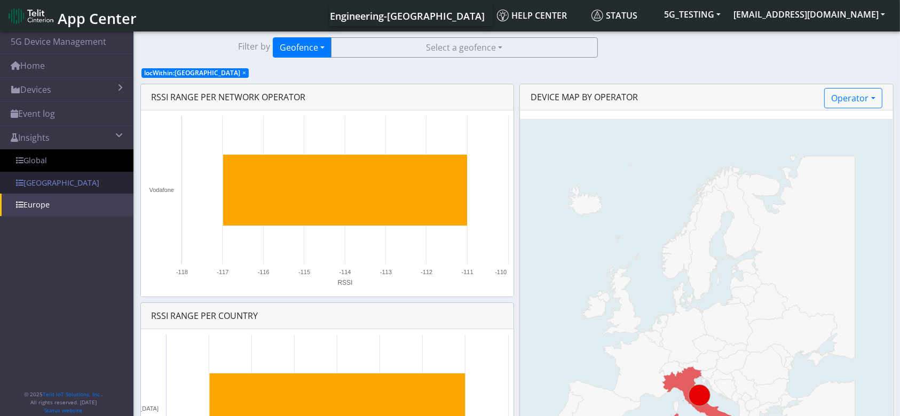
click at [47, 182] on link "USA" at bounding box center [66, 183] width 133 height 22
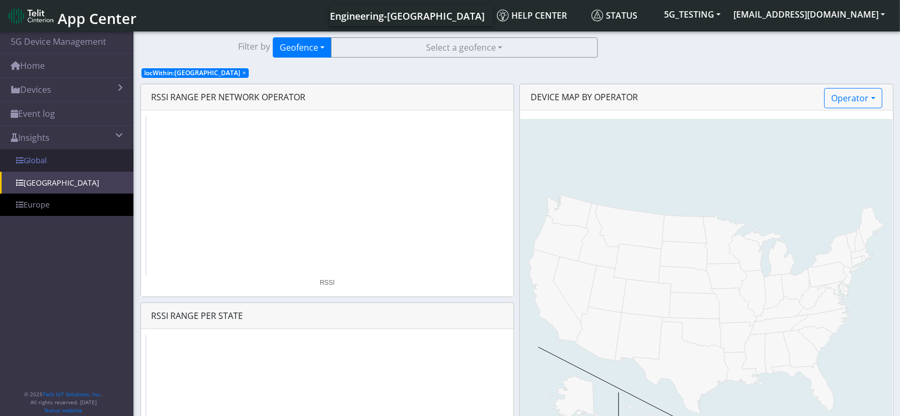
click at [52, 158] on link "Global" at bounding box center [66, 160] width 133 height 22
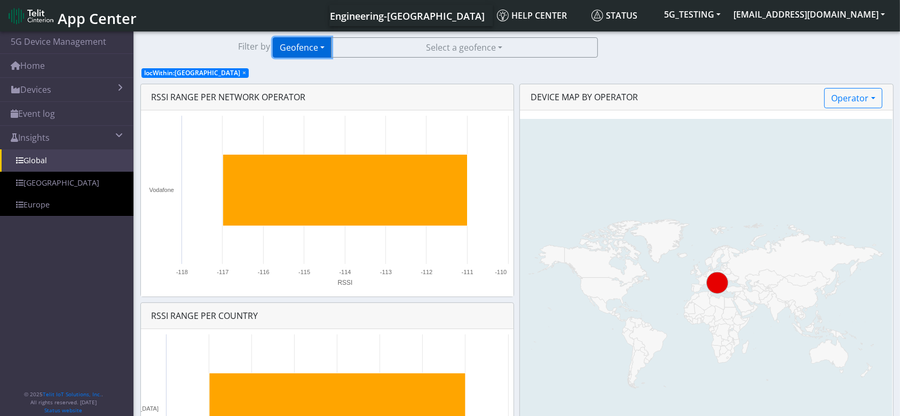
click at [307, 51] on button "Geofence" at bounding box center [302, 47] width 59 height 20
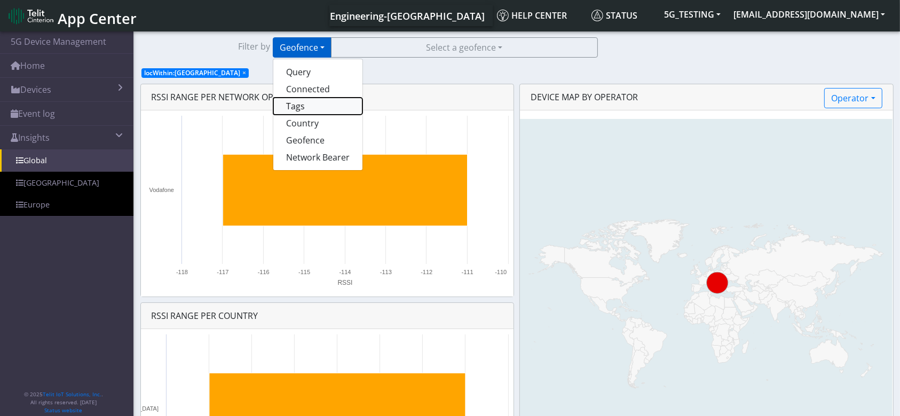
click at [305, 106] on button "Tags" at bounding box center [317, 106] width 89 height 17
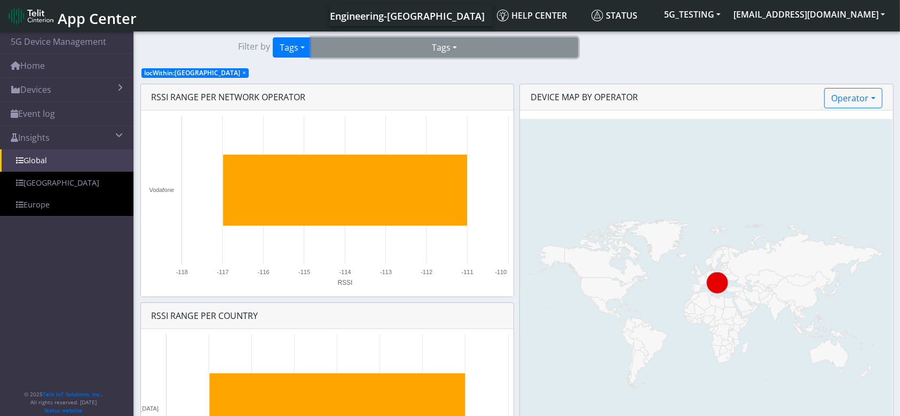
click at [460, 44] on button "Tags" at bounding box center [444, 47] width 267 height 20
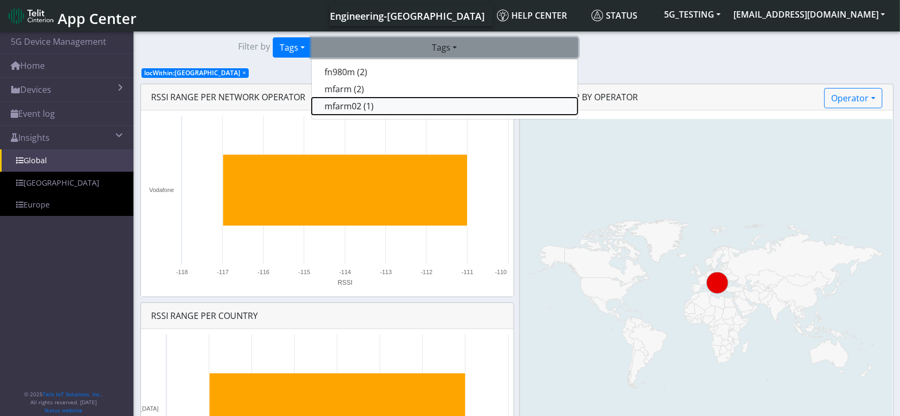
click at [377, 109] on button "mfarm02 (1)" at bounding box center [445, 106] width 266 height 17
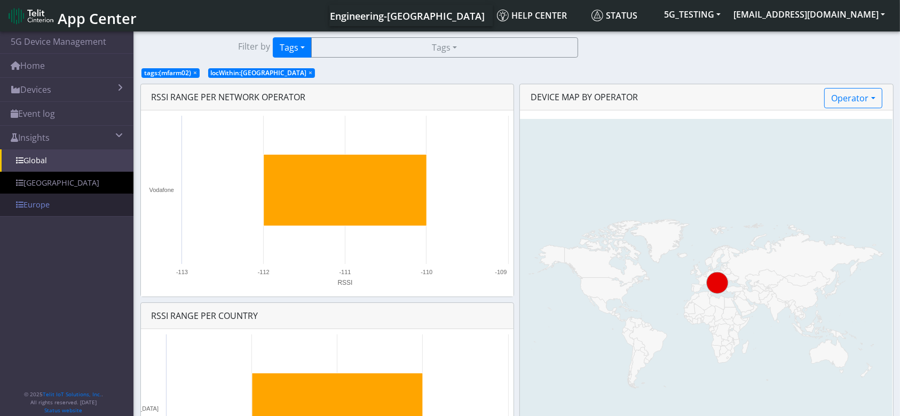
click at [67, 206] on link "Europe" at bounding box center [66, 205] width 133 height 22
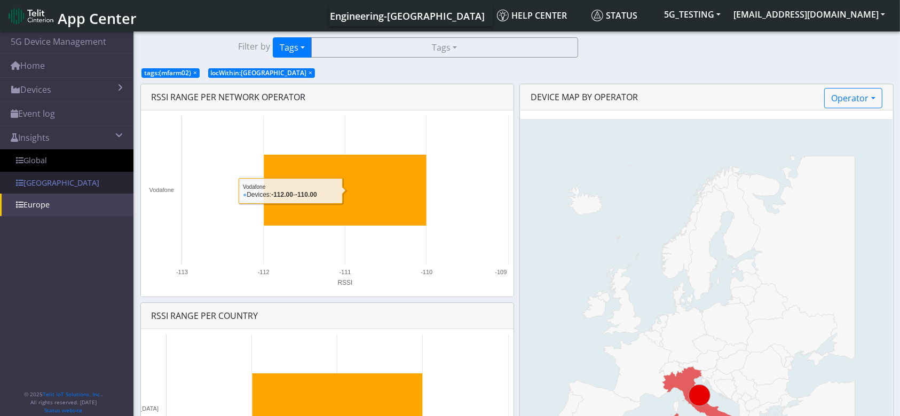
click at [66, 185] on link "USA" at bounding box center [66, 183] width 133 height 22
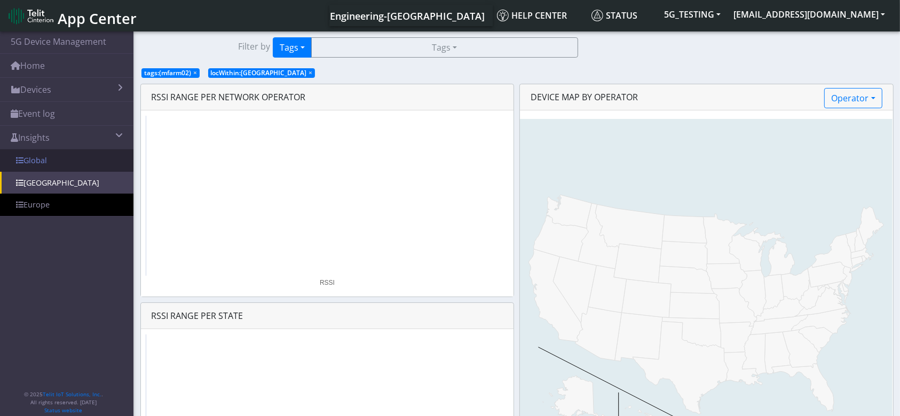
click at [43, 155] on link "Global" at bounding box center [66, 160] width 133 height 22
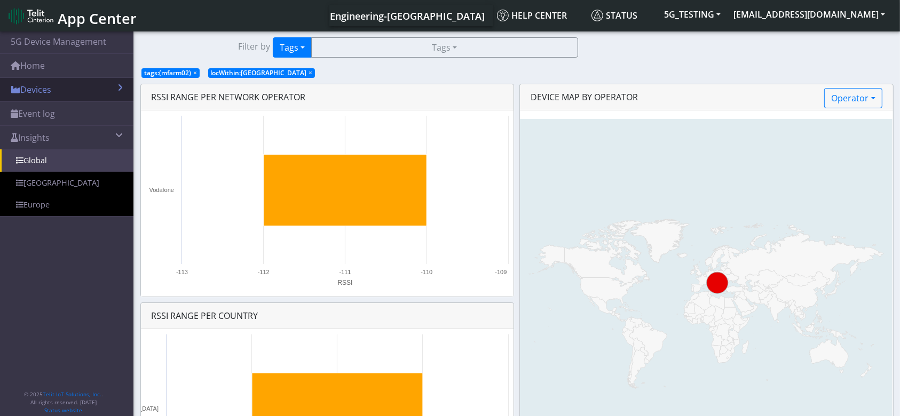
click at [74, 96] on link "Devices" at bounding box center [66, 89] width 133 height 23
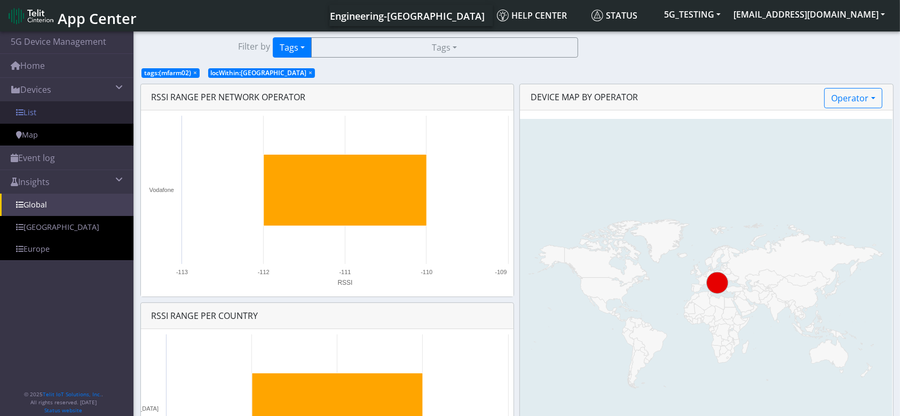
click at [62, 121] on link "List" at bounding box center [66, 112] width 133 height 22
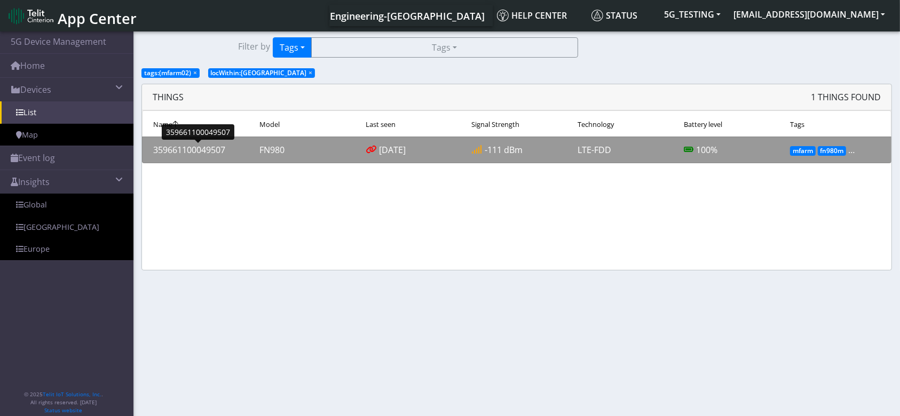
click at [198, 148] on div "359661100049507" at bounding box center [198, 150] width 106 height 13
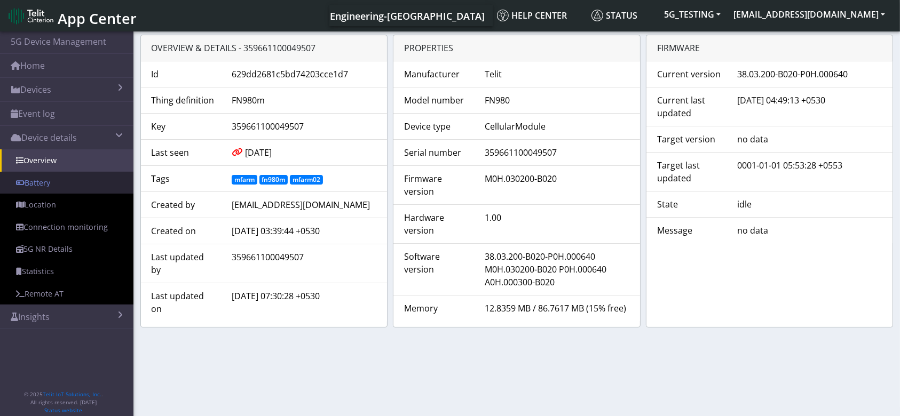
click at [51, 182] on link "Battery" at bounding box center [66, 183] width 133 height 22
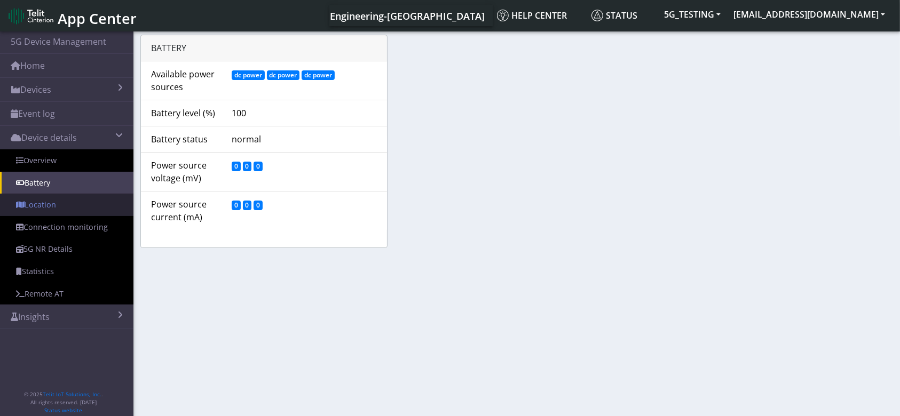
click at [46, 206] on link "Location" at bounding box center [66, 205] width 133 height 22
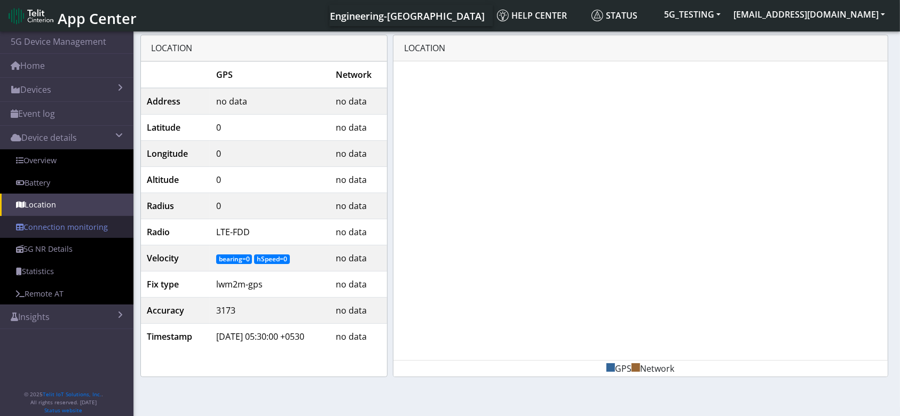
click at [52, 225] on link "Connection monitoring" at bounding box center [66, 227] width 133 height 22
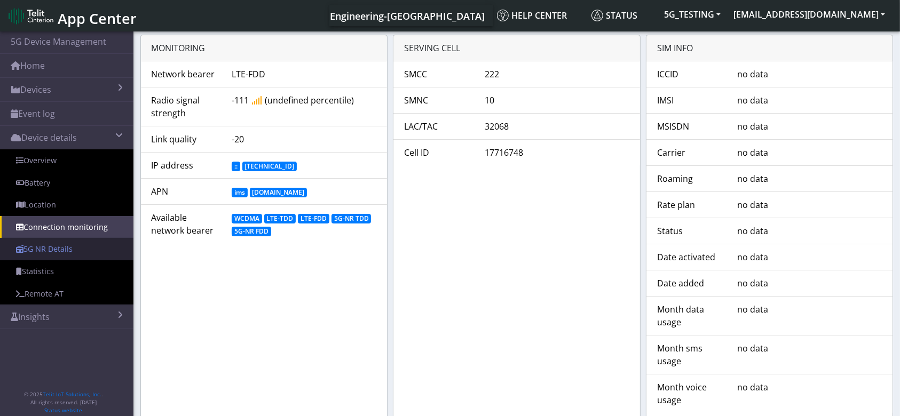
click at [46, 247] on link "5G NR Details" at bounding box center [66, 249] width 133 height 22
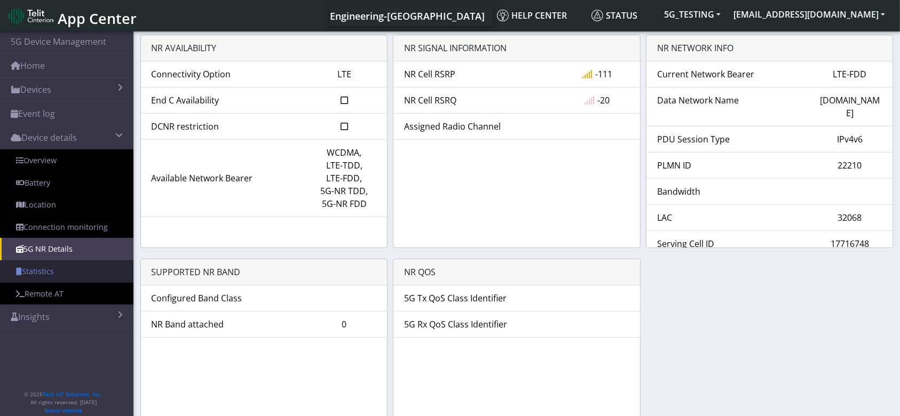
click at [46, 269] on link "Statistics" at bounding box center [66, 272] width 133 height 22
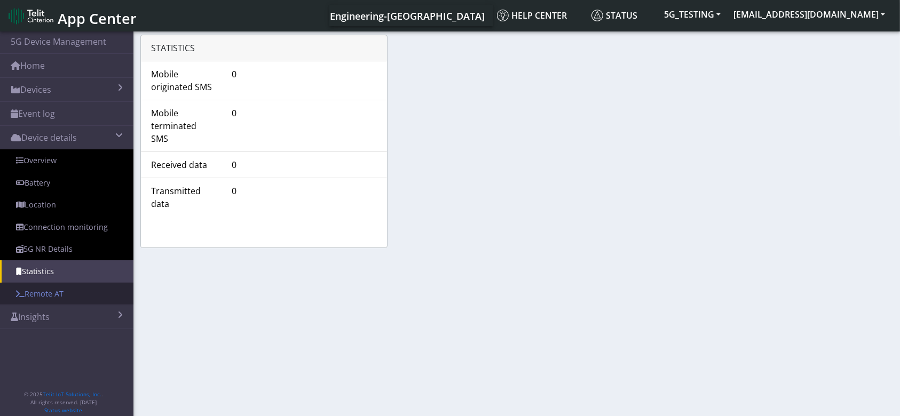
click at [48, 287] on link "Remote AT" at bounding box center [66, 294] width 133 height 22
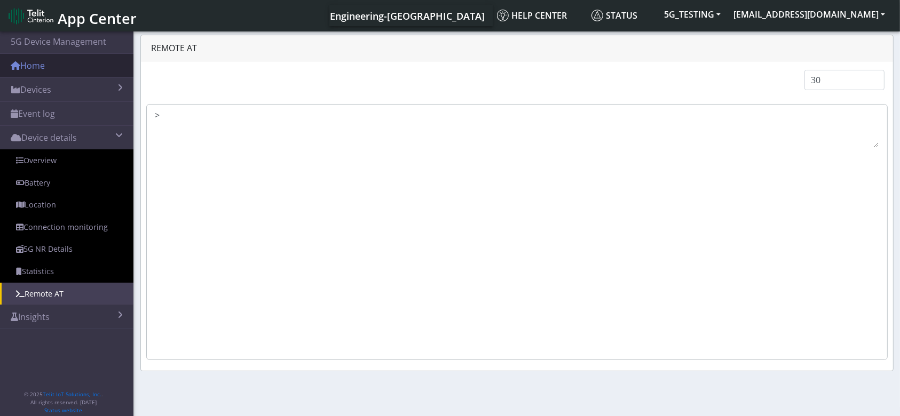
click at [72, 62] on link "Home" at bounding box center [66, 65] width 133 height 23
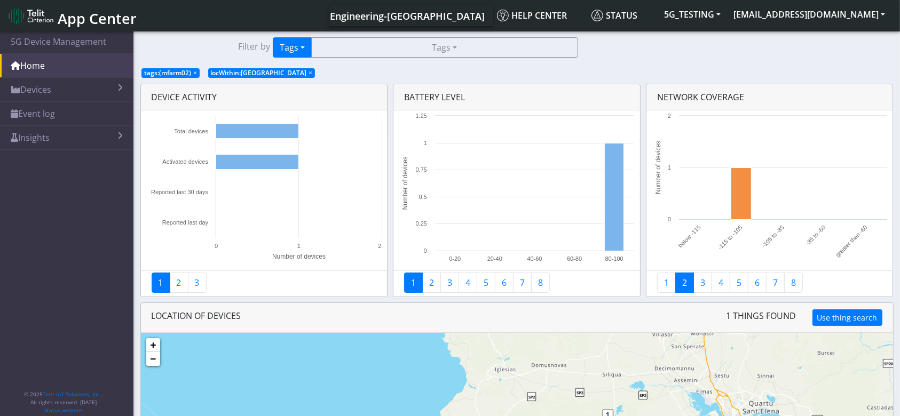
click at [309, 74] on span "×" at bounding box center [311, 72] width 4 height 9
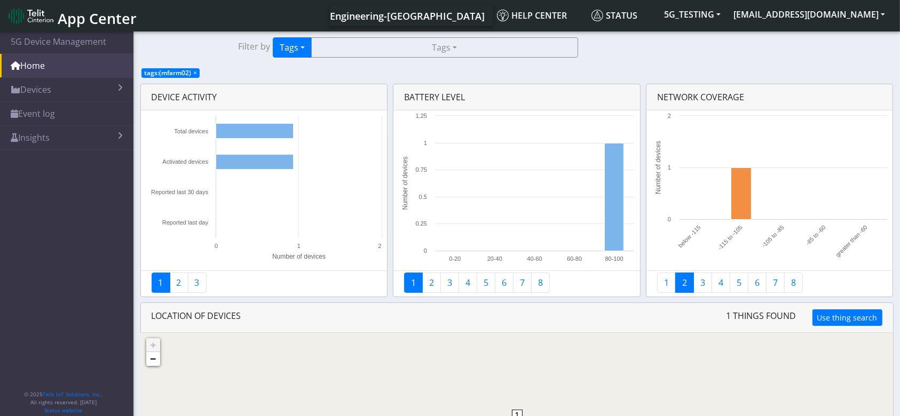
click at [193, 74] on span "×" at bounding box center [195, 72] width 4 height 9
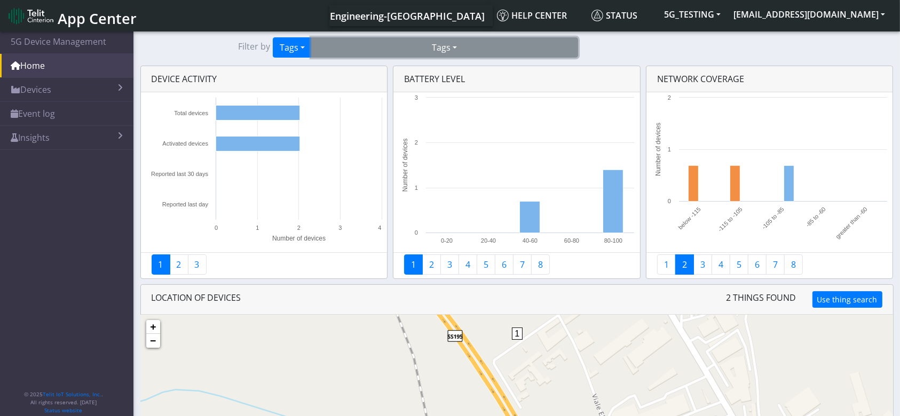
click at [312, 45] on button "Tags" at bounding box center [444, 47] width 267 height 20
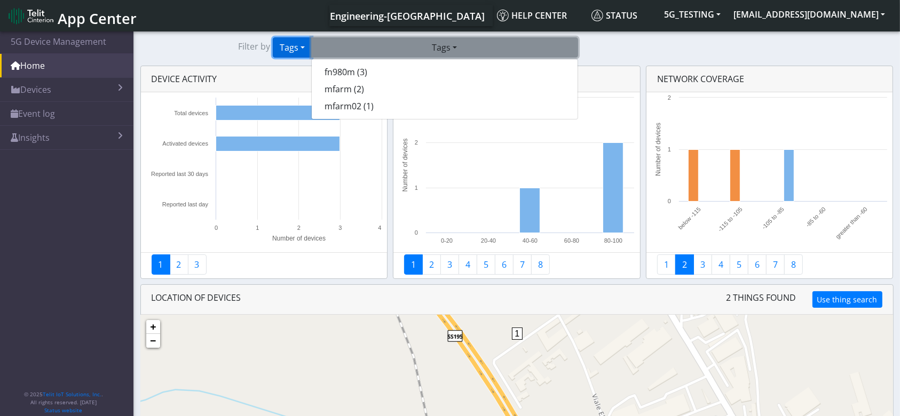
click at [302, 50] on button "Tags" at bounding box center [292, 47] width 39 height 20
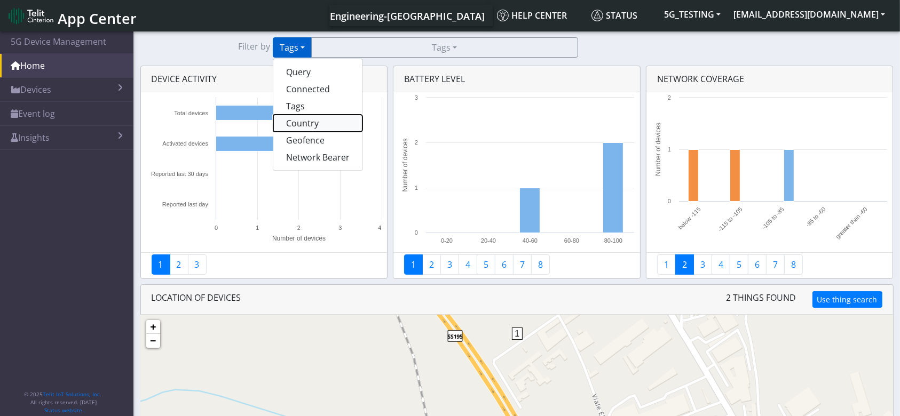
click at [315, 126] on button "Country" at bounding box center [317, 123] width 89 height 17
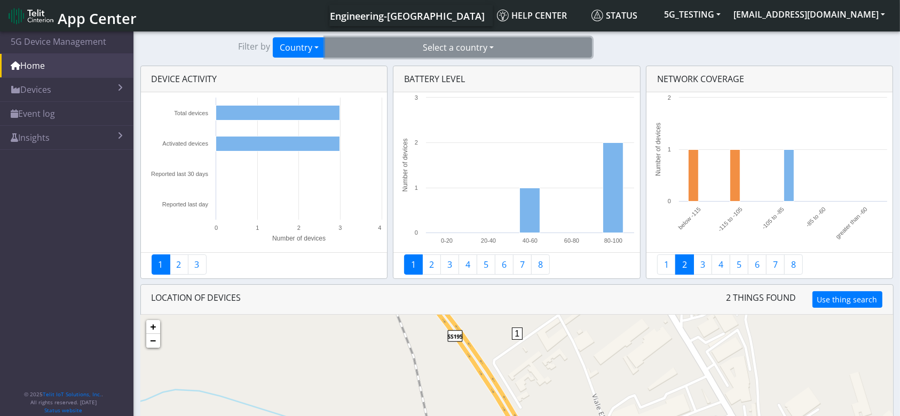
click at [472, 43] on button "Select a country" at bounding box center [458, 47] width 267 height 20
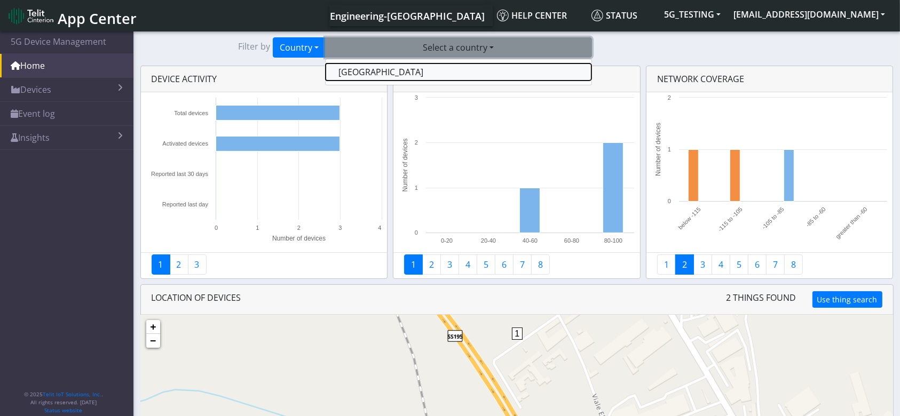
click at [410, 70] on button "Italy" at bounding box center [459, 72] width 266 height 17
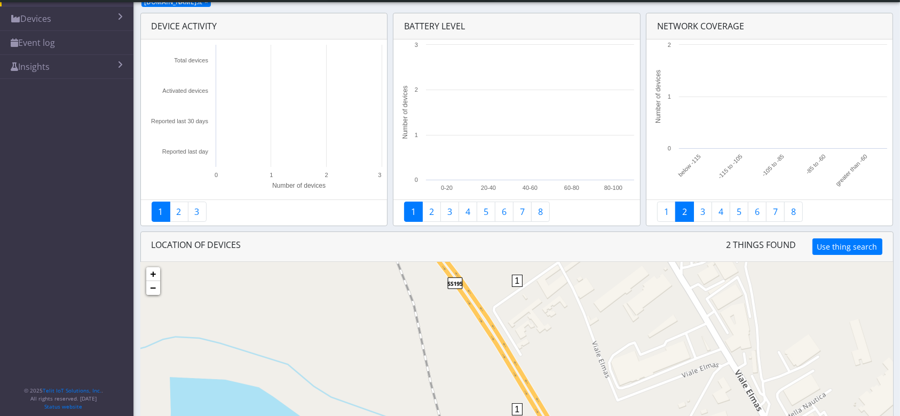
scroll to position [75, 0]
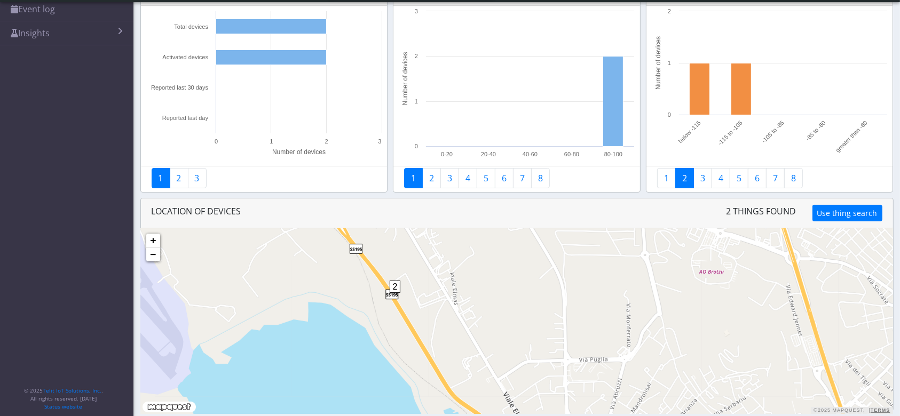
click at [396, 298] on div "2" at bounding box center [395, 297] width 11 height 32
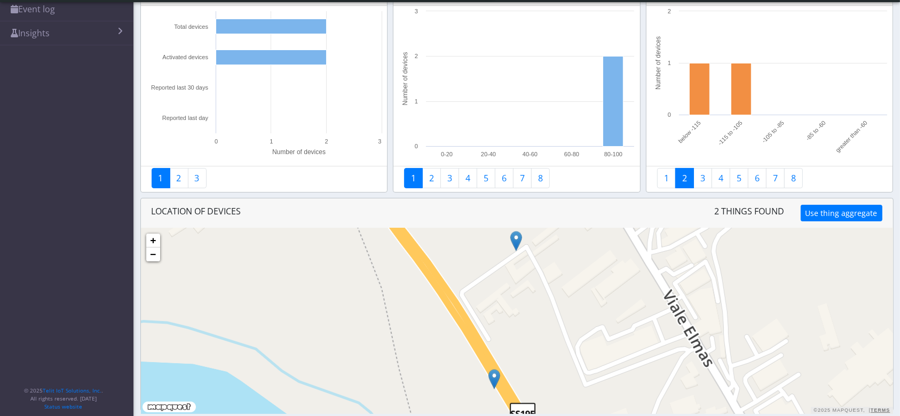
scroll to position [0, 0]
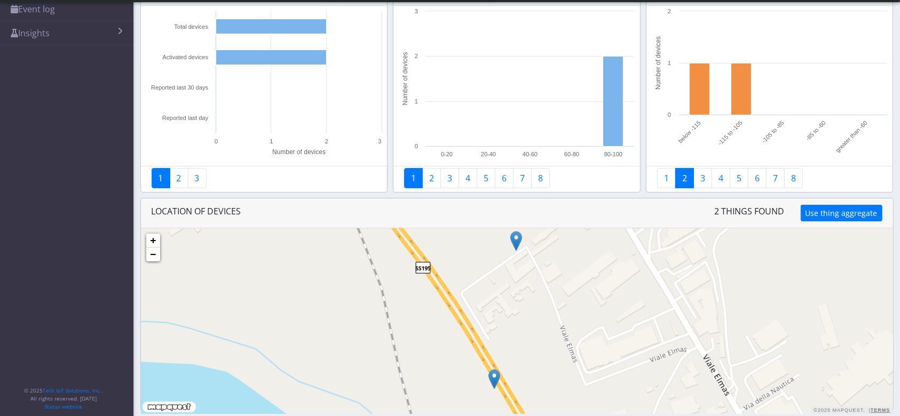
click at [513, 243] on img at bounding box center [516, 241] width 12 height 20
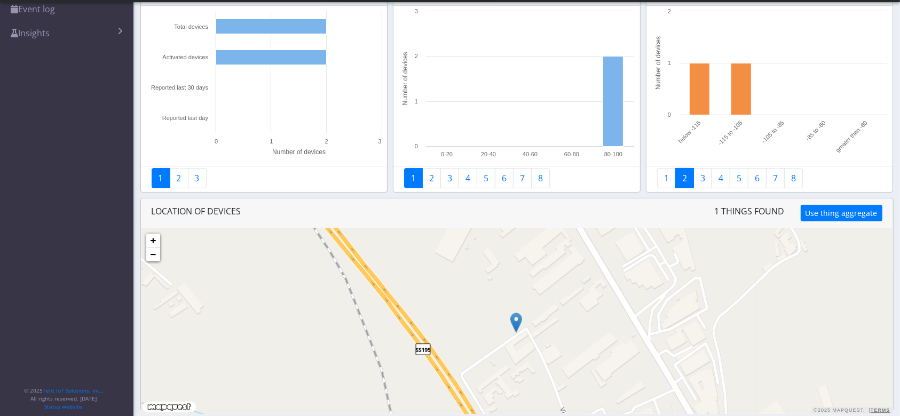
click at [514, 318] on img at bounding box center [516, 323] width 12 height 20
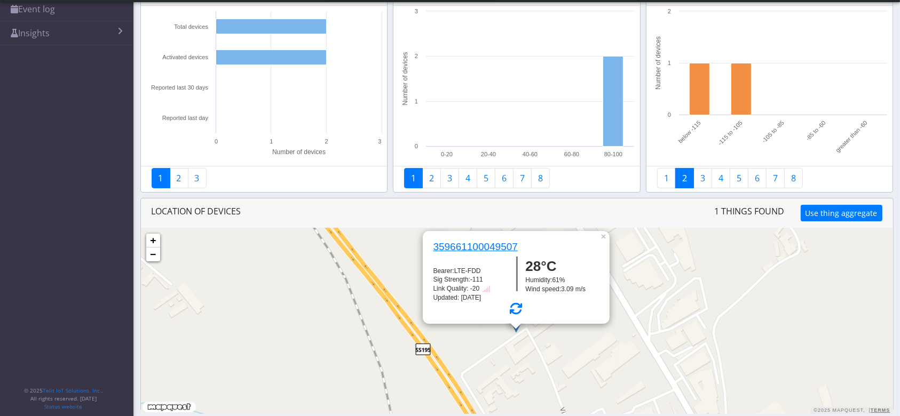
click at [475, 246] on h6 "359661100049507" at bounding box center [471, 247] width 93 height 12
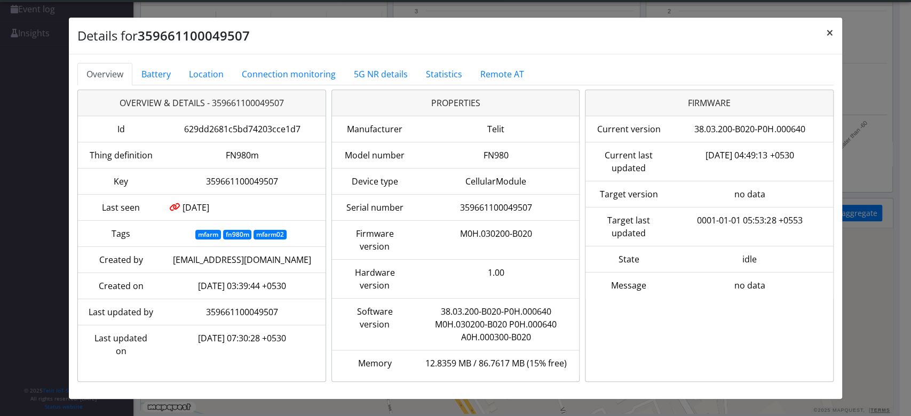
click at [829, 33] on button "×" at bounding box center [830, 33] width 25 height 30
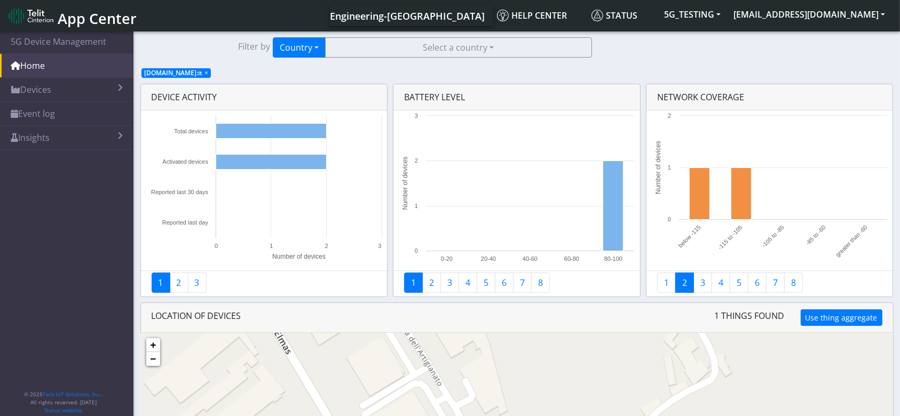
click at [206, 71] on span "×" at bounding box center [206, 72] width 4 height 9
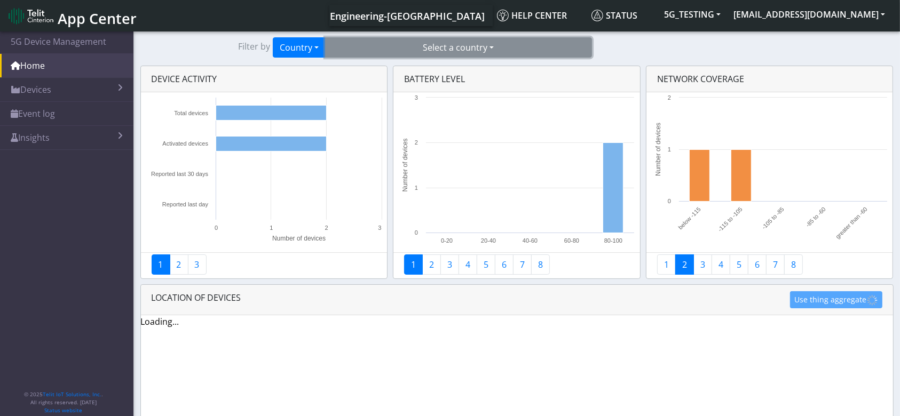
click at [531, 50] on button "Select a country" at bounding box center [458, 47] width 267 height 20
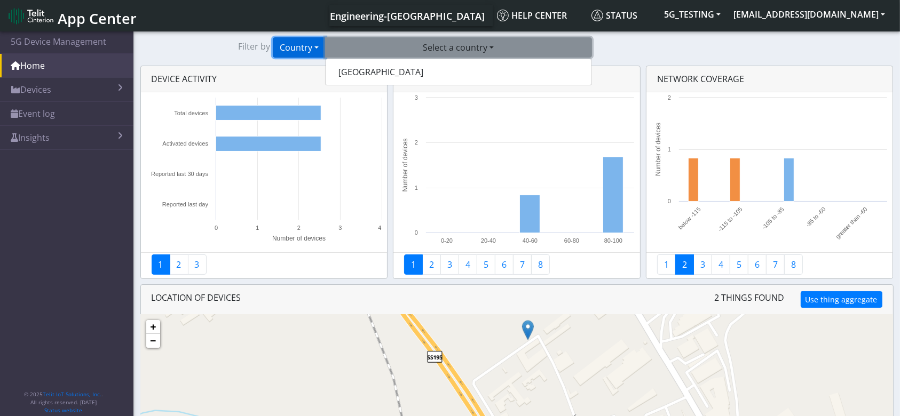
click at [311, 43] on button "Country" at bounding box center [299, 47] width 53 height 20
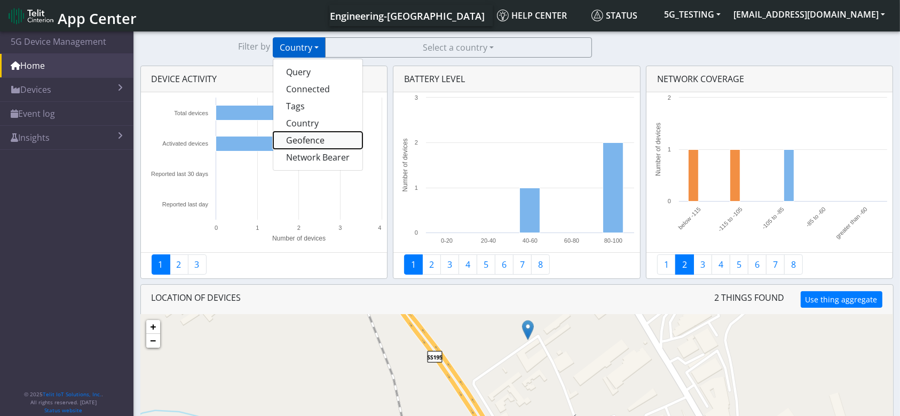
click at [321, 143] on button "Geofence" at bounding box center [317, 140] width 89 height 17
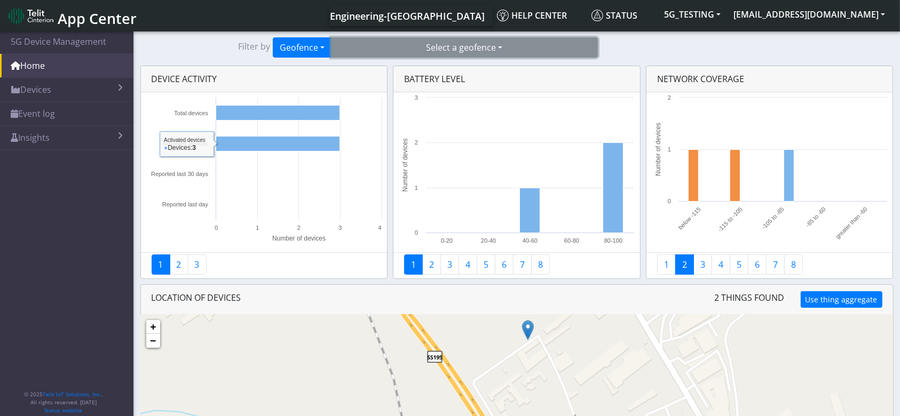
click at [497, 44] on button "Select a geofence" at bounding box center [464, 47] width 267 height 20
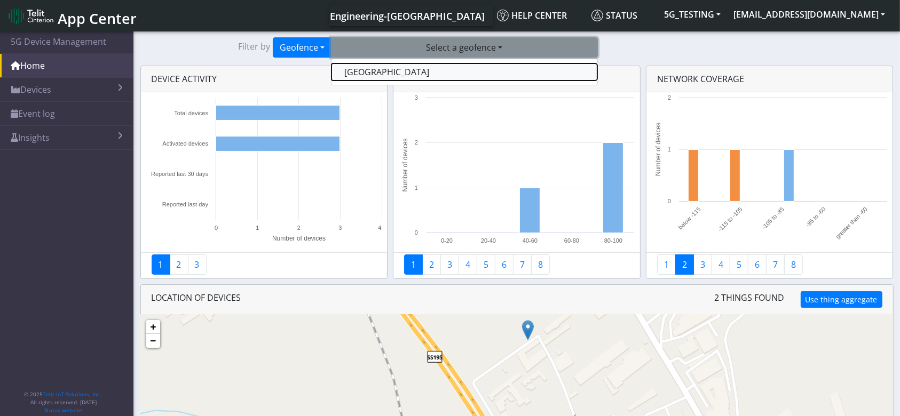
click at [435, 75] on button "cagliari" at bounding box center [465, 72] width 266 height 17
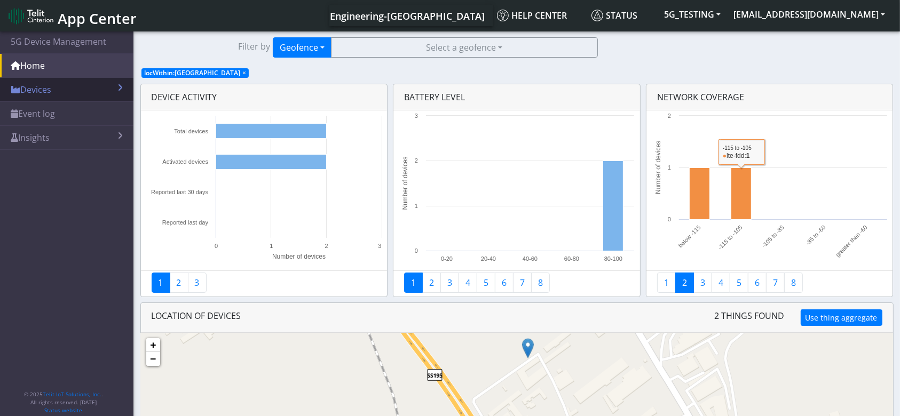
click at [85, 88] on link "Devices" at bounding box center [66, 89] width 133 height 23
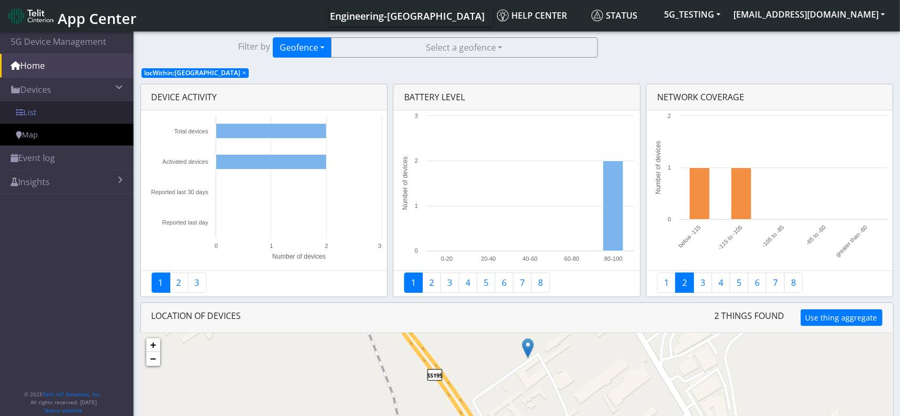
click at [64, 113] on link "List" at bounding box center [66, 112] width 133 height 22
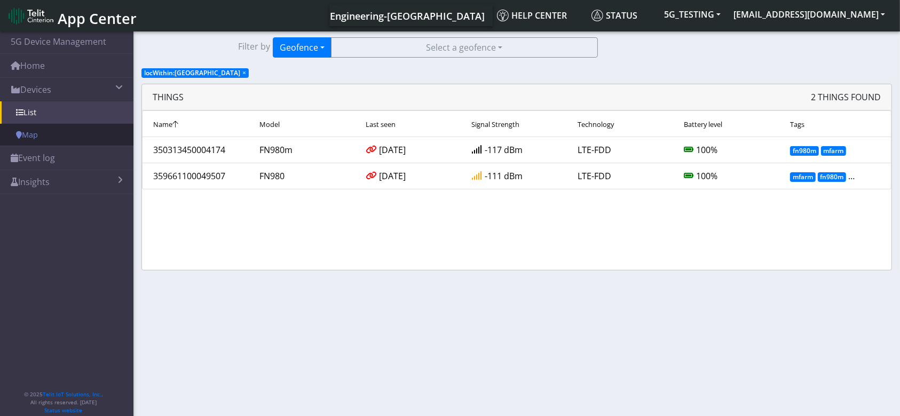
click at [45, 133] on link "Map" at bounding box center [66, 135] width 133 height 22
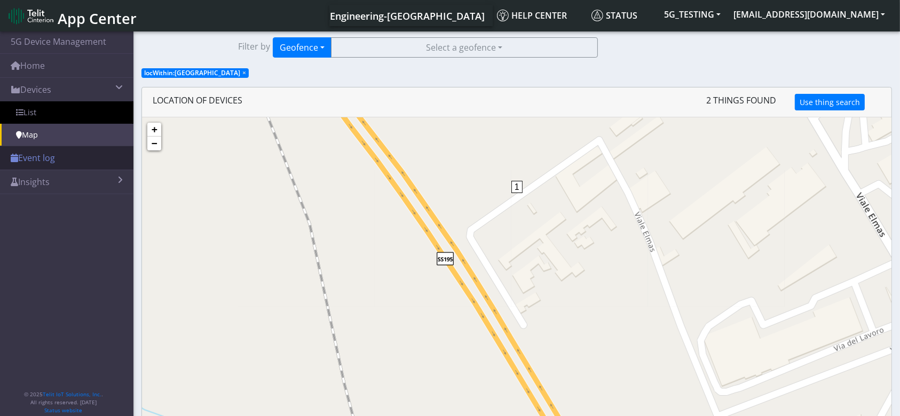
click at [41, 160] on link "Event log" at bounding box center [66, 157] width 133 height 23
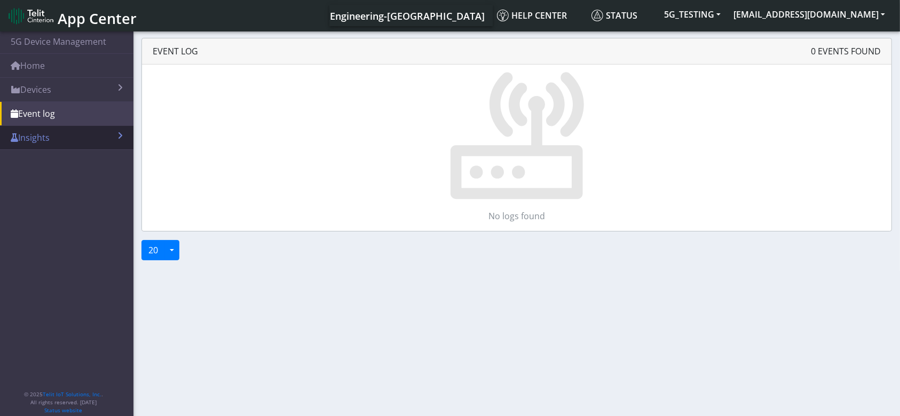
click at [44, 132] on link "Insights" at bounding box center [66, 137] width 133 height 23
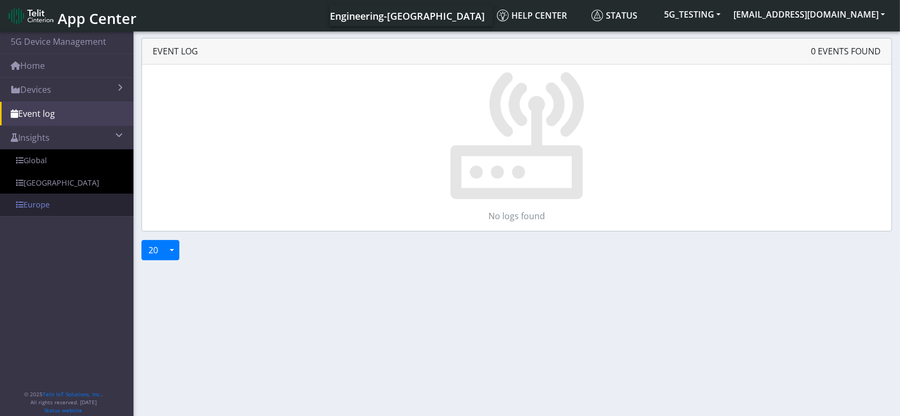
click at [48, 204] on link "Europe" at bounding box center [66, 205] width 133 height 22
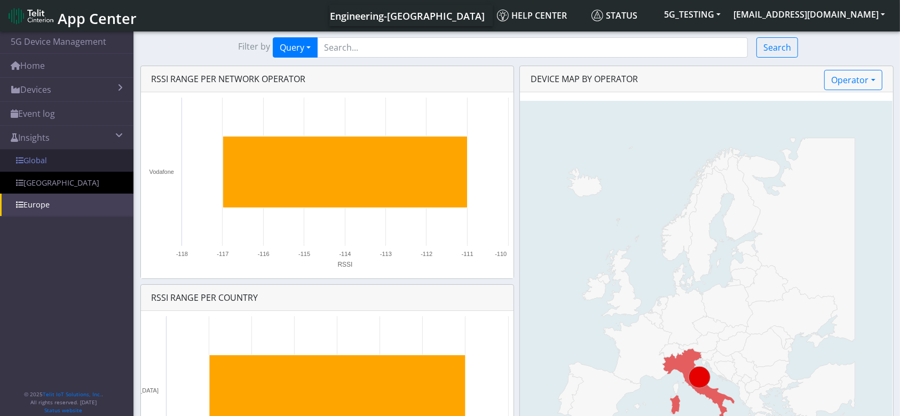
click at [60, 162] on link "Global" at bounding box center [66, 160] width 133 height 22
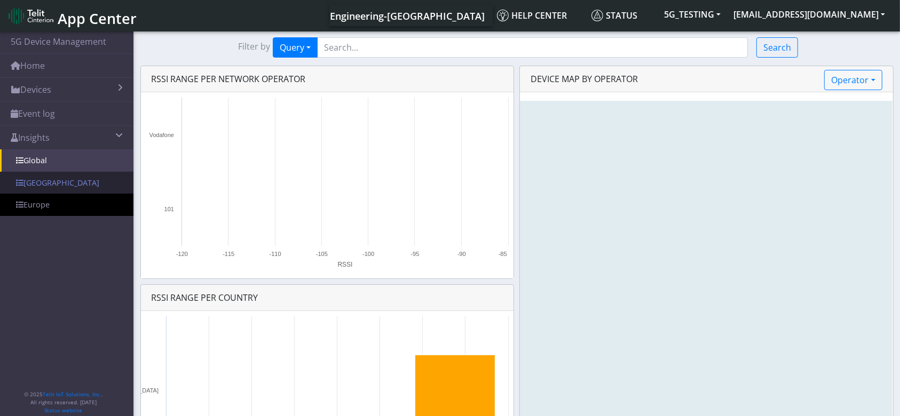
click at [60, 191] on link "USA" at bounding box center [66, 183] width 133 height 22
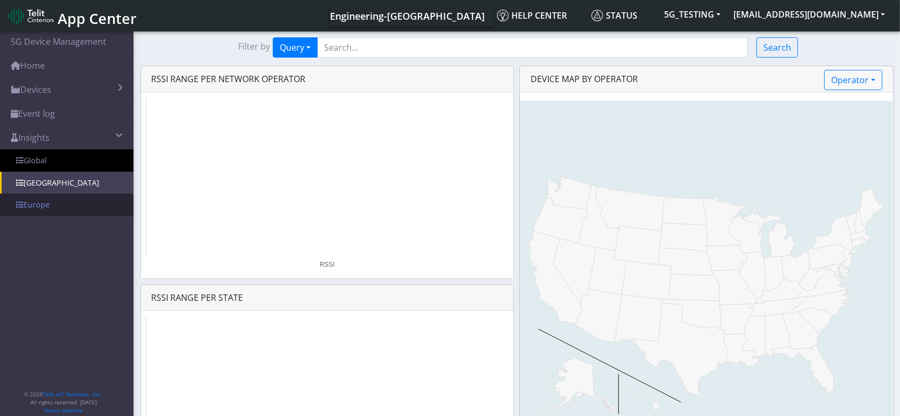
click at [82, 202] on link "Europe" at bounding box center [66, 205] width 133 height 22
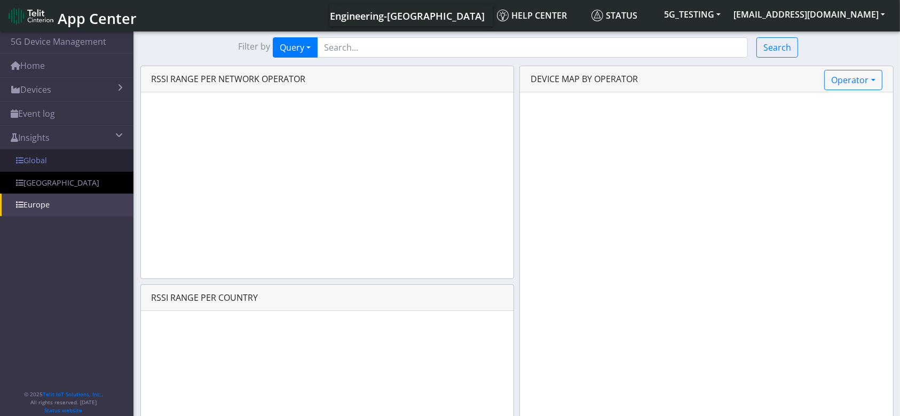
click at [86, 160] on link "Global" at bounding box center [66, 160] width 133 height 22
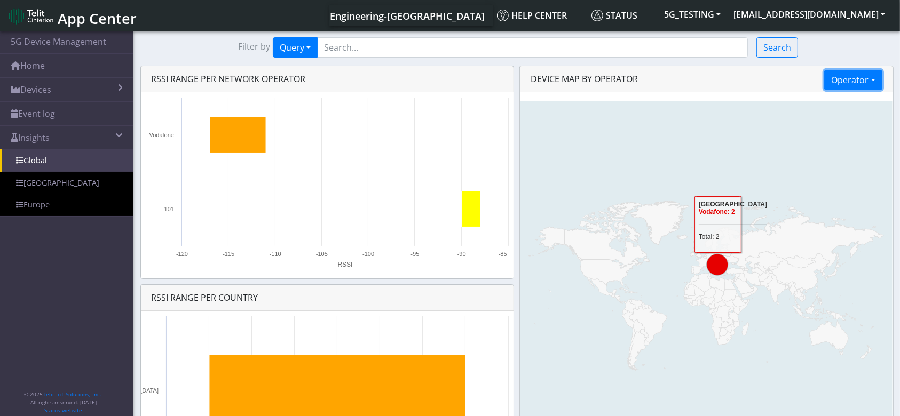
drag, startPoint x: 871, startPoint y: 81, endPoint x: 873, endPoint y: 88, distance: 7.3
click at [870, 81] on button "Operator" at bounding box center [853, 80] width 58 height 20
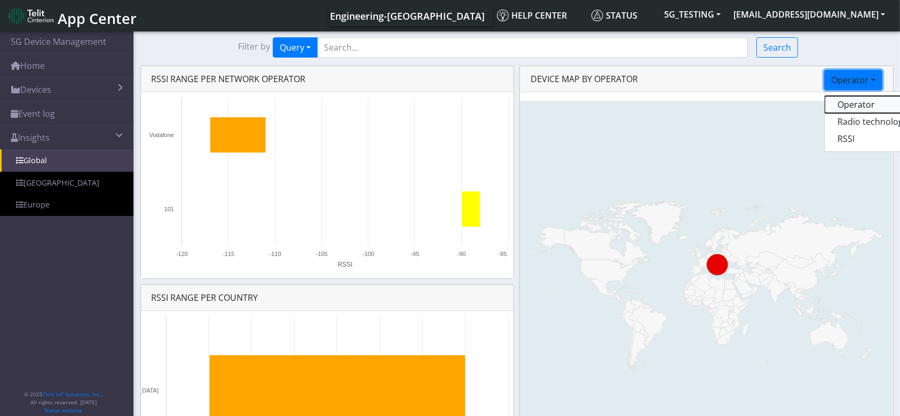
click at [848, 109] on button "Operator" at bounding box center [867, 104] width 84 height 17
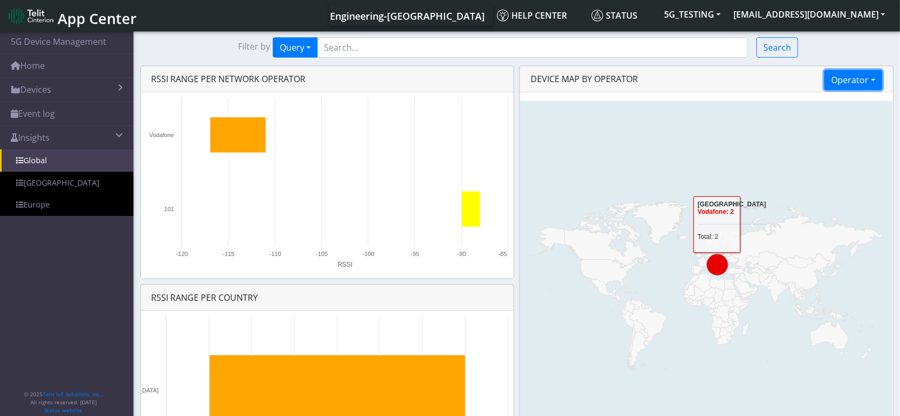
click at [859, 80] on button "Operator" at bounding box center [853, 80] width 58 height 20
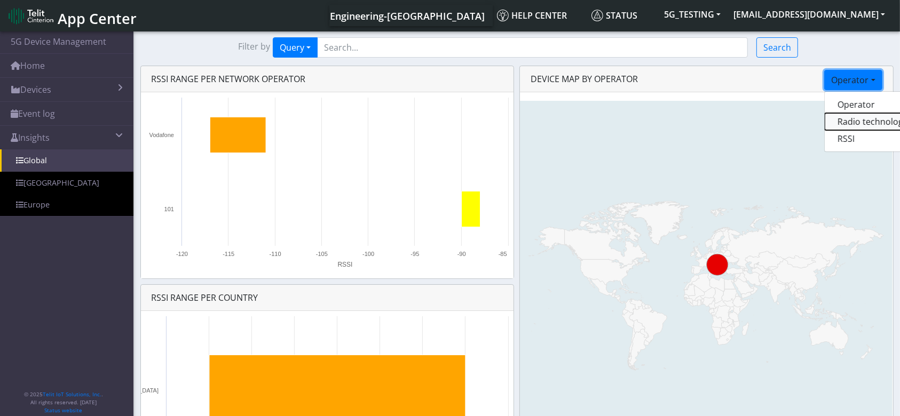
click at [854, 126] on button "Radio technology" at bounding box center [867, 121] width 84 height 17
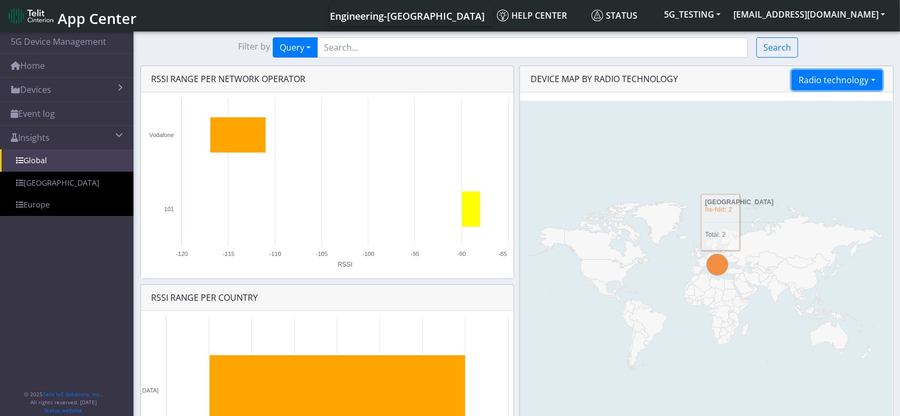
click at [880, 82] on button "Radio technology" at bounding box center [837, 80] width 90 height 20
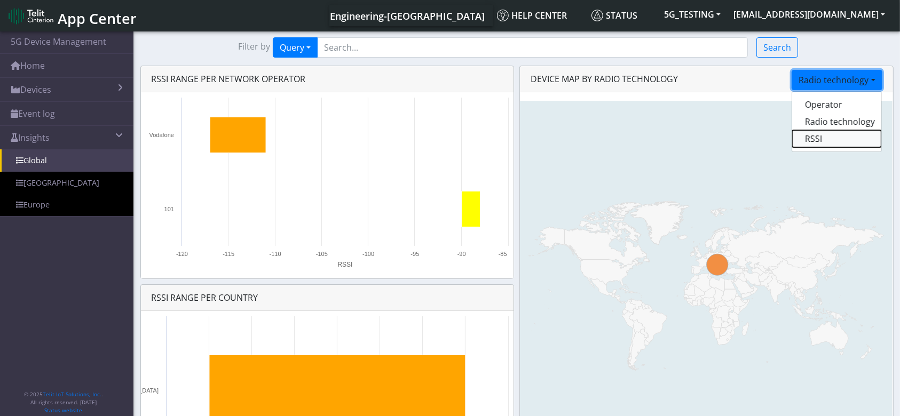
click at [835, 141] on button "RSSI" at bounding box center [836, 138] width 89 height 17
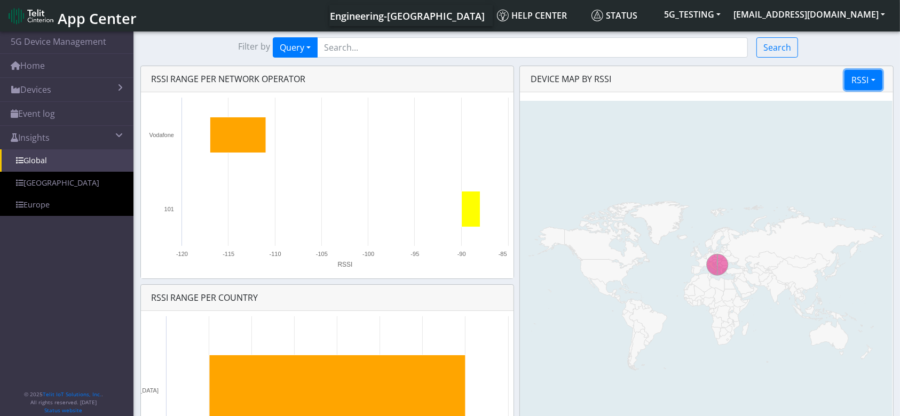
click at [874, 77] on button "RSSI" at bounding box center [863, 80] width 37 height 20
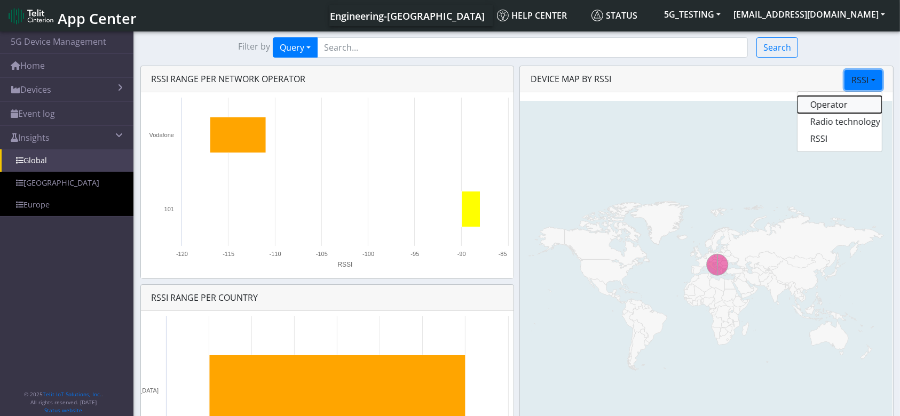
click at [840, 107] on button "Operator" at bounding box center [840, 104] width 84 height 17
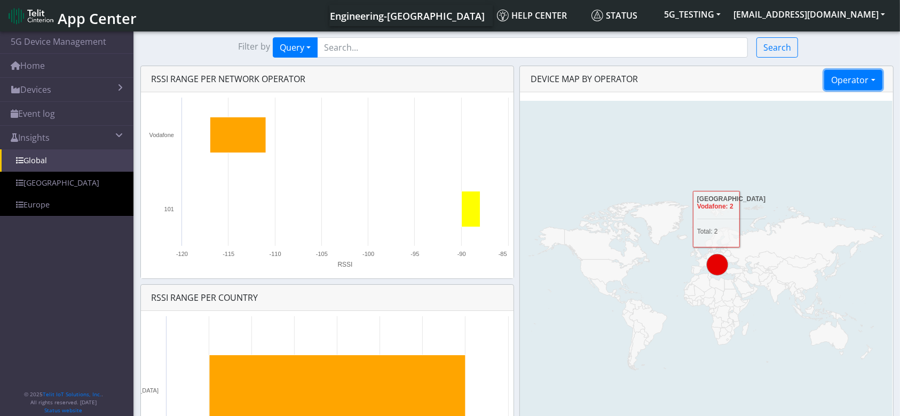
click at [852, 79] on button "Operator" at bounding box center [853, 80] width 58 height 20
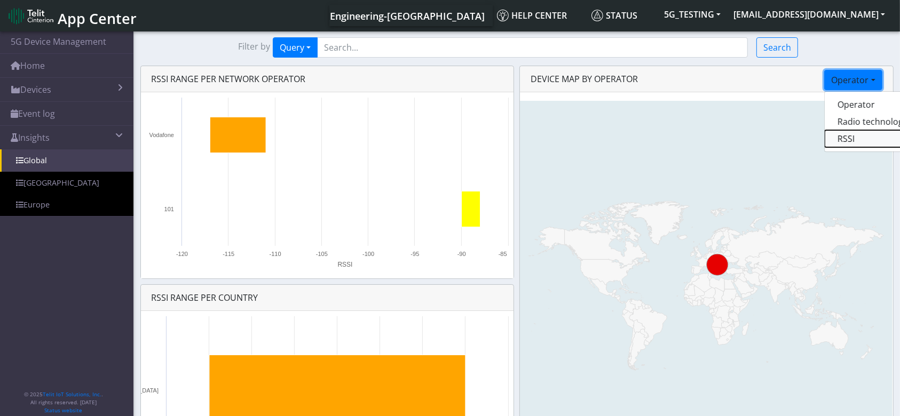
click at [843, 139] on button "RSSI" at bounding box center [867, 138] width 84 height 17
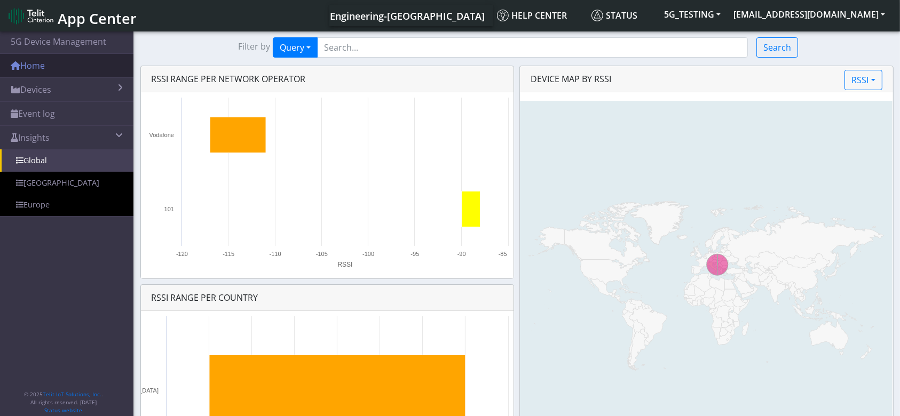
click at [51, 64] on link "Home" at bounding box center [66, 65] width 133 height 23
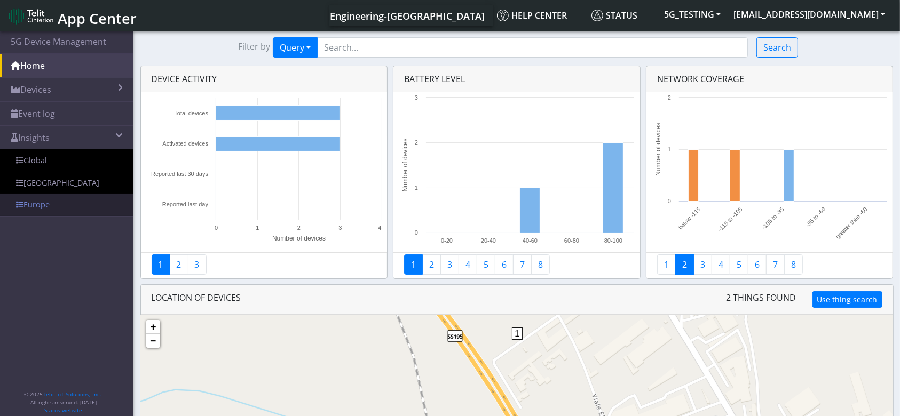
click at [35, 199] on link "Europe" at bounding box center [66, 205] width 133 height 22
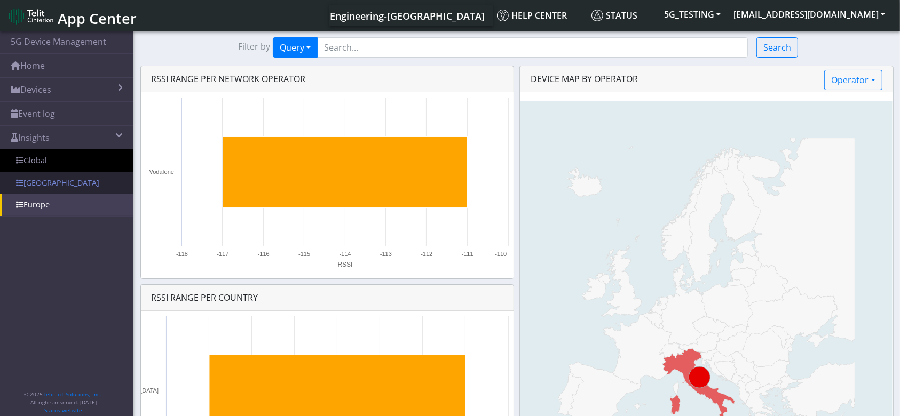
click at [34, 179] on link "USA" at bounding box center [66, 183] width 133 height 22
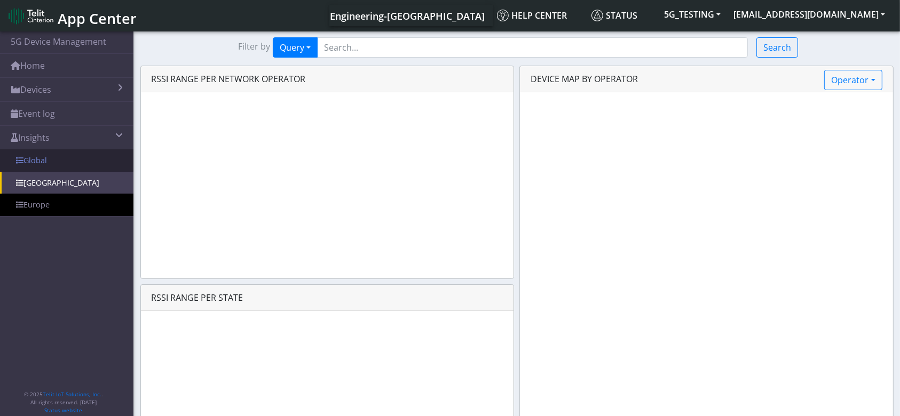
click at [41, 160] on link "Global" at bounding box center [66, 160] width 133 height 22
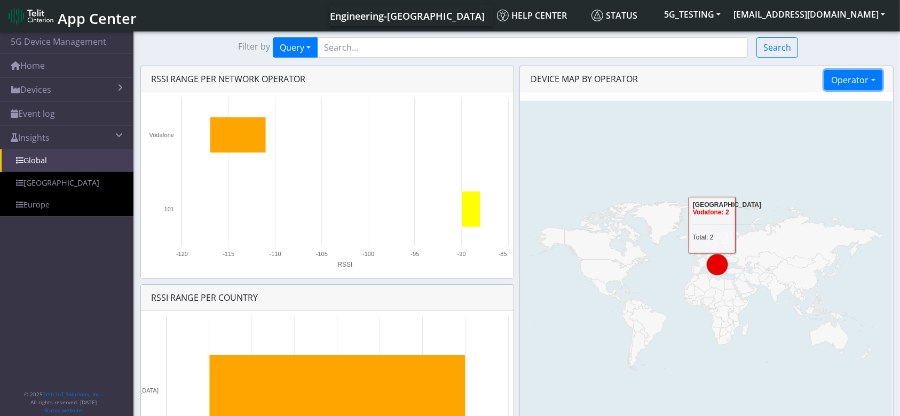
click at [845, 78] on button "Operator" at bounding box center [853, 80] width 58 height 20
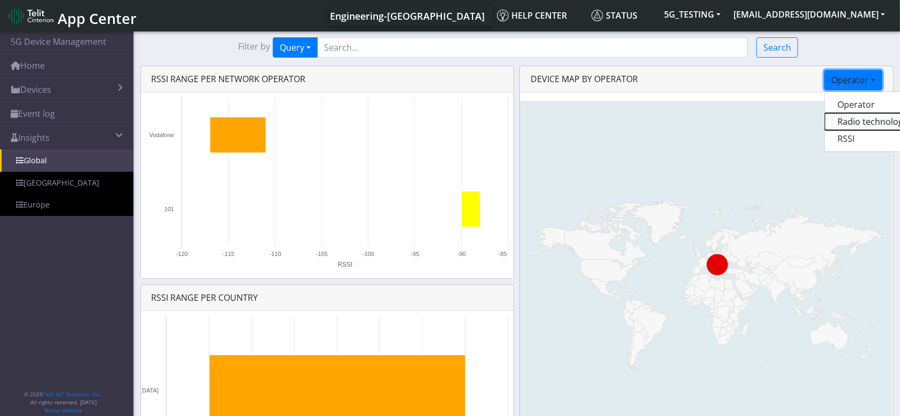
click at [848, 124] on button "Radio technology" at bounding box center [867, 121] width 84 height 17
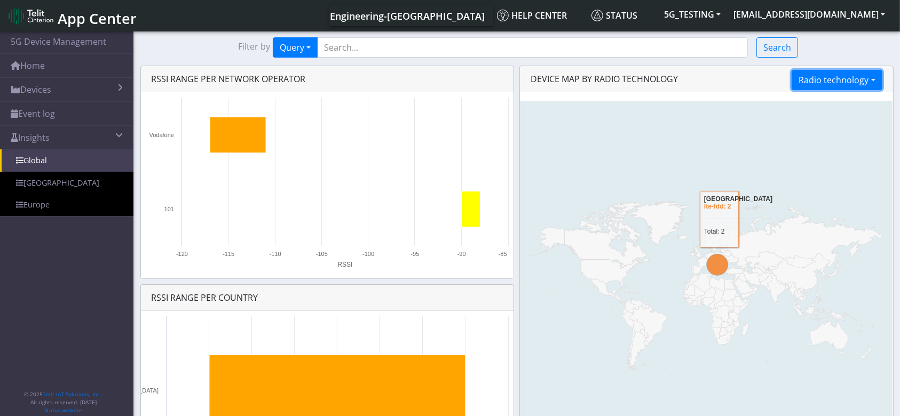
click at [826, 80] on button "Radio technology" at bounding box center [837, 80] width 90 height 20
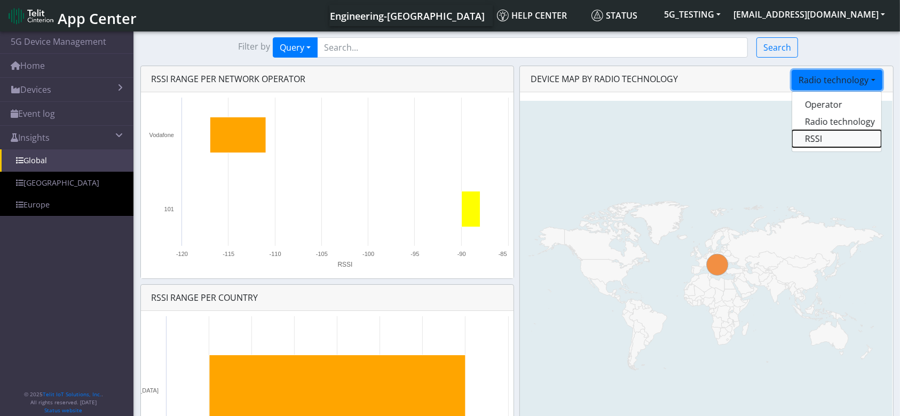
click at [819, 141] on button "RSSI" at bounding box center [836, 138] width 89 height 17
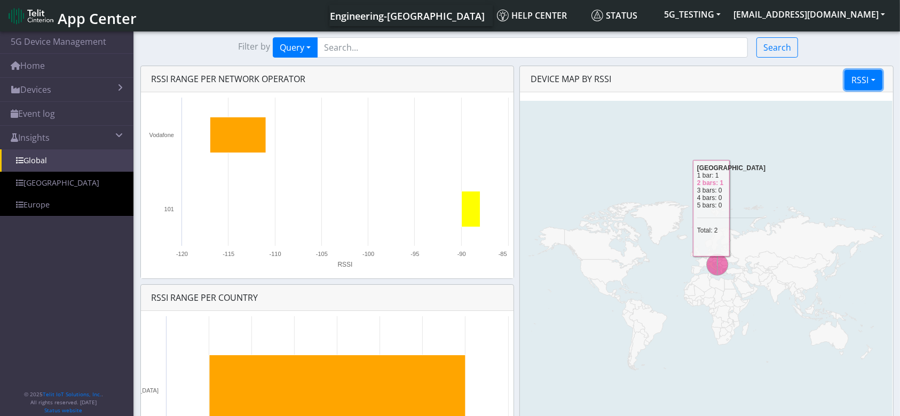
click at [863, 77] on button "RSSI" at bounding box center [863, 80] width 37 height 20
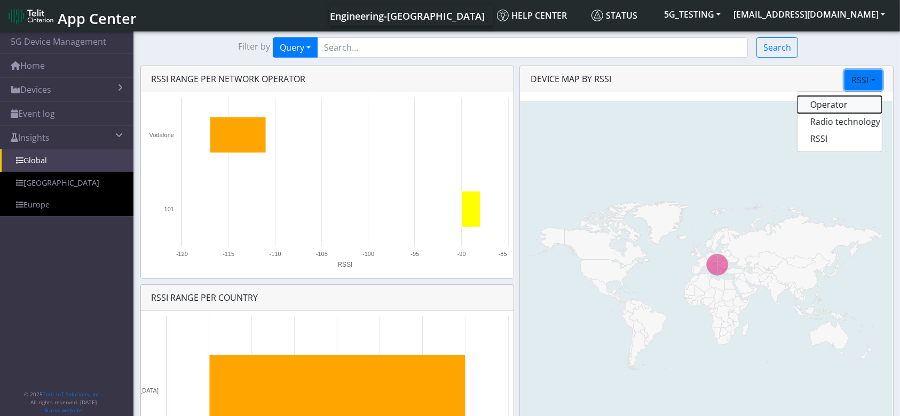
click at [859, 109] on button "Operator" at bounding box center [840, 104] width 84 height 17
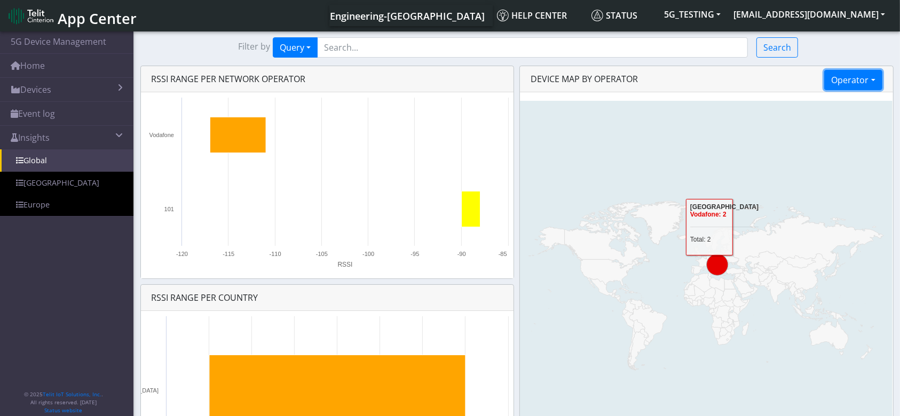
click at [863, 81] on button "Operator" at bounding box center [853, 80] width 58 height 20
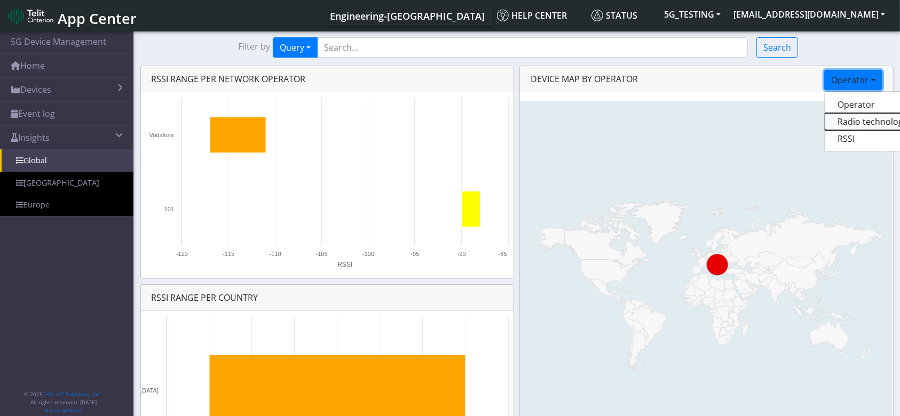
click at [860, 123] on button "Radio technology" at bounding box center [867, 121] width 84 height 17
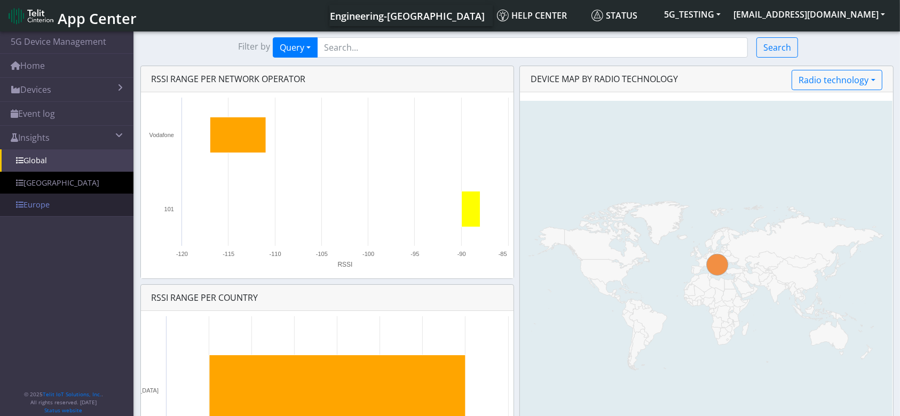
click at [68, 209] on link "Europe" at bounding box center [66, 205] width 133 height 22
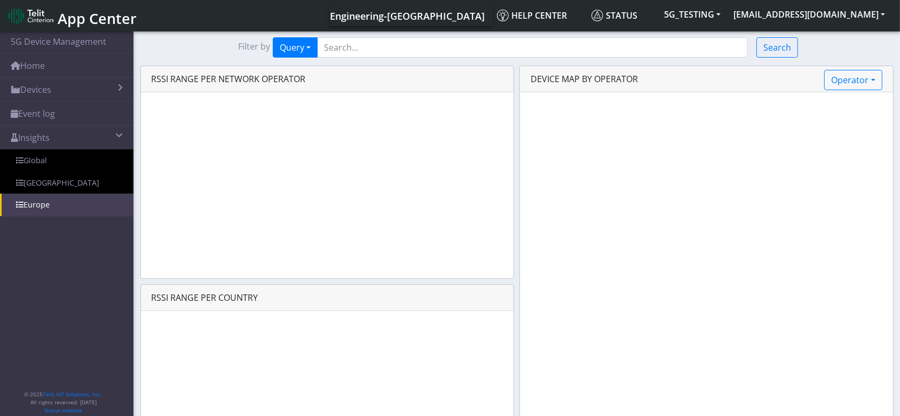
click at [80, 180] on link "USA" at bounding box center [66, 183] width 133 height 22
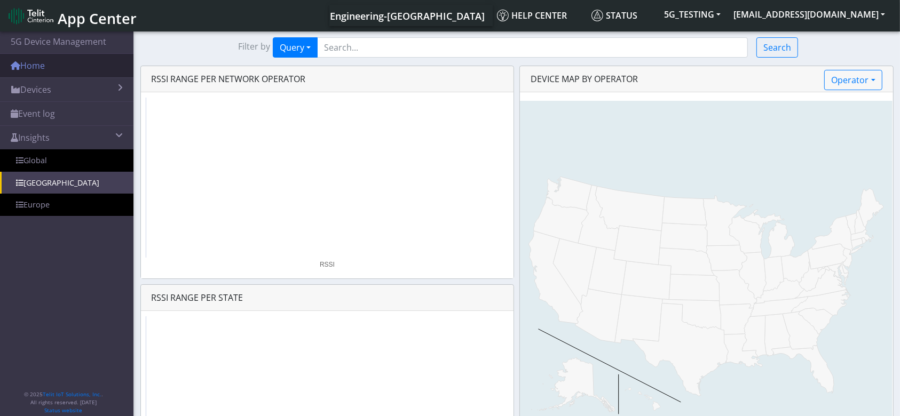
click at [44, 73] on link "Home" at bounding box center [66, 65] width 133 height 23
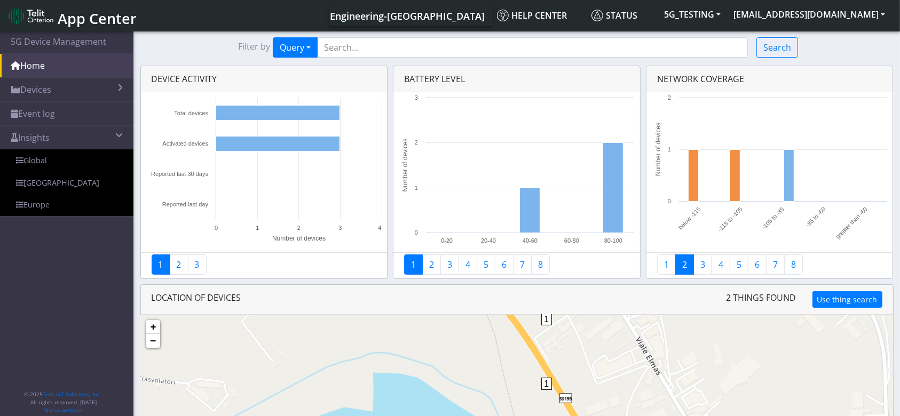
click at [22, 17] on img at bounding box center [31, 15] width 45 height 17
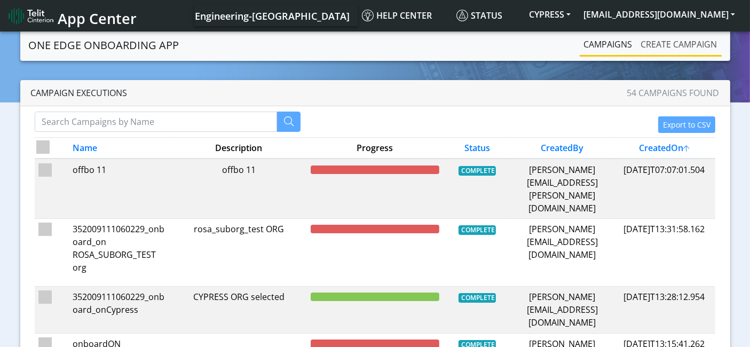
click at [695, 43] on link "Create campaign" at bounding box center [679, 44] width 85 height 21
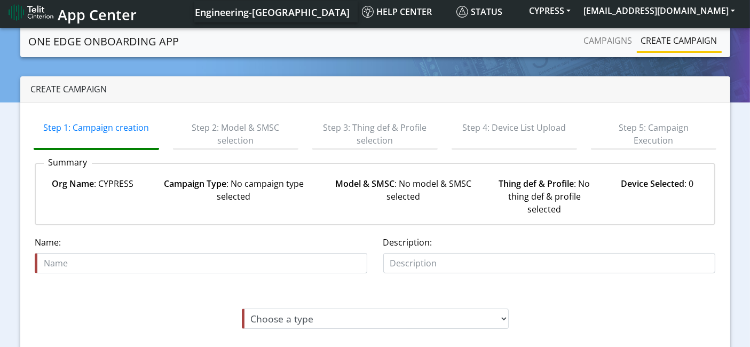
scroll to position [121, 0]
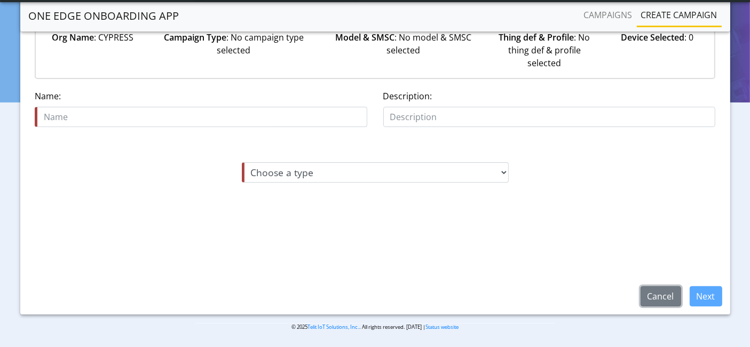
click at [651, 300] on button "Cancel" at bounding box center [661, 296] width 41 height 20
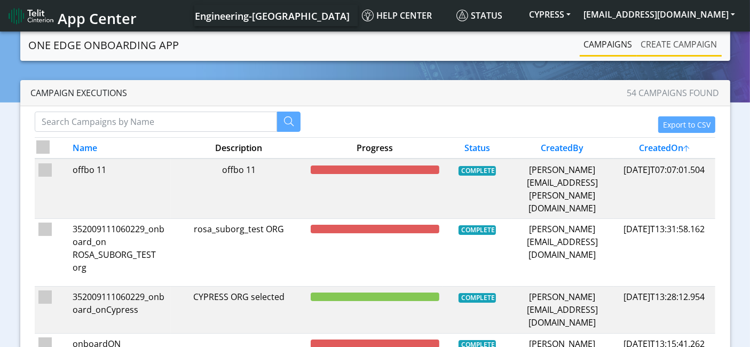
click at [674, 37] on link "Create campaign" at bounding box center [679, 44] width 85 height 21
